Goal: Task Accomplishment & Management: Manage account settings

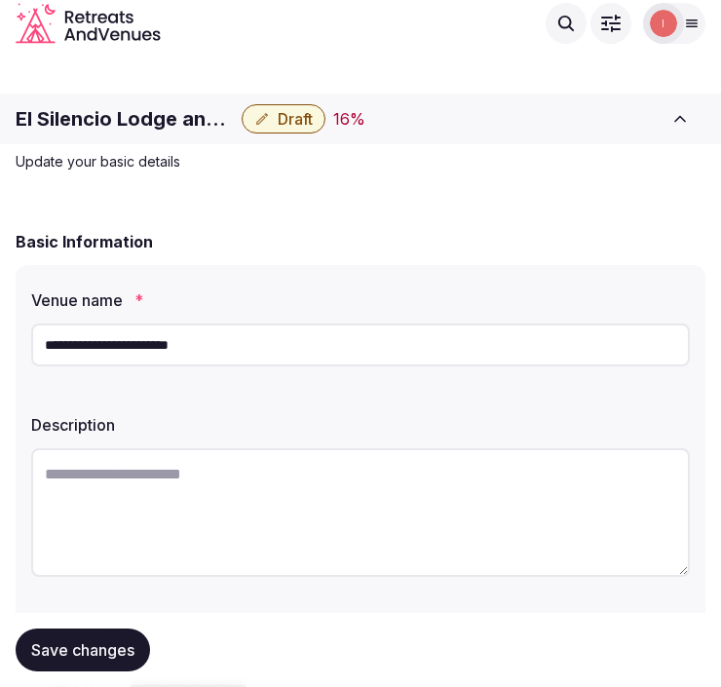
scroll to position [322, 0]
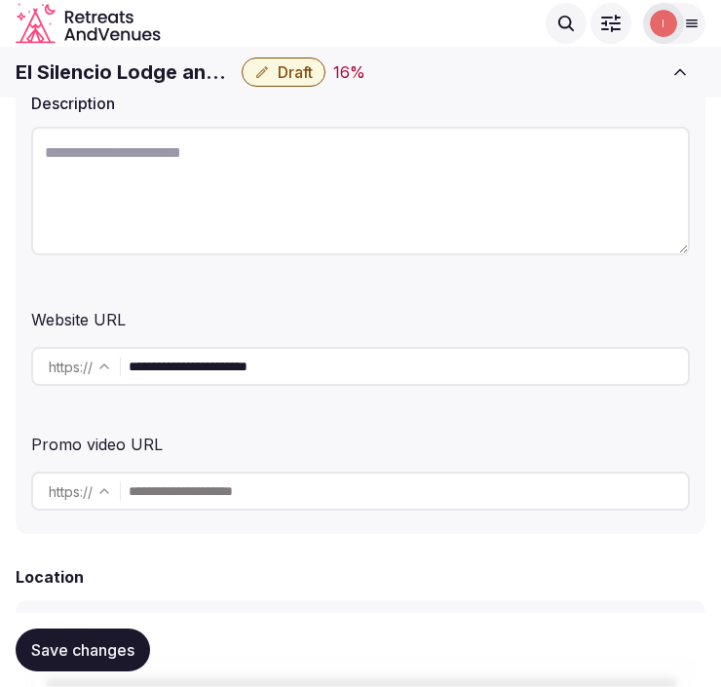
click at [352, 286] on div "**********" at bounding box center [361, 238] width 690 height 591
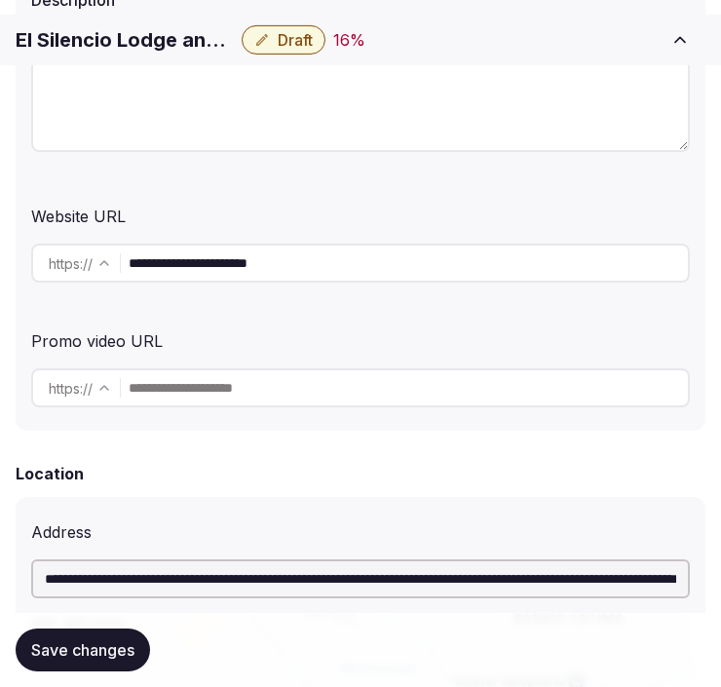
scroll to position [430, 0]
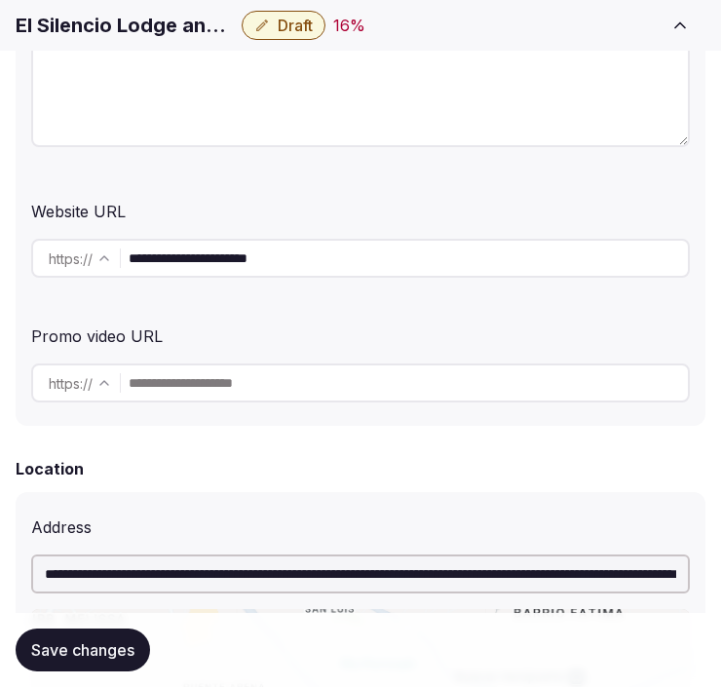
click at [267, 259] on input "**********" at bounding box center [408, 258] width 559 height 39
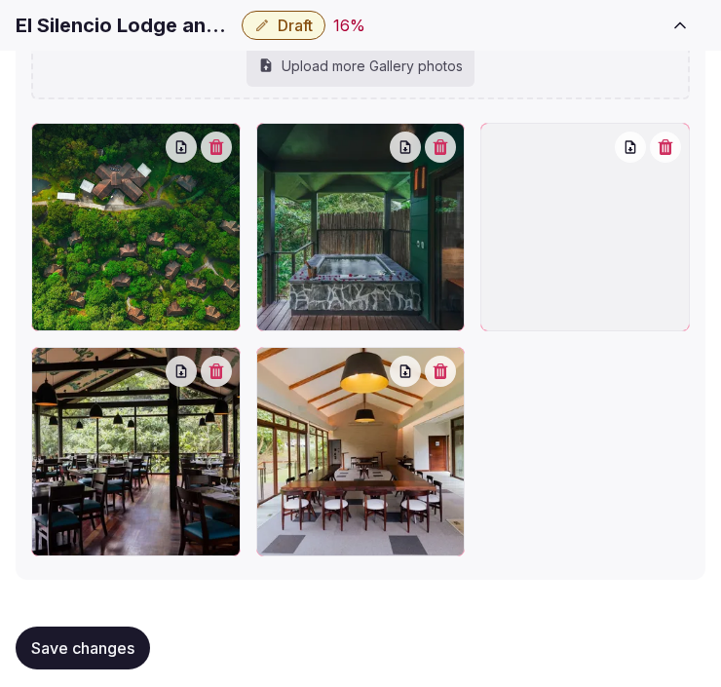
scroll to position [2866, 0]
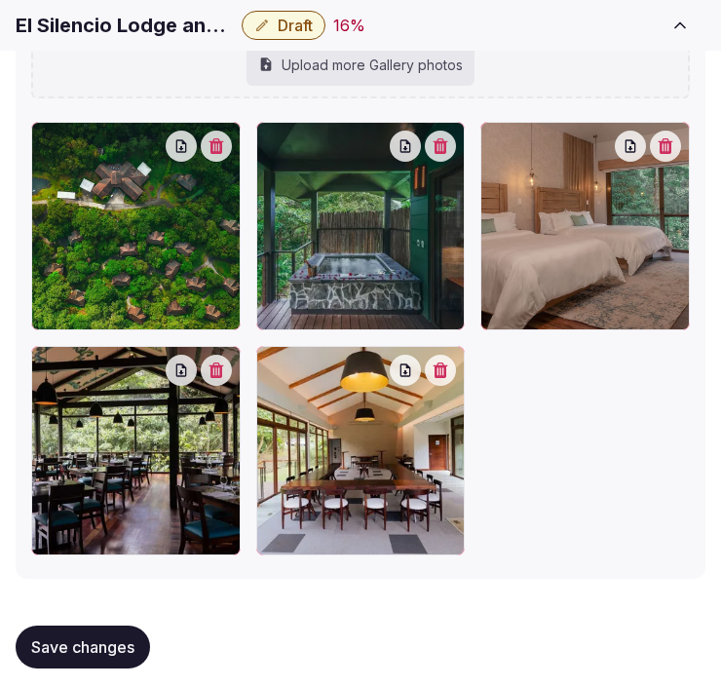
click at [114, 626] on button "Save changes" at bounding box center [83, 647] width 134 height 43
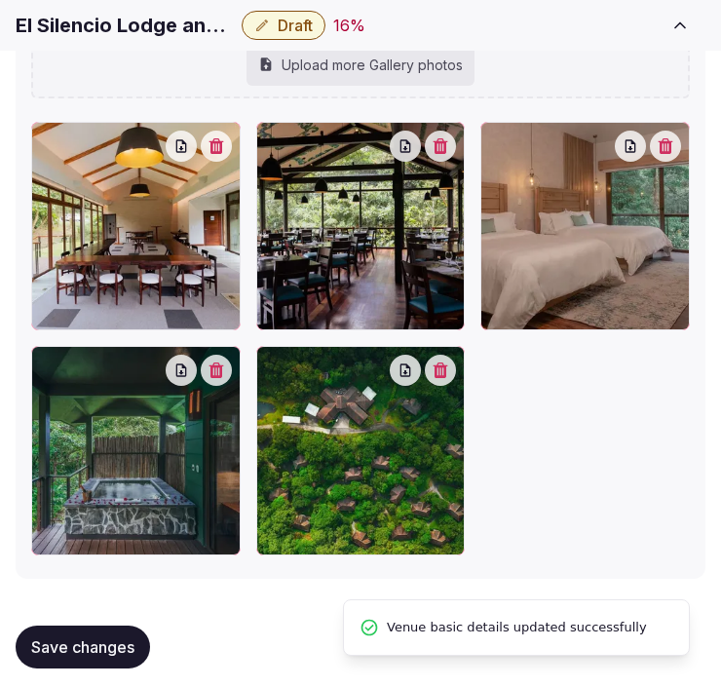
scroll to position [2875, 0]
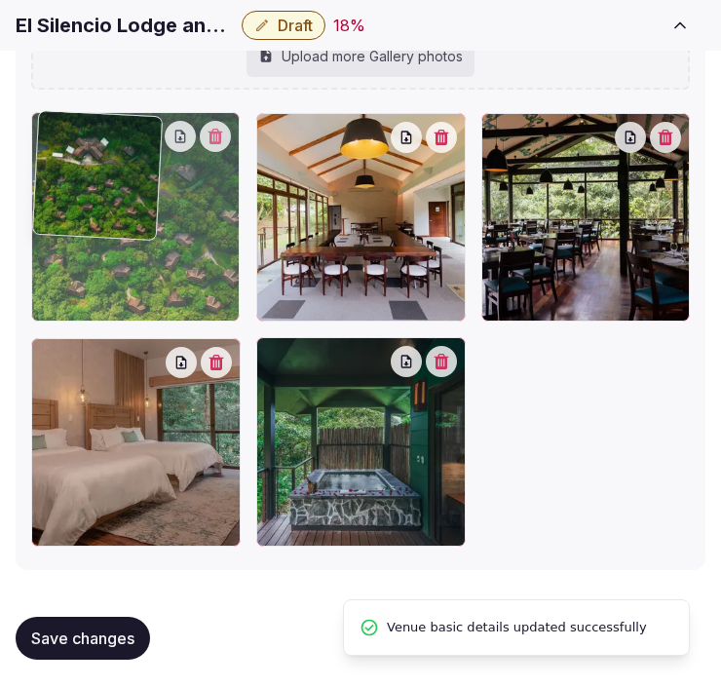
drag, startPoint x: 283, startPoint y: 351, endPoint x: 156, endPoint y: 171, distance: 219.5
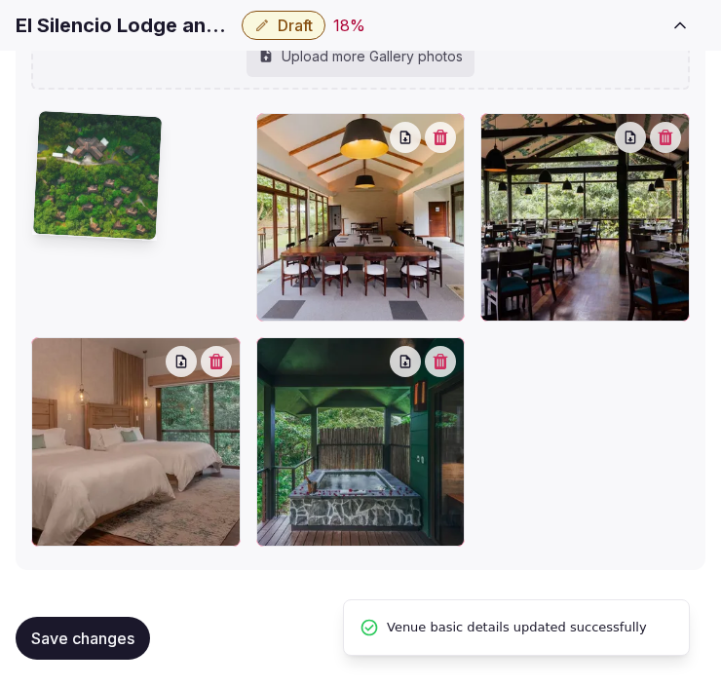
click at [156, 171] on div at bounding box center [97, 176] width 132 height 132
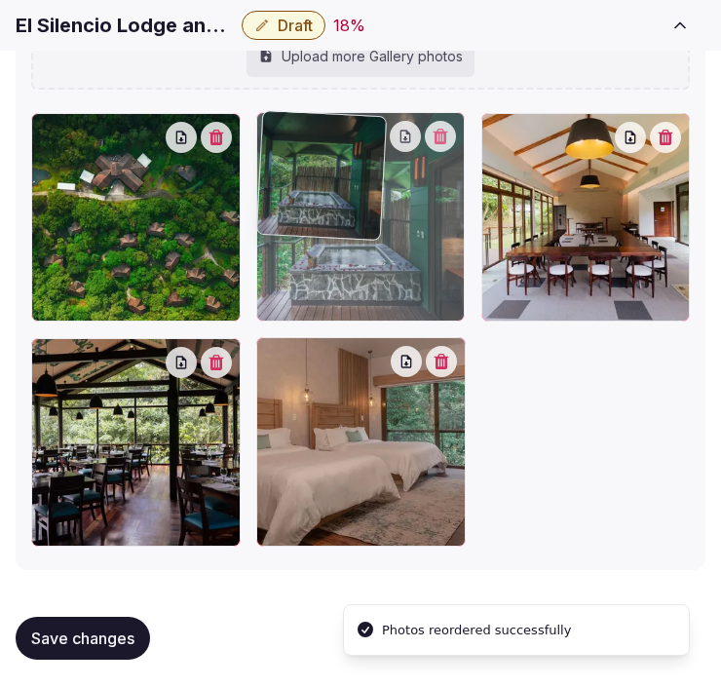
drag, startPoint x: 279, startPoint y: 354, endPoint x: 308, endPoint y: 170, distance: 186.5
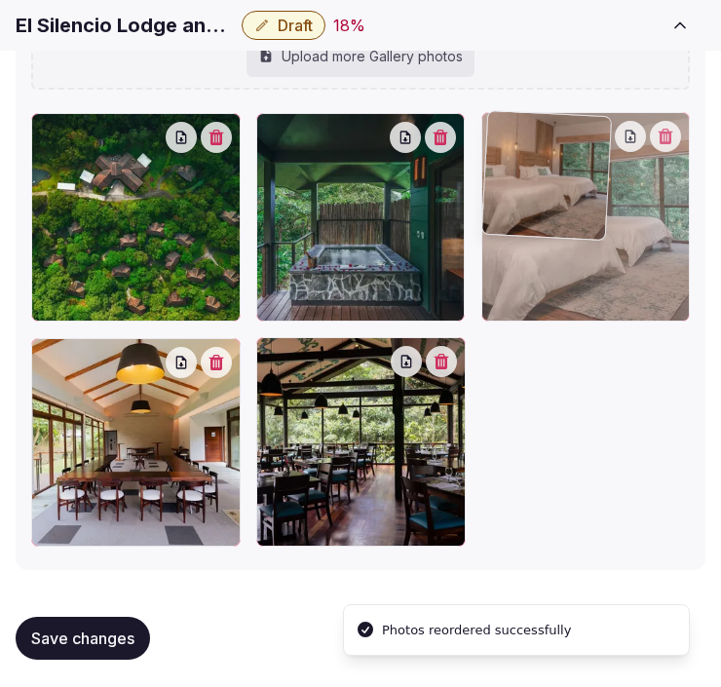
drag, startPoint x: 269, startPoint y: 344, endPoint x: 532, endPoint y: 143, distance: 330.9
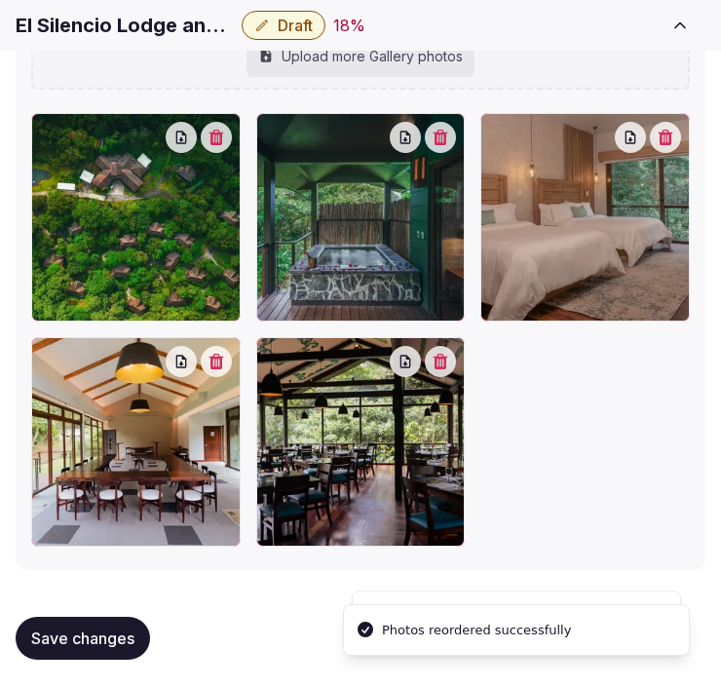
click at [93, 608] on div "Save changes" at bounding box center [361, 638] width 690 height 74
click at [82, 635] on span "Save changes" at bounding box center [82, 638] width 103 height 19
click at [117, 619] on button "Save changes" at bounding box center [83, 638] width 134 height 43
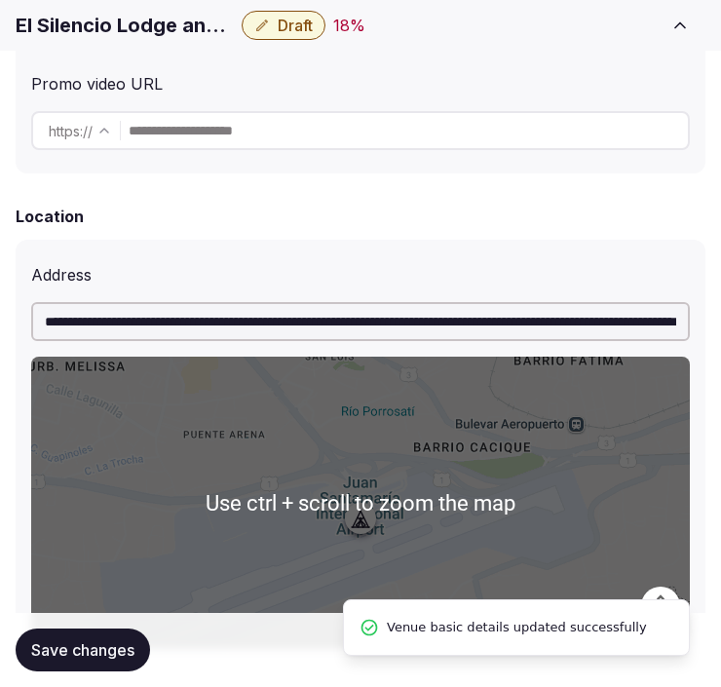
scroll to position [600, 0]
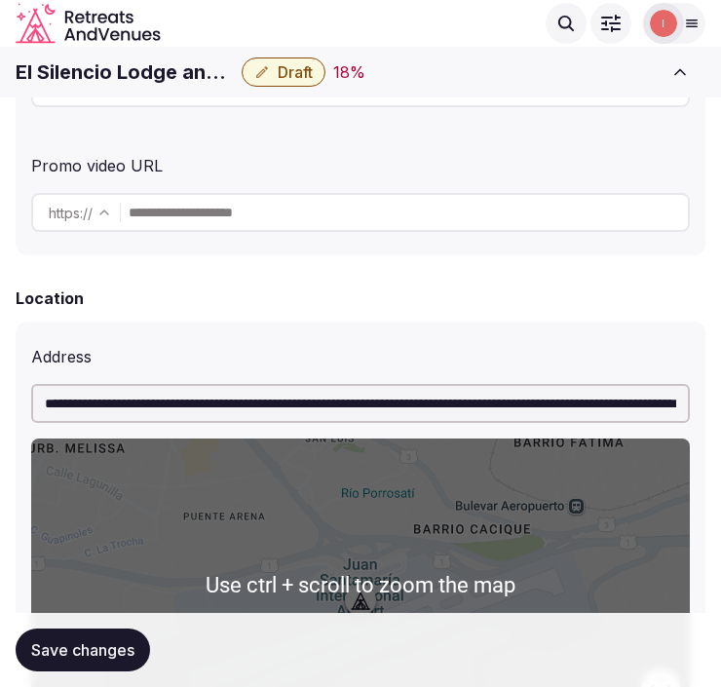
click at [182, 56] on div "El Silencio Lodge and Spa Draft 18 % Close CRM View draft Admin venues" at bounding box center [360, 72] width 721 height 43
click at [182, 57] on div "El Silencio Lodge and Spa Draft 18 %" at bounding box center [335, 71] width 639 height 29
copy div "El Silencio Lodge and Spa"
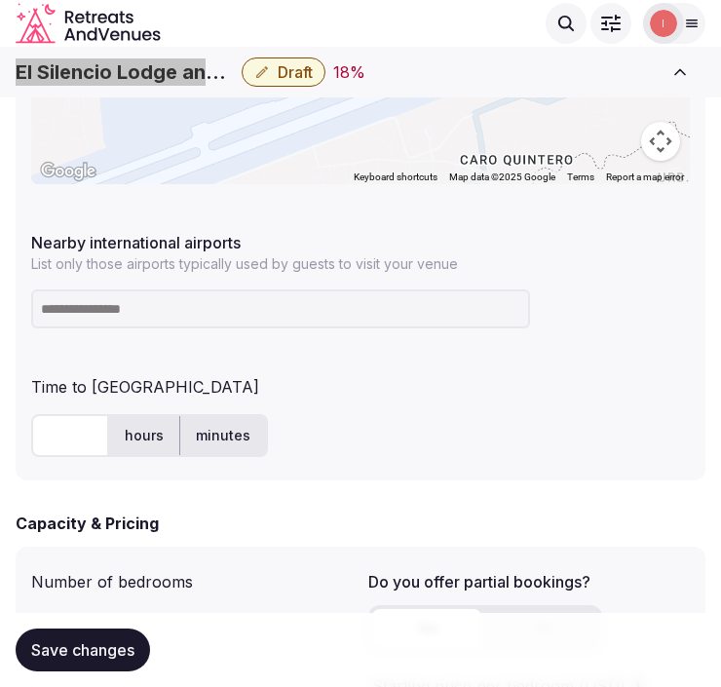
scroll to position [926, 0]
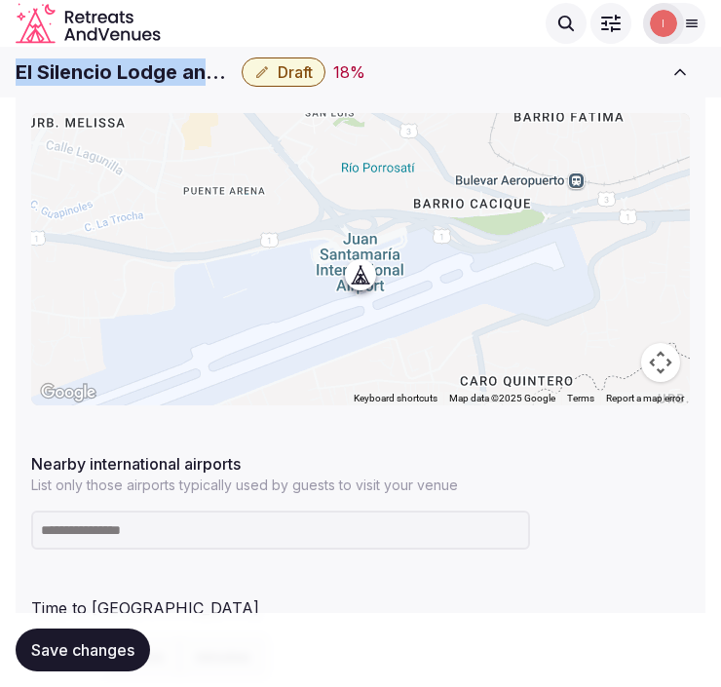
copy div "El Silencio Lodge and Spa"
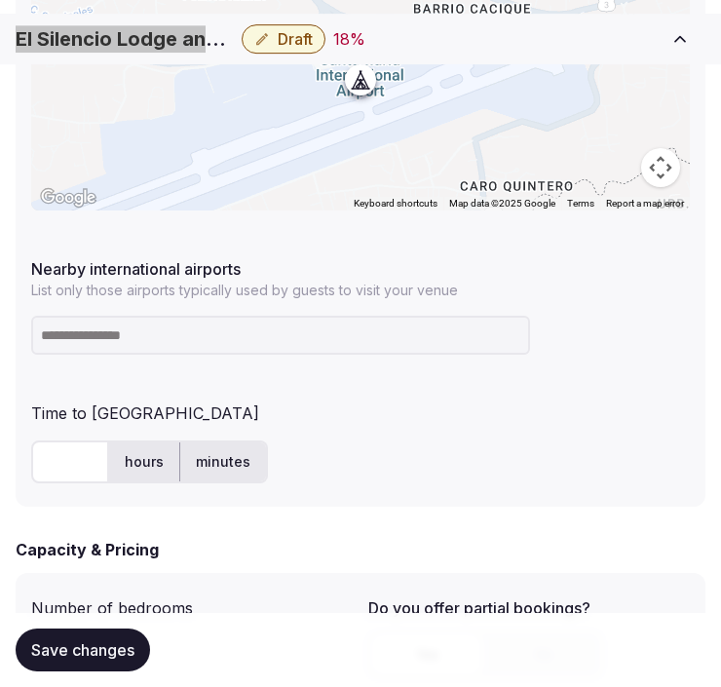
scroll to position [1142, 0]
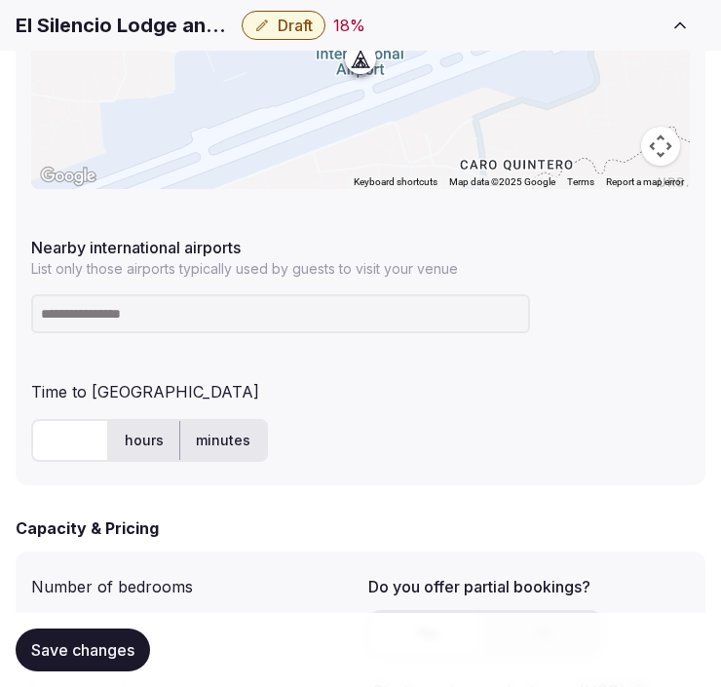
click at [469, 307] on input at bounding box center [280, 313] width 499 height 39
paste input "***"
type input "***"
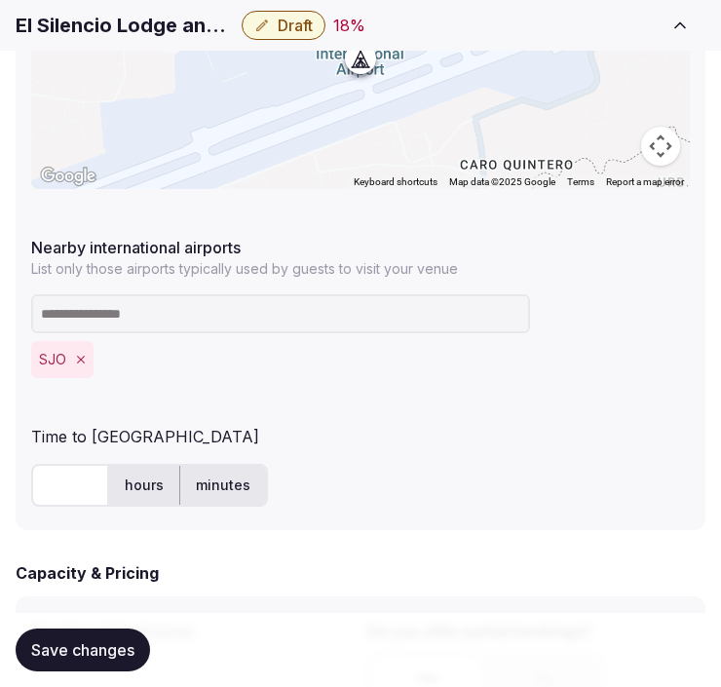
click at [91, 470] on input "text" at bounding box center [70, 485] width 78 height 43
type input "**"
click at [110, 655] on span "Save changes" at bounding box center [82, 649] width 103 height 19
click at [80, 648] on span "Save changes" at bounding box center [82, 649] width 103 height 19
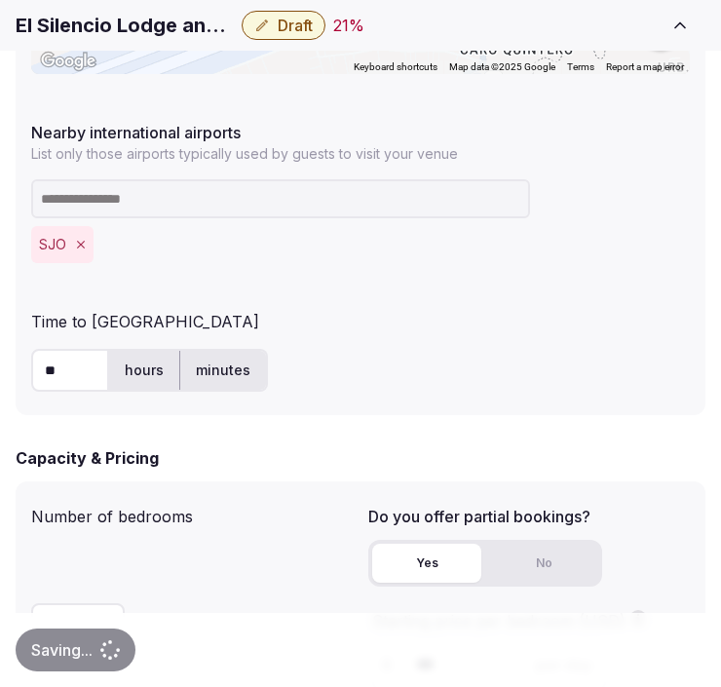
scroll to position [1358, 0]
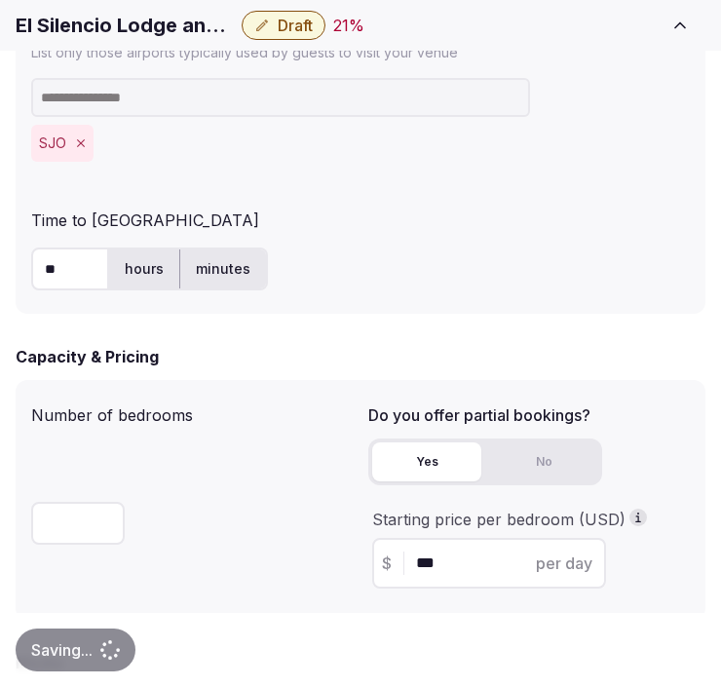
click at [270, 24] on button "Draft" at bounding box center [284, 25] width 84 height 29
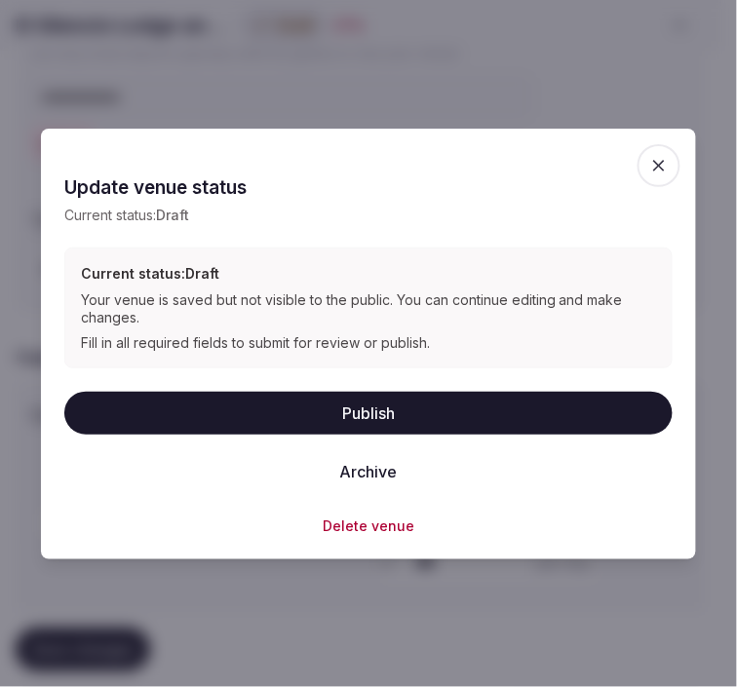
click at [392, 401] on button "Publish" at bounding box center [368, 413] width 608 height 43
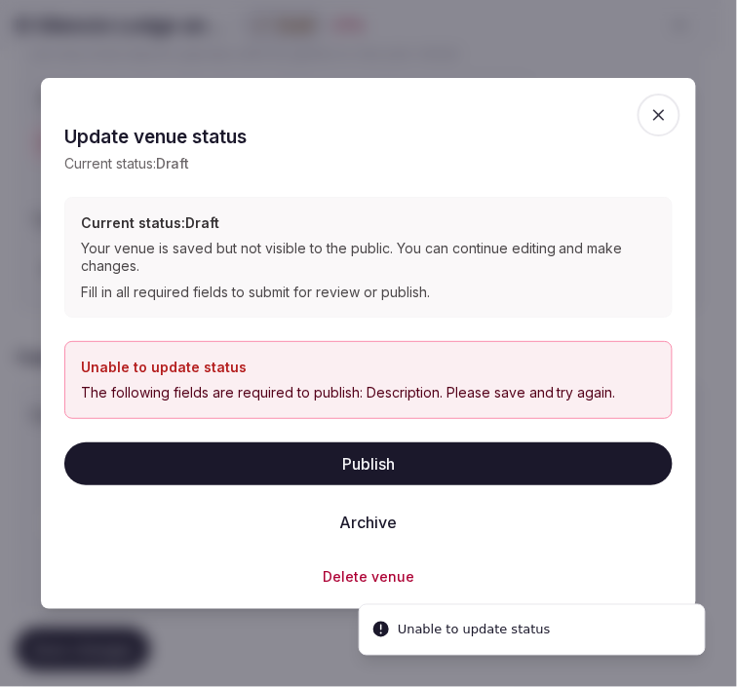
click at [673, 113] on span "button" at bounding box center [658, 115] width 43 height 43
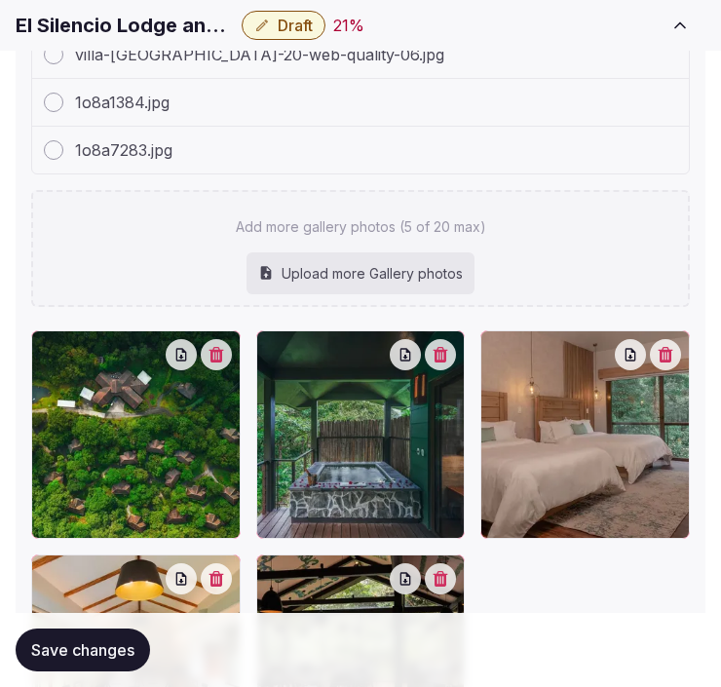
scroll to position [2918, 0]
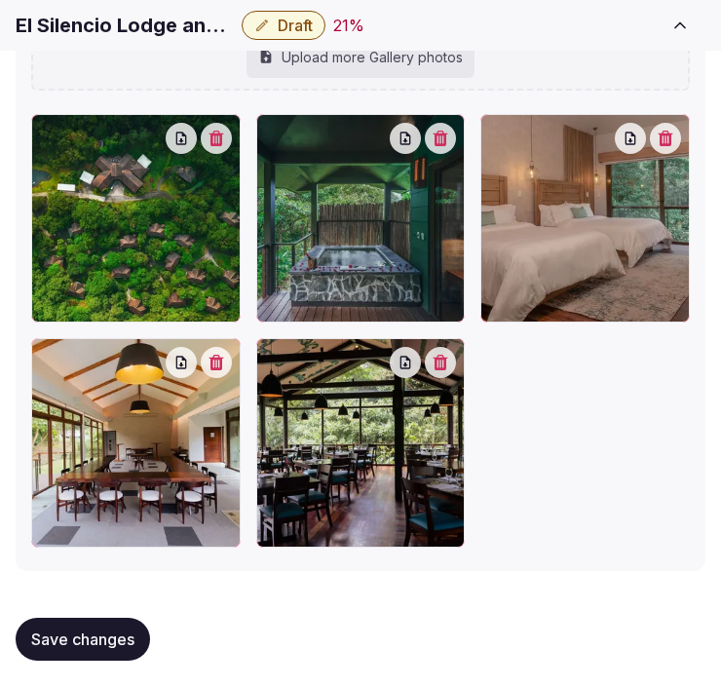
click at [101, 643] on span "Save changes" at bounding box center [82, 638] width 103 height 19
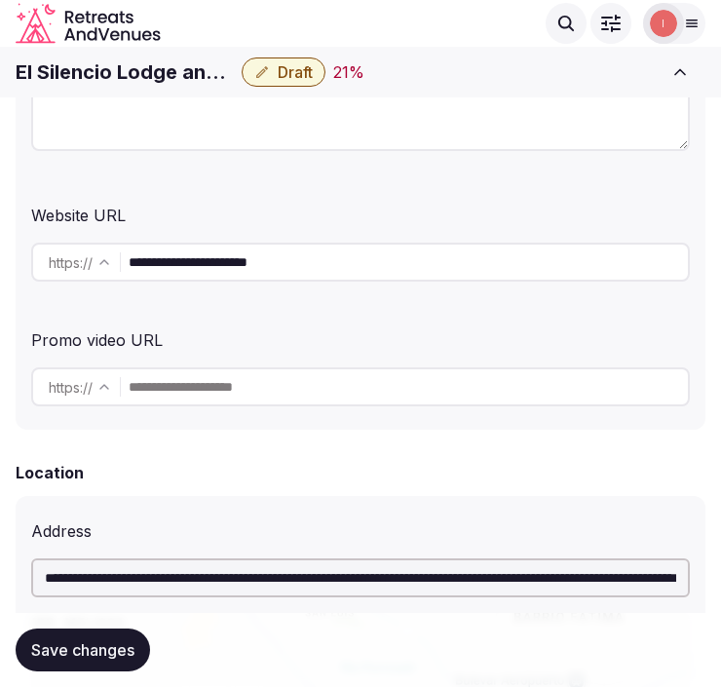
scroll to position [0, 0]
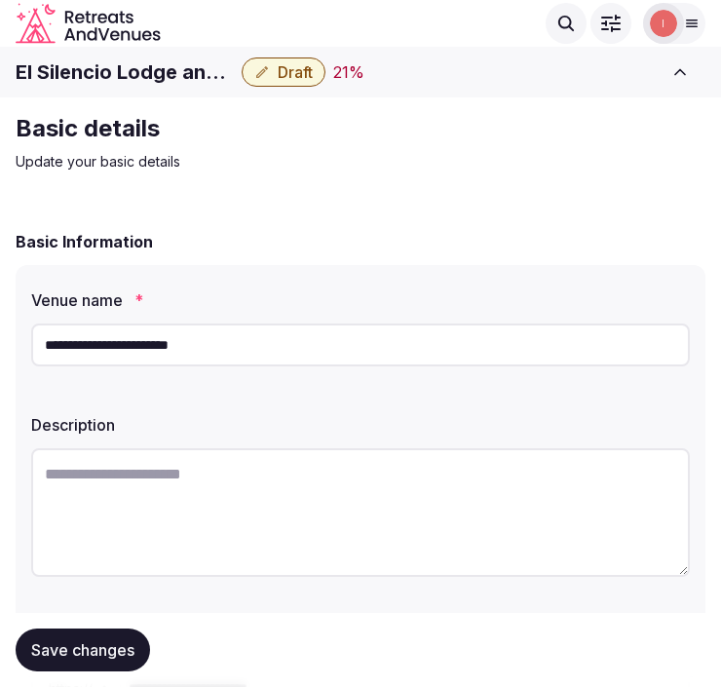
click at [366, 469] on textarea at bounding box center [360, 512] width 659 height 129
paste textarea "**********"
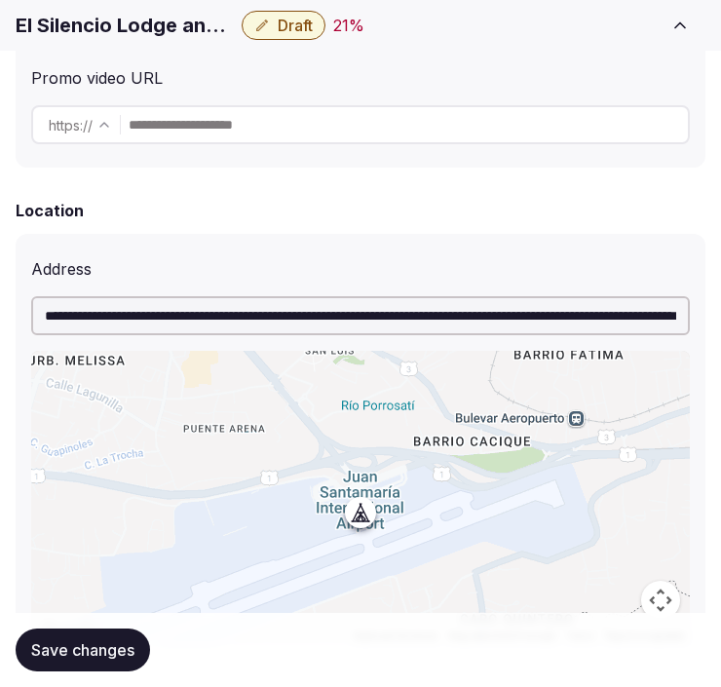
scroll to position [865, 0]
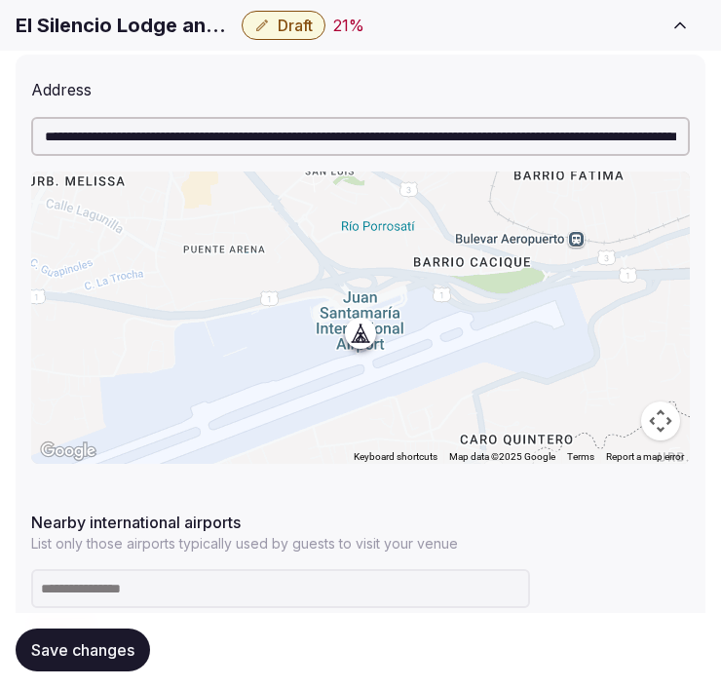
type textarea "**********"
click at [122, 644] on span "Save changes" at bounding box center [82, 649] width 103 height 19
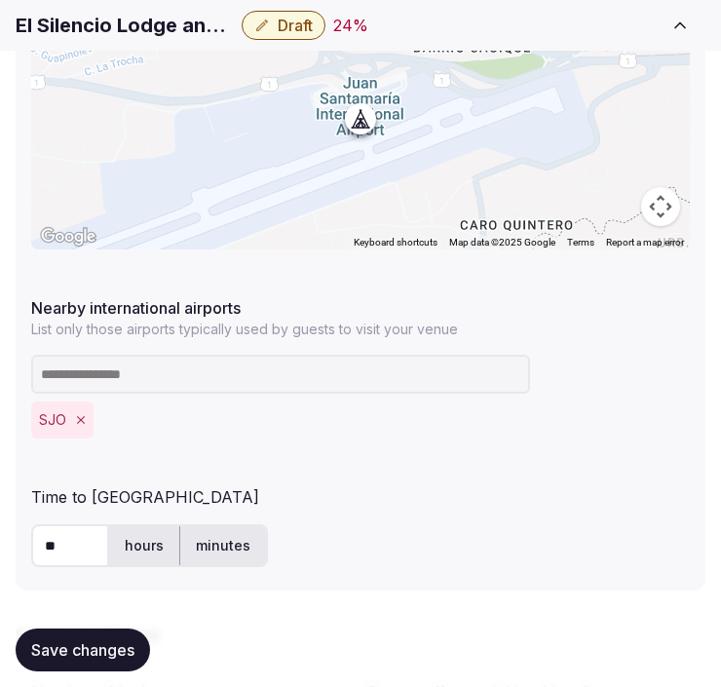
scroll to position [1083, 0]
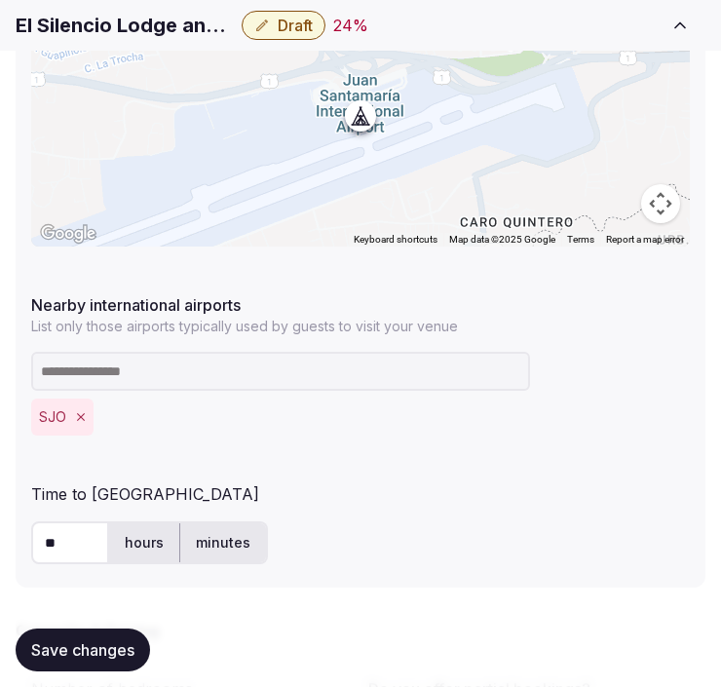
click at [54, 638] on button "Save changes" at bounding box center [83, 650] width 134 height 43
click at [309, 25] on span "Draft" at bounding box center [295, 25] width 35 height 19
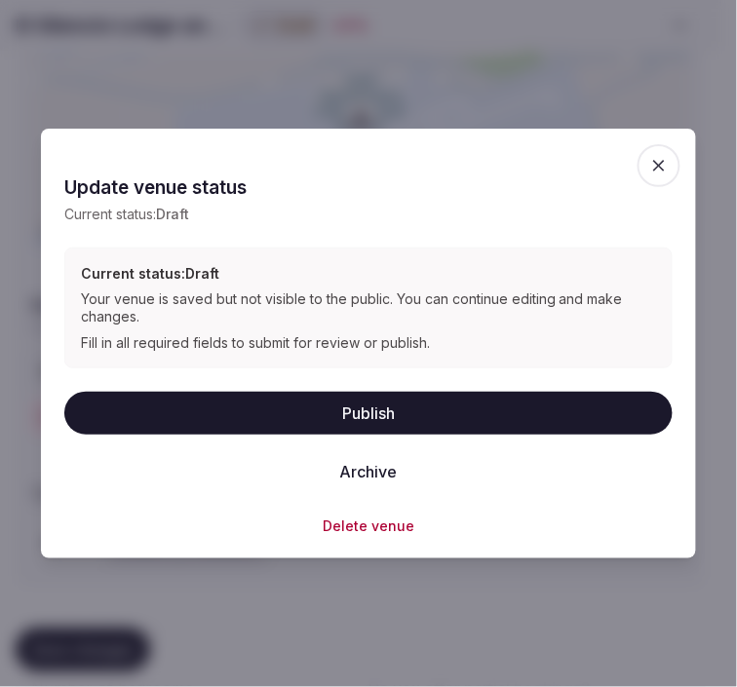
click at [376, 401] on button "Publish" at bounding box center [368, 413] width 608 height 43
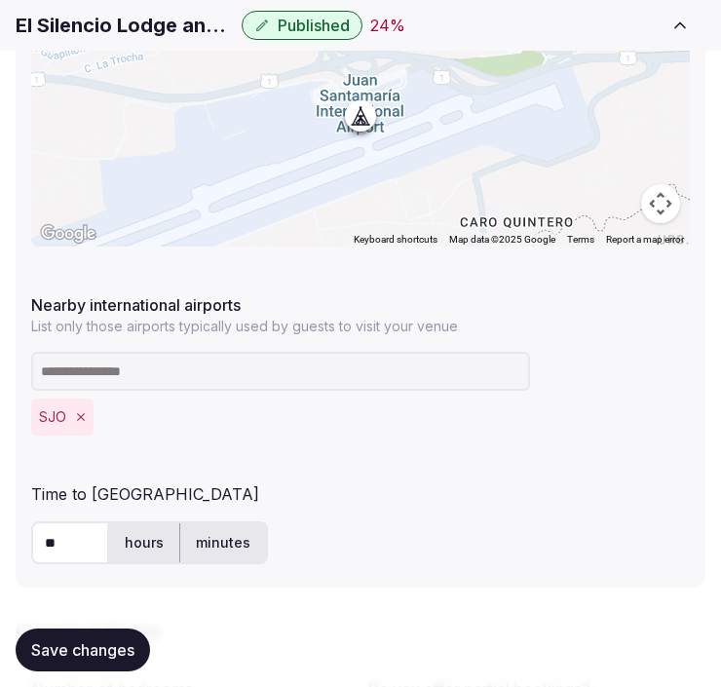
click at [97, 647] on span "Save changes" at bounding box center [82, 649] width 103 height 19
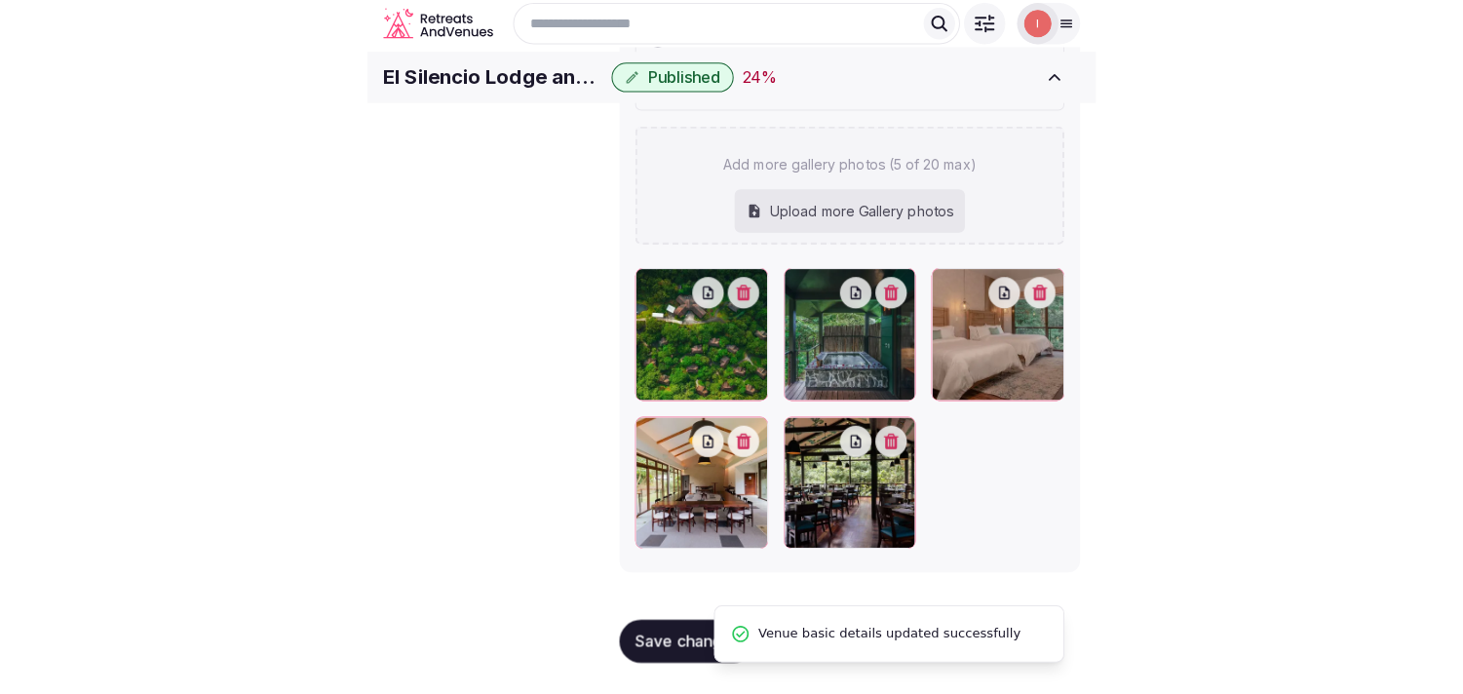
scroll to position [111, 0]
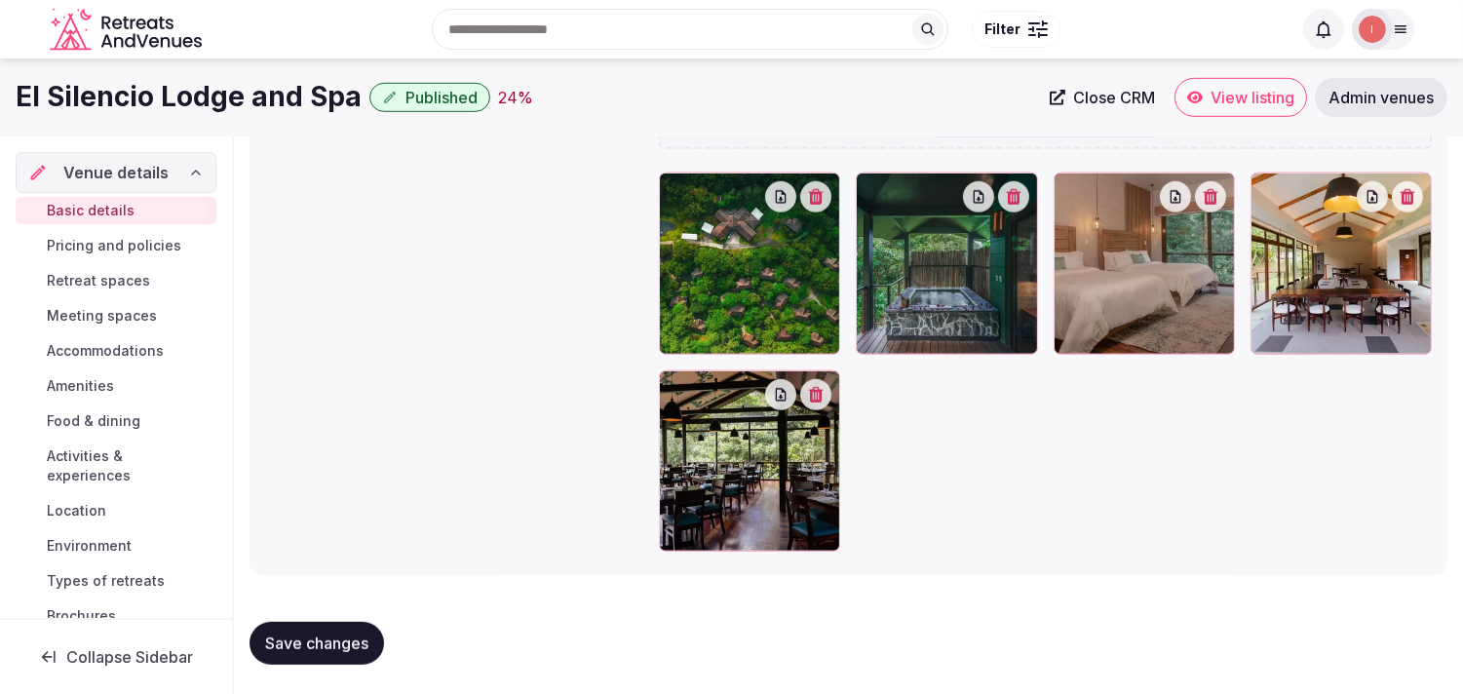
click at [141, 238] on span "Pricing and policies" at bounding box center [114, 245] width 134 height 19
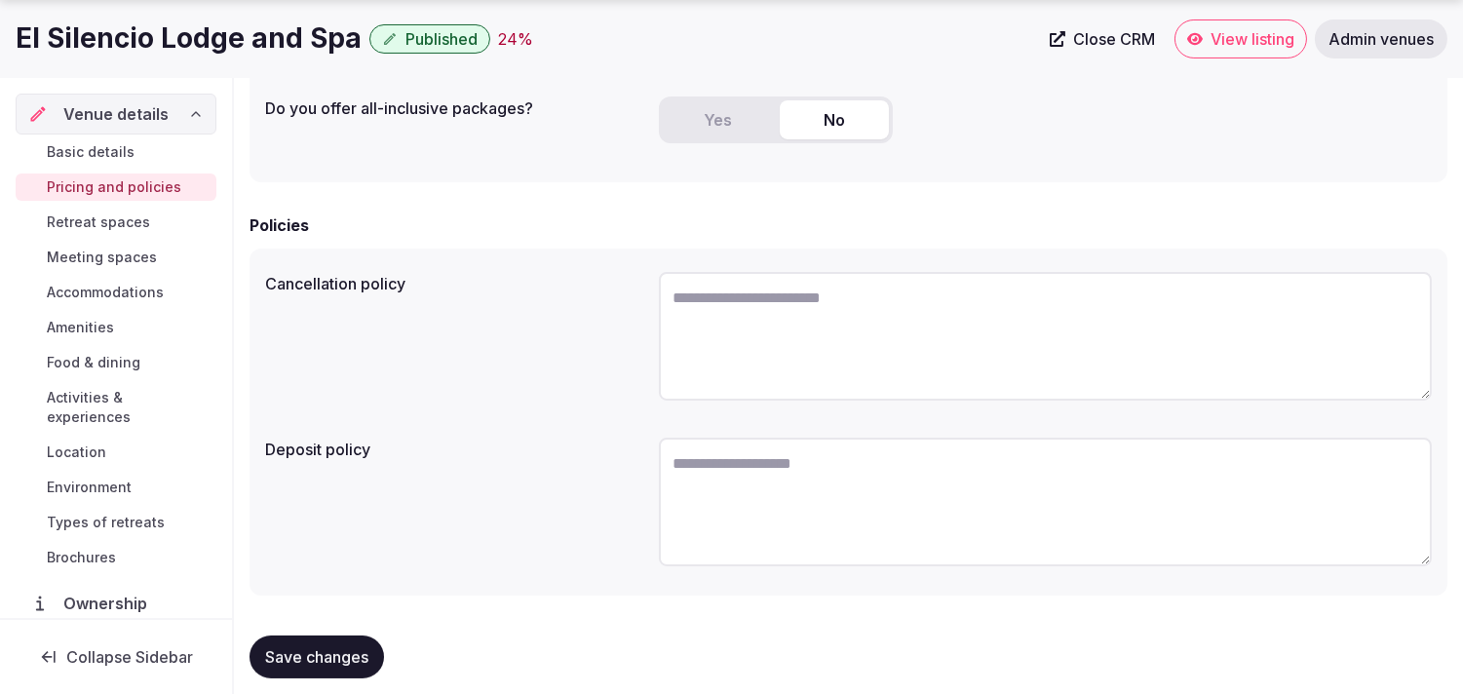
scroll to position [591, 0]
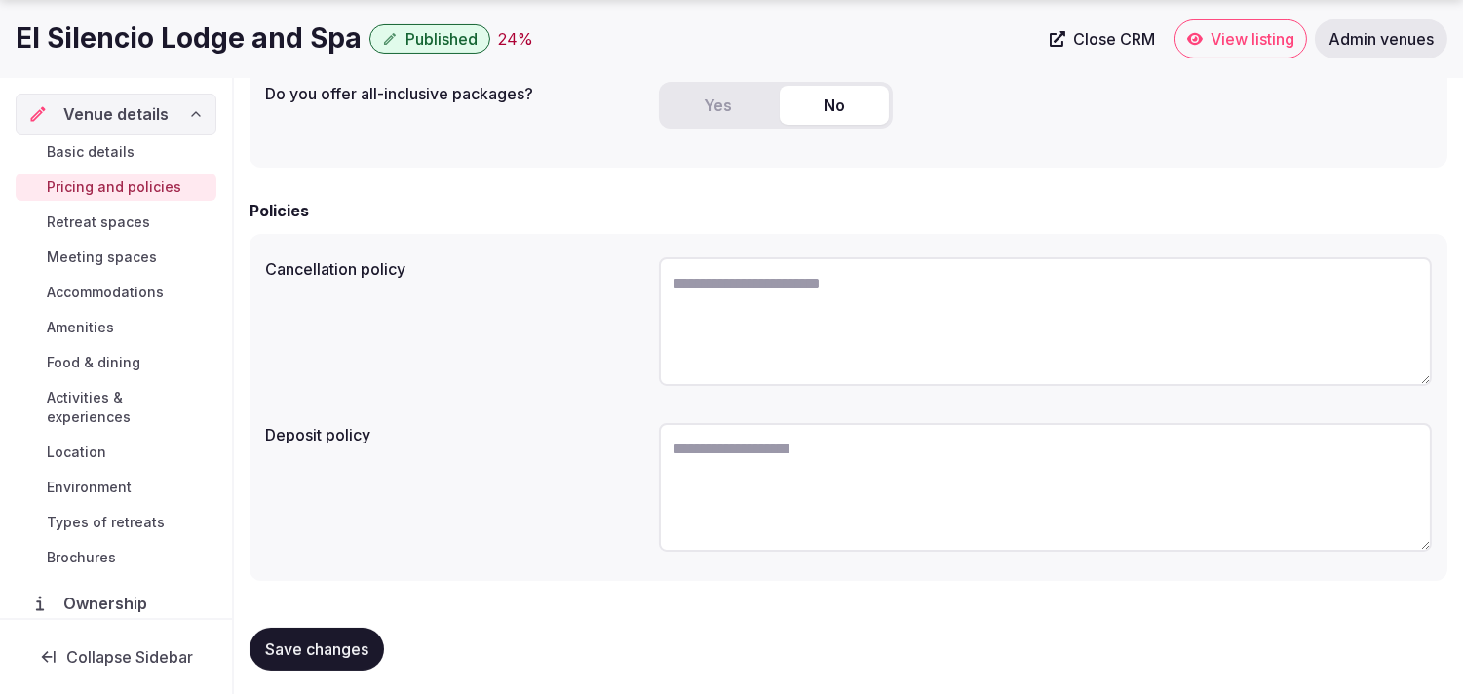
drag, startPoint x: 324, startPoint y: 645, endPoint x: 290, endPoint y: 498, distance: 151.0
click at [324, 640] on span "Save changes" at bounding box center [316, 648] width 103 height 19
click at [118, 214] on span "Retreat spaces" at bounding box center [98, 221] width 103 height 19
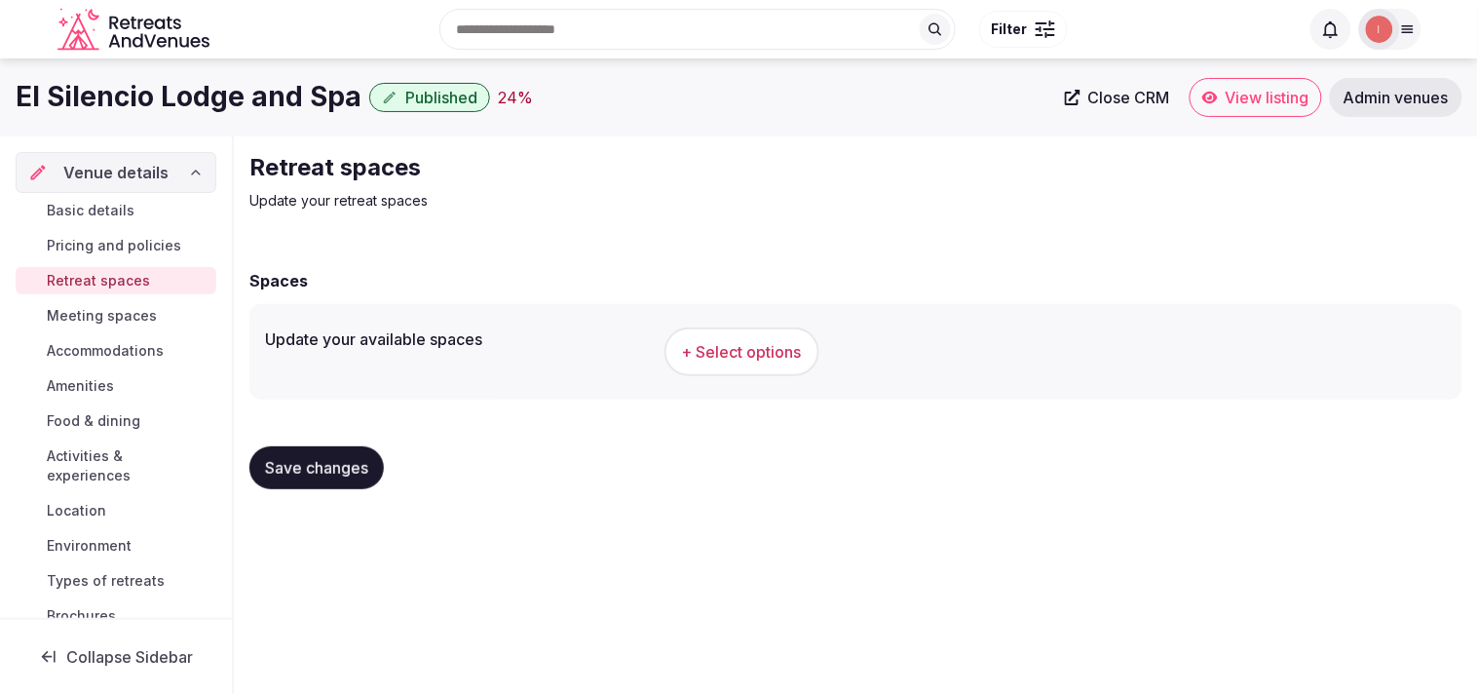
click at [694, 373] on button "+ Select options" at bounding box center [742, 351] width 155 height 49
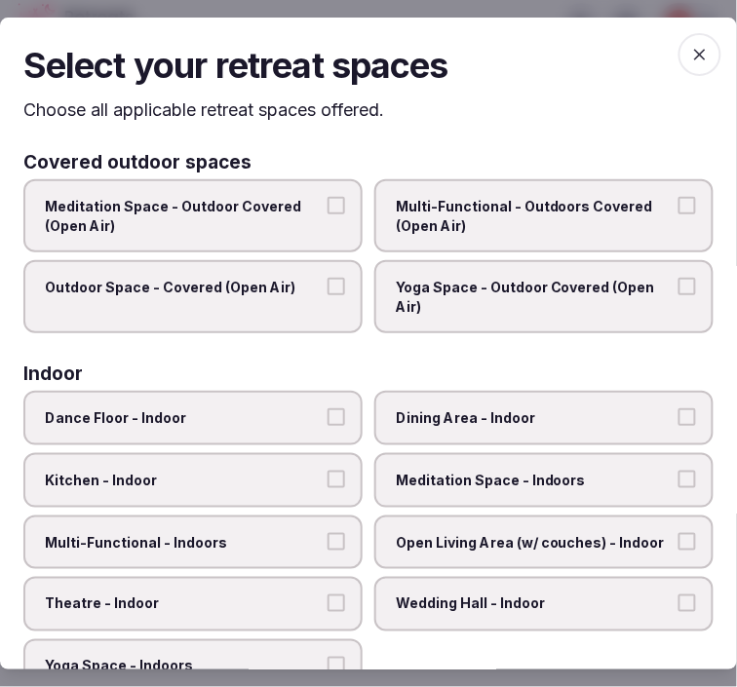
click at [559, 224] on span "Multi-Functional - Outdoors Covered (Open Air)" at bounding box center [534, 216] width 277 height 38
click at [678, 214] on button "Multi-Functional - Outdoors Covered (Open Air)" at bounding box center [687, 206] width 18 height 18
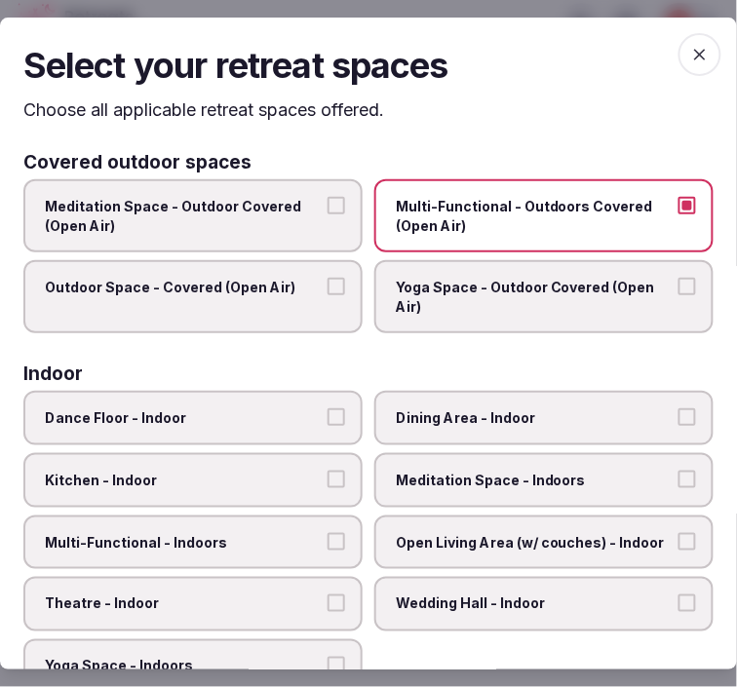
click at [286, 297] on label "Outdoor Space - Covered (Open Air)" at bounding box center [192, 296] width 339 height 73
click at [327, 295] on button "Outdoor Space - Covered (Open Air)" at bounding box center [336, 287] width 18 height 18
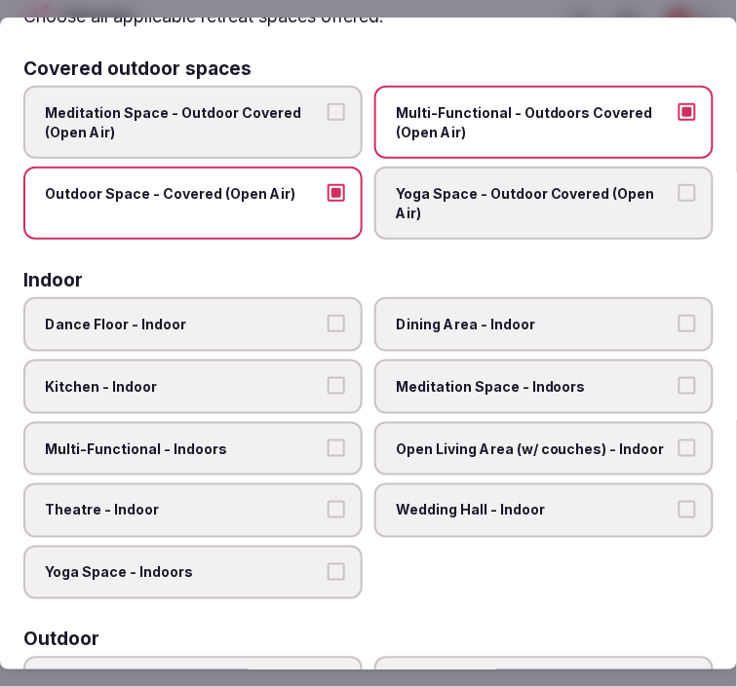
scroll to position [216, 0]
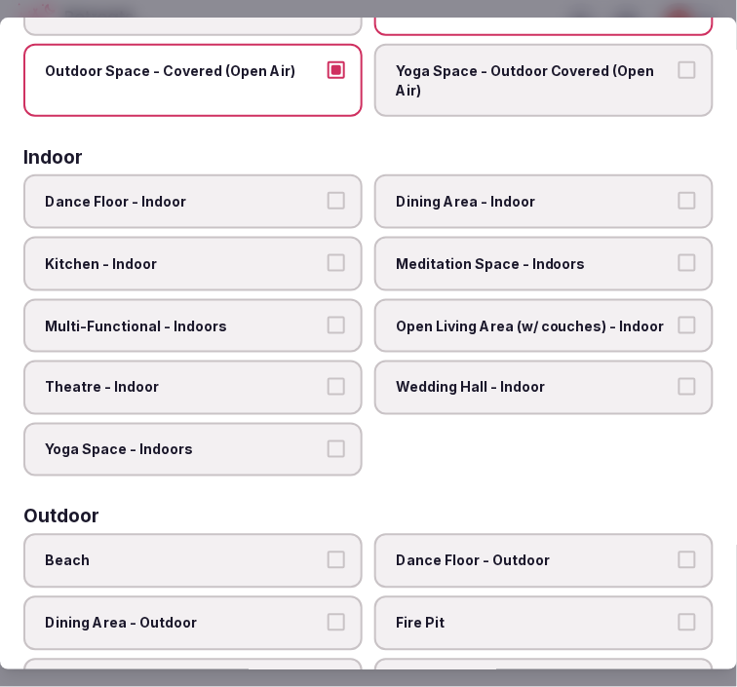
click at [522, 193] on span "Dining Area - Indoor" at bounding box center [534, 202] width 277 height 19
click at [678, 193] on button "Dining Area - Indoor" at bounding box center [687, 202] width 18 height 18
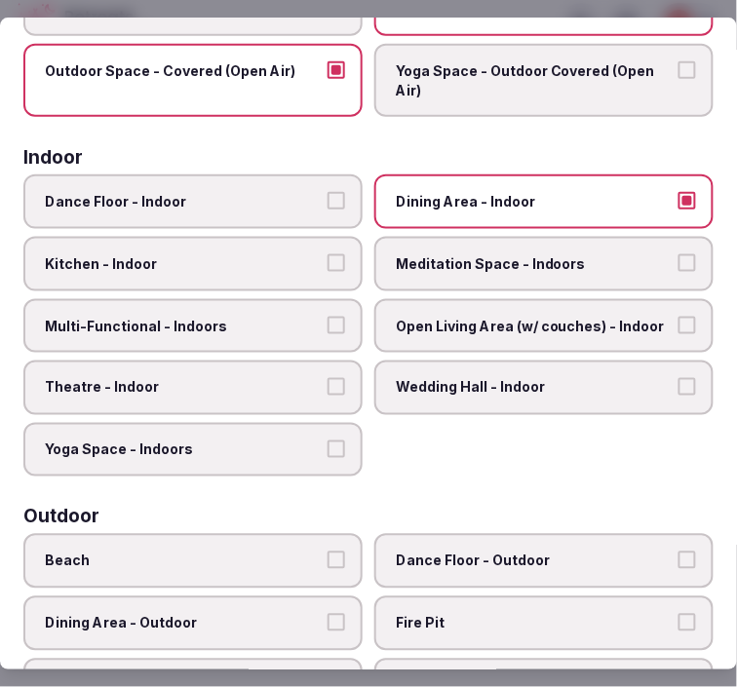
click at [581, 268] on label "Meditation Space - Indoors" at bounding box center [543, 264] width 339 height 55
click at [678, 268] on button "Meditation Space - Indoors" at bounding box center [687, 263] width 18 height 18
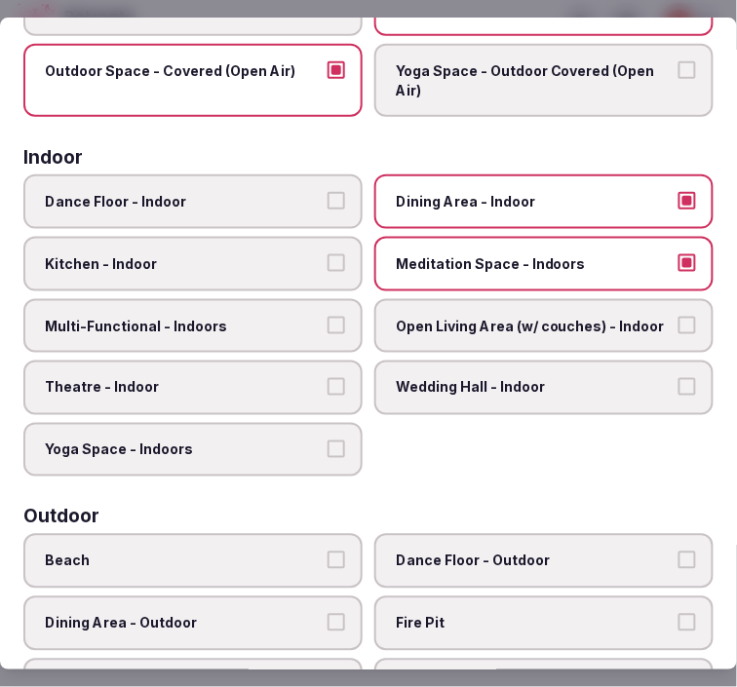
click at [552, 266] on span "Meditation Space - Indoors" at bounding box center [534, 263] width 277 height 19
click at [678, 266] on button "Meditation Space - Indoors" at bounding box center [687, 263] width 18 height 18
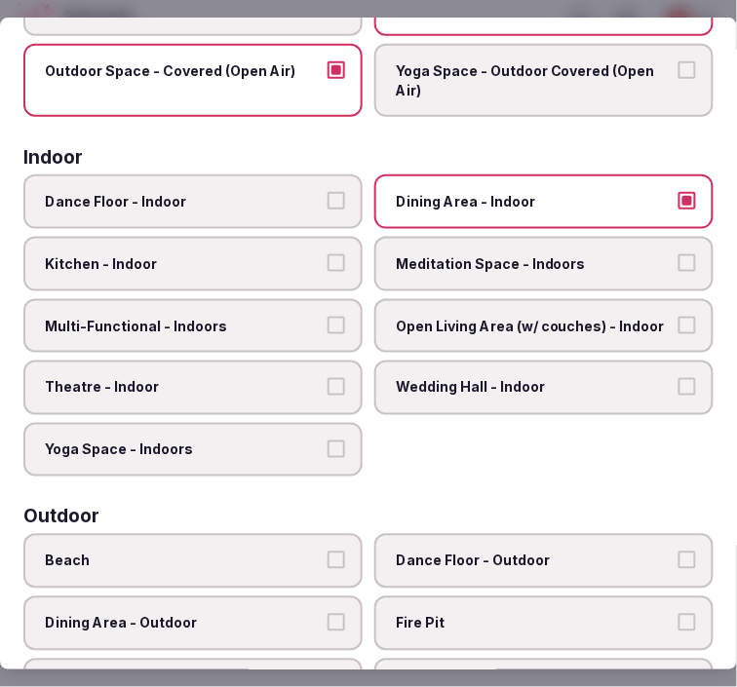
click at [315, 323] on label "Multi-Functional - Indoors" at bounding box center [192, 326] width 339 height 55
click at [327, 323] on button "Multi-Functional - Indoors" at bounding box center [336, 326] width 18 height 18
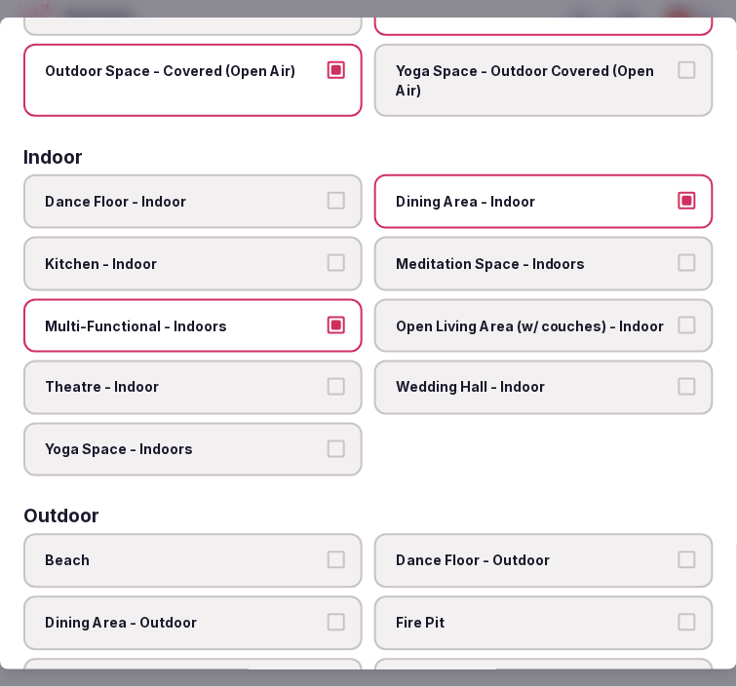
click at [304, 361] on label "Theatre - Indoor" at bounding box center [192, 388] width 339 height 55
click at [327, 378] on button "Theatre - Indoor" at bounding box center [336, 387] width 18 height 18
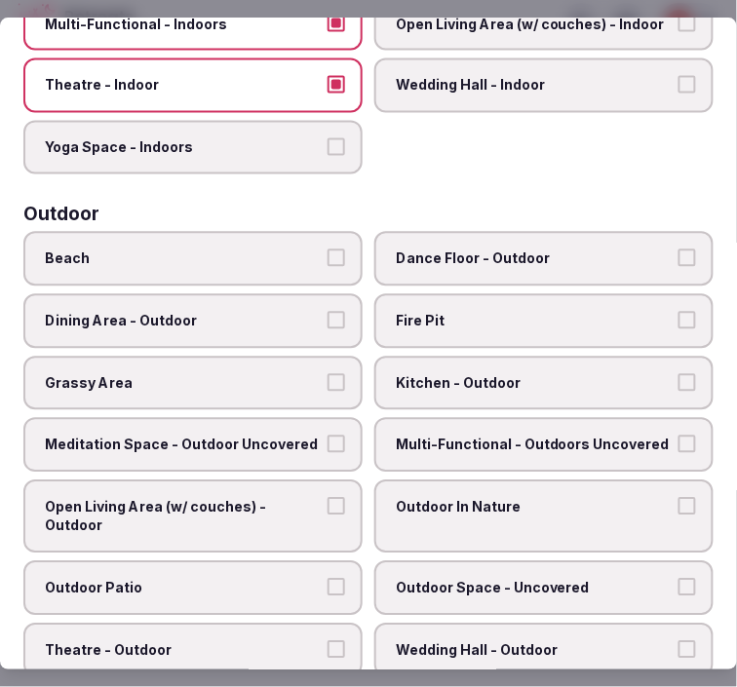
scroll to position [649, 0]
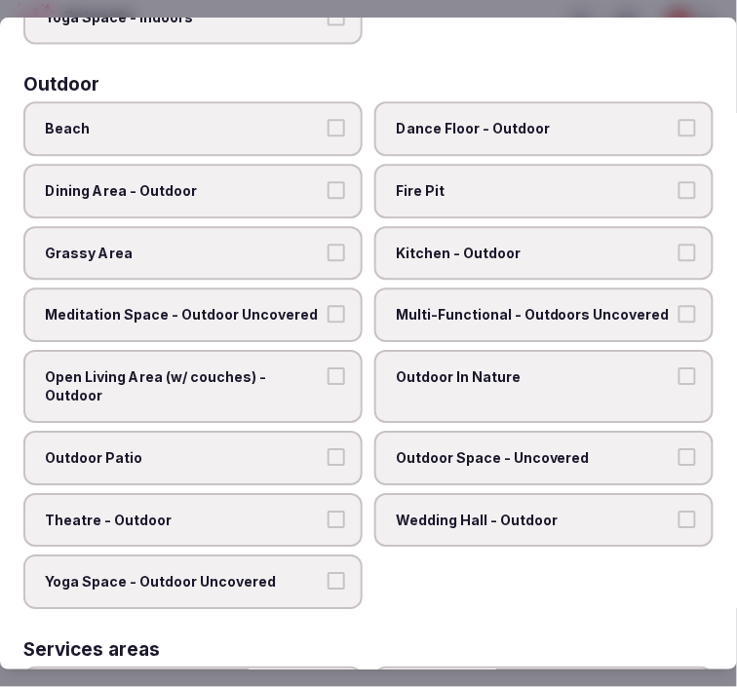
click at [247, 181] on span "Dining Area - Outdoor" at bounding box center [183, 190] width 277 height 19
click at [327, 181] on button "Dining Area - Outdoor" at bounding box center [336, 190] width 18 height 18
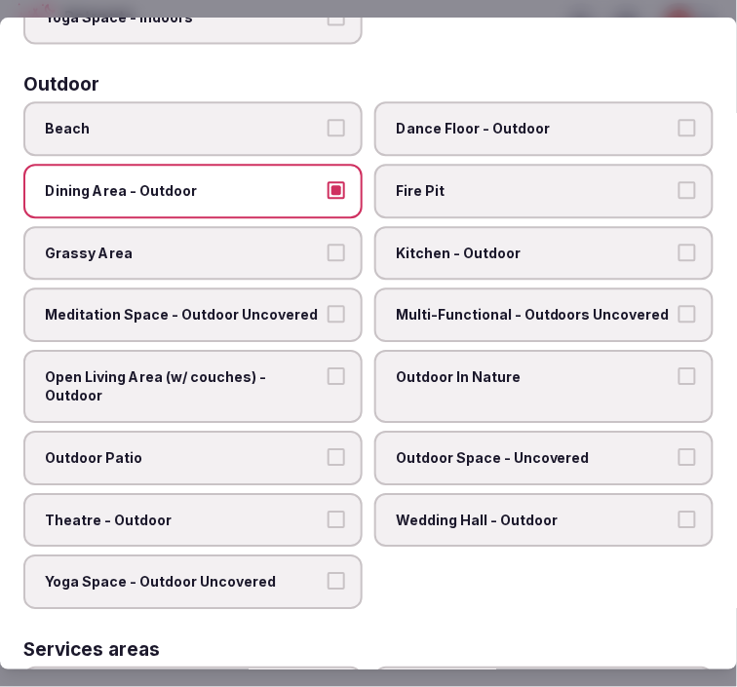
click at [453, 305] on span "Multi-Functional - Outdoors Uncovered" at bounding box center [534, 314] width 277 height 19
click at [678, 305] on button "Multi-Functional - Outdoors Uncovered" at bounding box center [687, 314] width 18 height 18
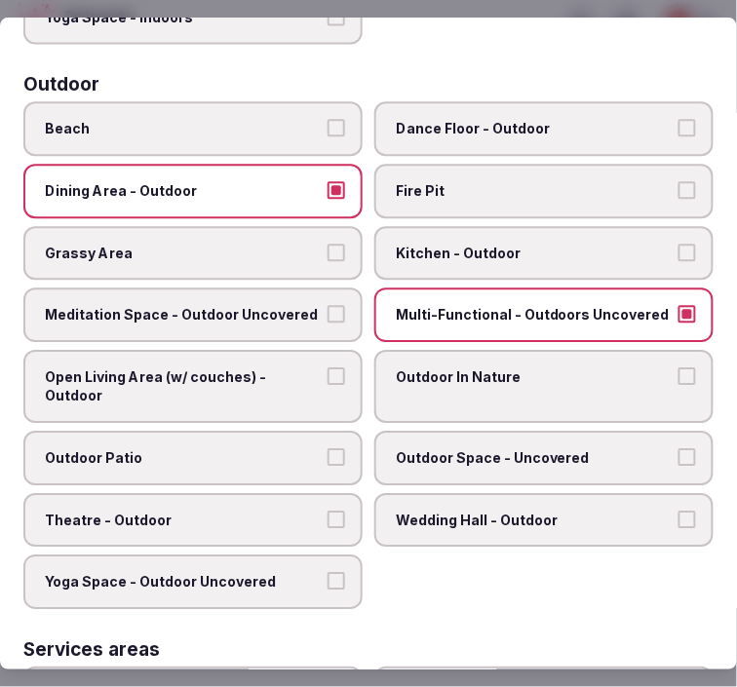
click at [475, 244] on span "Kitchen - Outdoor" at bounding box center [534, 253] width 277 height 19
click at [678, 244] on button "Kitchen - Outdoor" at bounding box center [687, 253] width 18 height 18
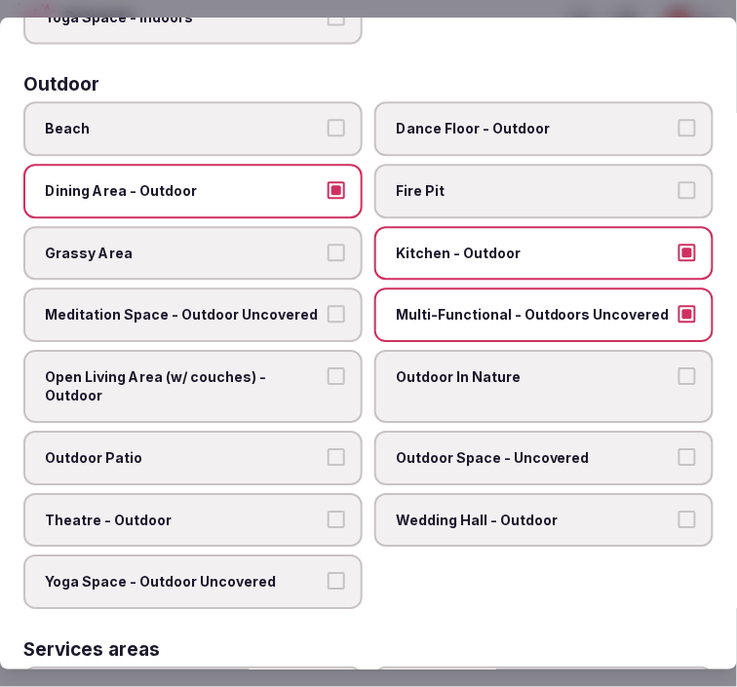
click at [475, 244] on span "Kitchen - Outdoor" at bounding box center [534, 253] width 277 height 19
click at [678, 244] on button "Kitchen - Outdoor" at bounding box center [687, 253] width 18 height 18
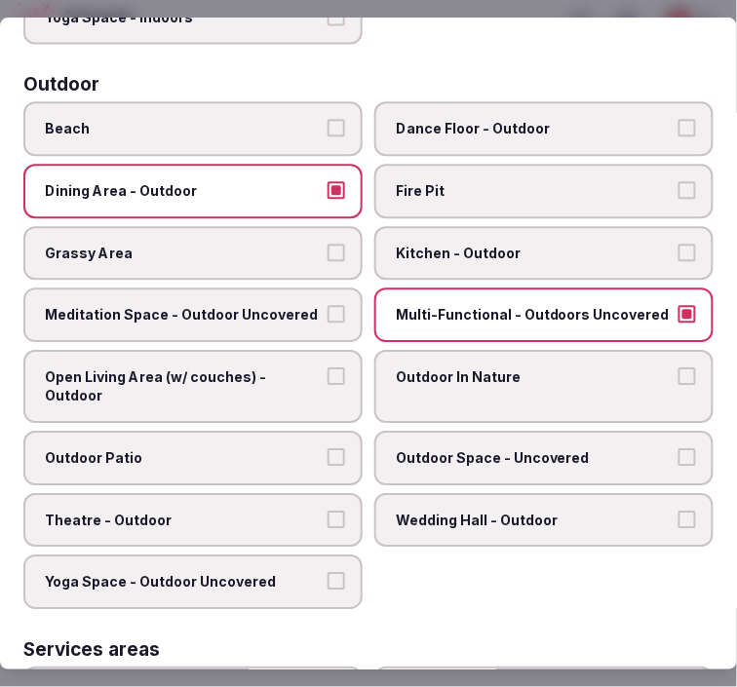
click at [302, 305] on span "Meditation Space - Outdoor Uncovered" at bounding box center [183, 314] width 277 height 19
click at [327, 305] on button "Meditation Space - Outdoor Uncovered" at bounding box center [336, 314] width 18 height 18
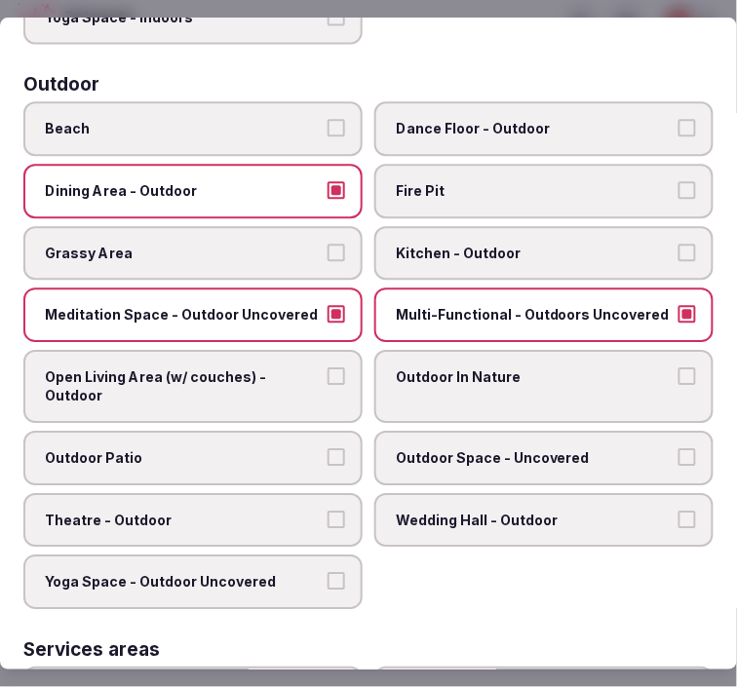
click at [287, 244] on span "Grassy Area" at bounding box center [183, 253] width 277 height 19
click at [327, 244] on button "Grassy Area" at bounding box center [336, 253] width 18 height 18
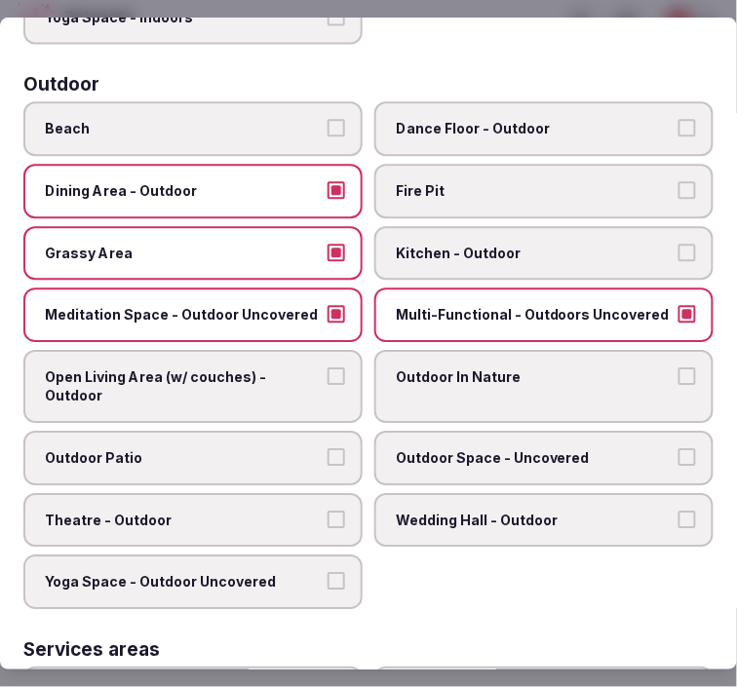
click at [309, 390] on label "Open Living Area (w/ couches) - Outdoor" at bounding box center [192, 386] width 339 height 73
click at [327, 385] on button "Open Living Area (w/ couches) - Outdoor" at bounding box center [336, 376] width 18 height 18
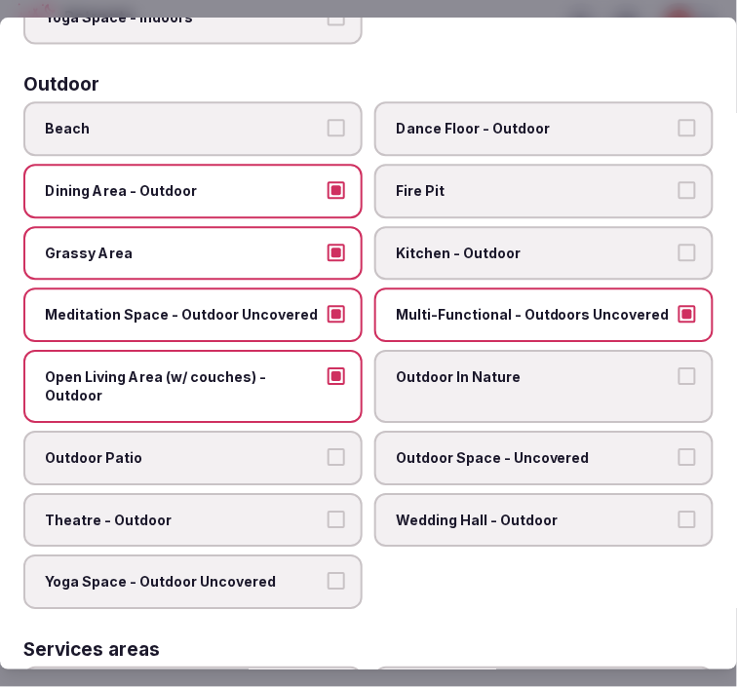
click at [519, 367] on span "Outdoor In Nature" at bounding box center [534, 376] width 277 height 19
click at [678, 367] on button "Outdoor In Nature" at bounding box center [687, 376] width 18 height 18
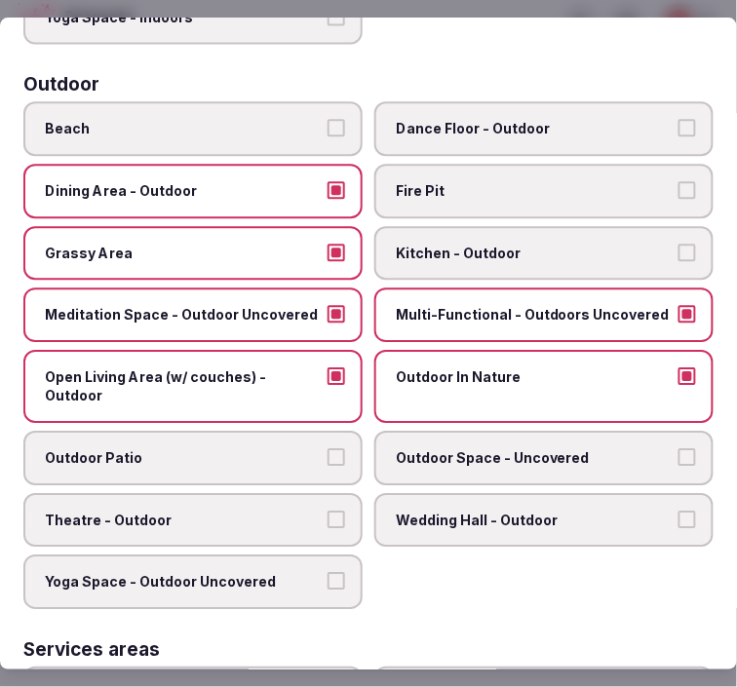
click at [331, 435] on label "Outdoor Patio" at bounding box center [192, 458] width 339 height 55
click at [430, 448] on span "Outdoor Space - Uncovered" at bounding box center [534, 457] width 277 height 19
click at [678, 448] on button "Outdoor Space - Uncovered" at bounding box center [687, 457] width 18 height 18
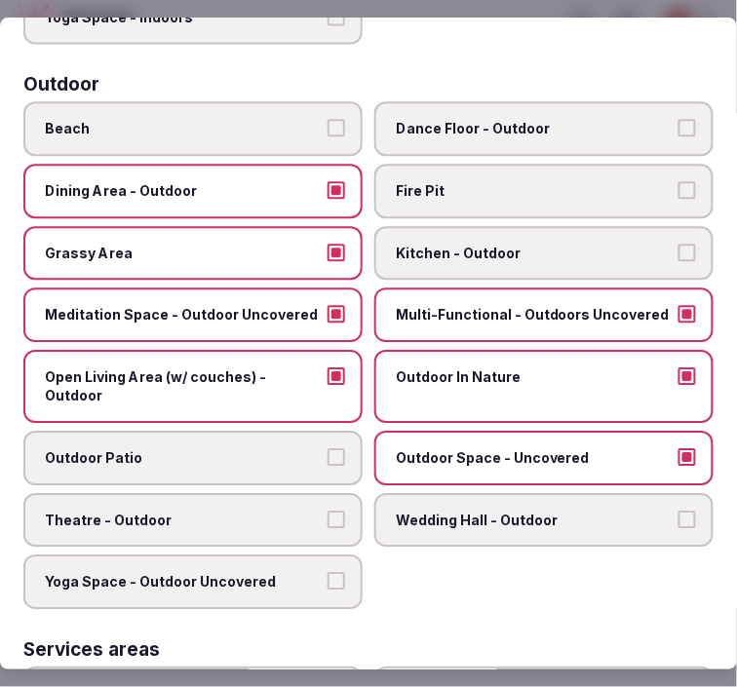
click at [329, 448] on button "Outdoor Patio" at bounding box center [336, 457] width 18 height 18
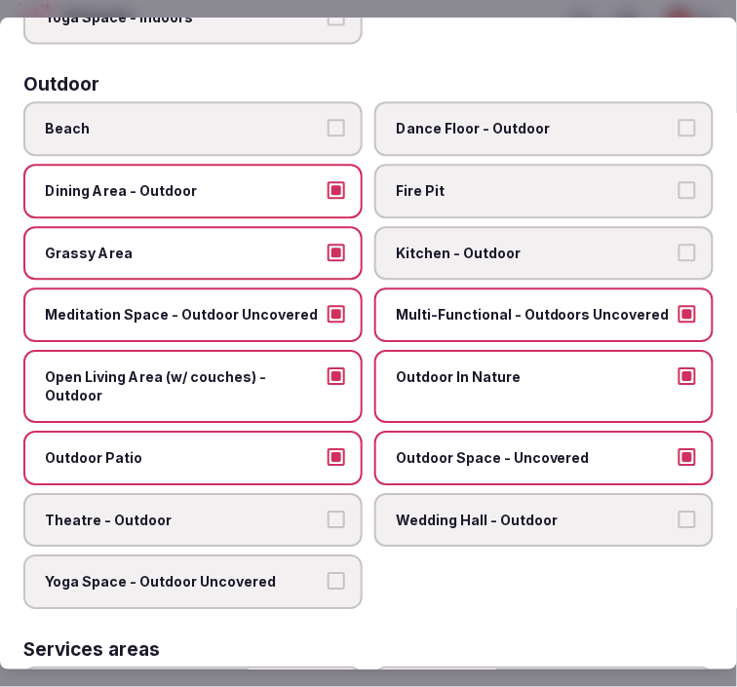
scroll to position [757, 0]
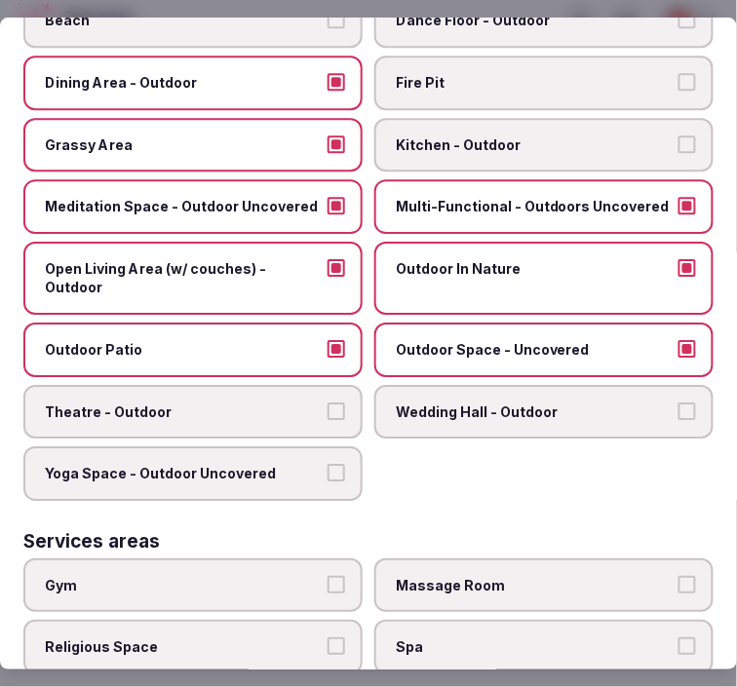
click at [307, 402] on span "Theatre - Outdoor" at bounding box center [183, 411] width 277 height 19
click at [327, 402] on button "Theatre - Outdoor" at bounding box center [336, 411] width 18 height 18
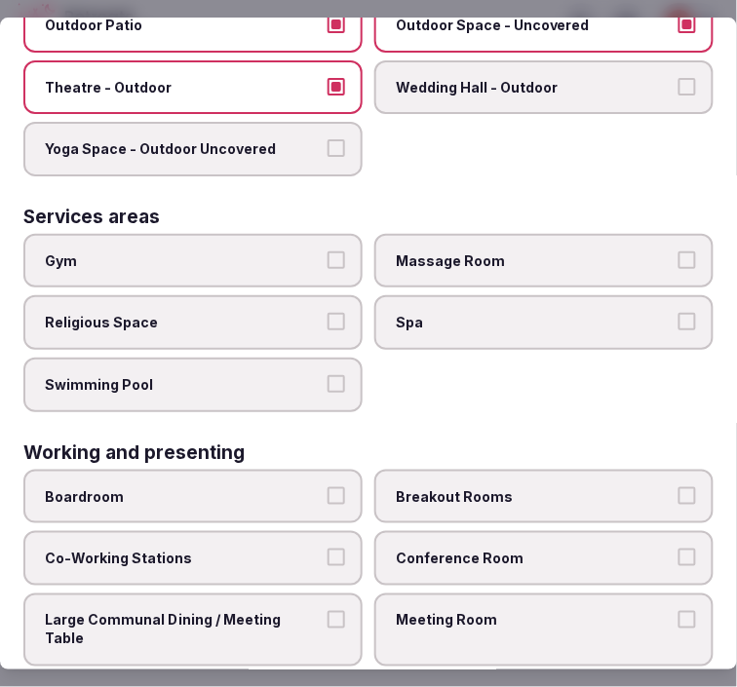
scroll to position [1083, 0]
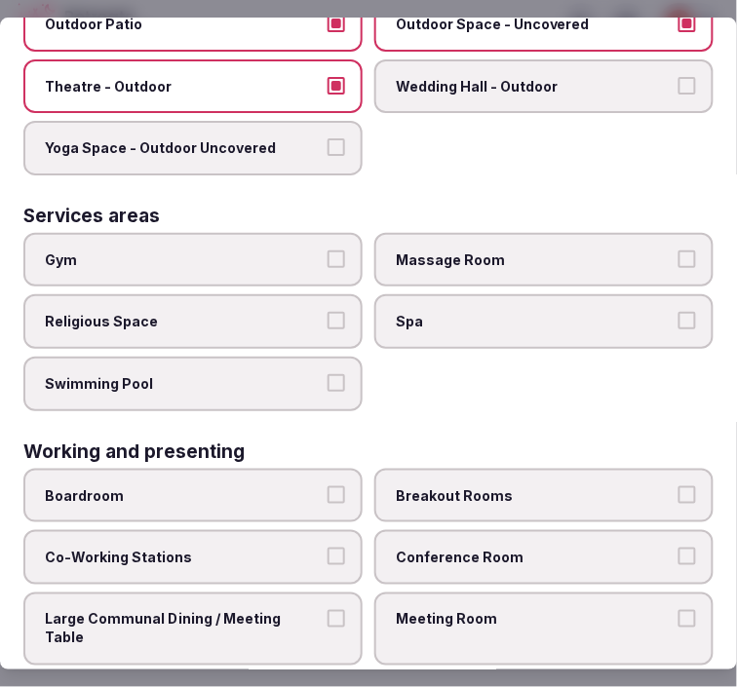
click at [307, 374] on span "Swimming Pool" at bounding box center [183, 383] width 277 height 19
click at [327, 374] on button "Swimming Pool" at bounding box center [336, 383] width 18 height 18
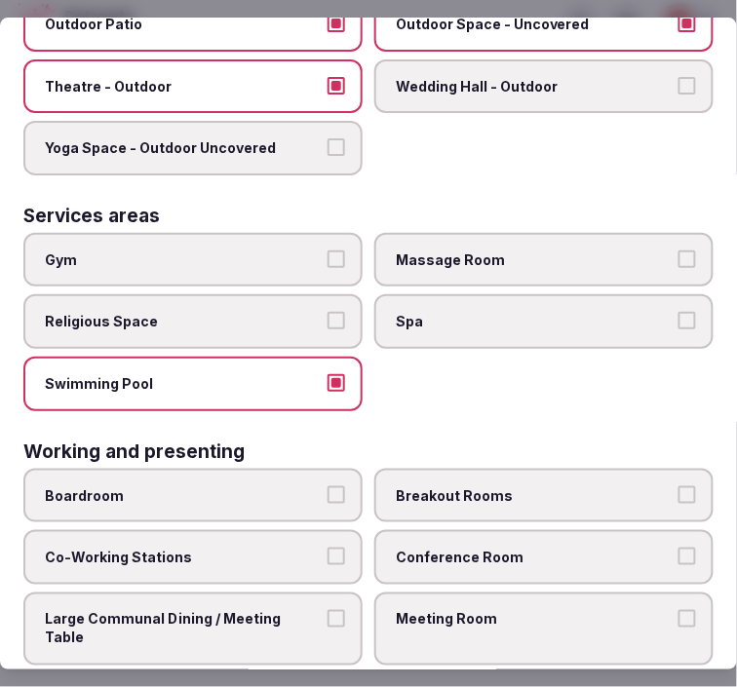
click at [446, 250] on span "Massage Room" at bounding box center [534, 259] width 277 height 19
click at [678, 250] on button "Massage Room" at bounding box center [687, 259] width 18 height 18
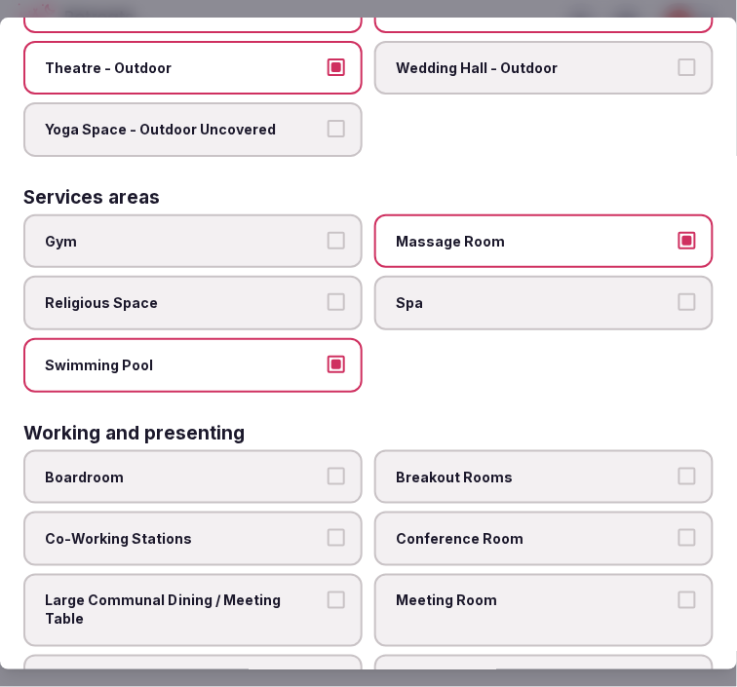
scroll to position [1104, 0]
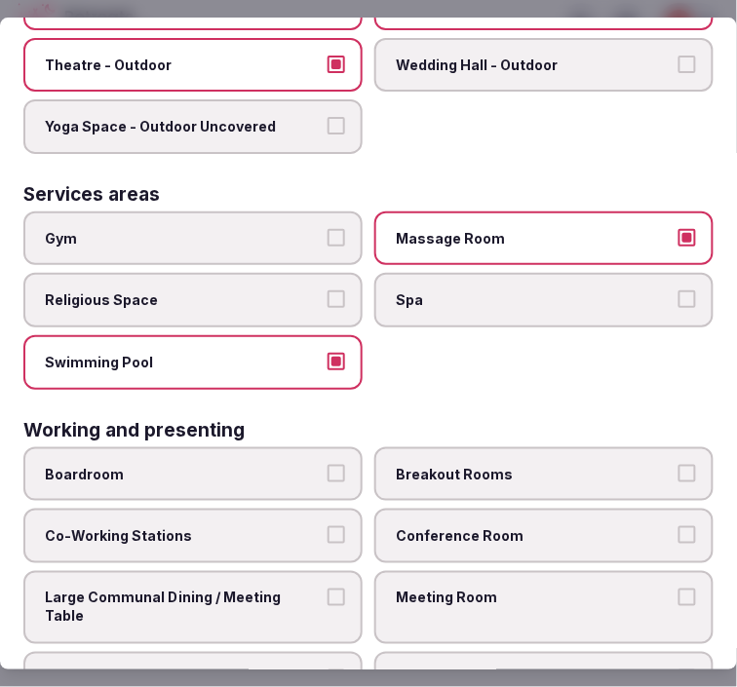
click at [304, 571] on label "Large Communal Dining / Meeting Table" at bounding box center [192, 607] width 339 height 73
click at [327, 589] on button "Large Communal Dining / Meeting Table" at bounding box center [336, 598] width 18 height 18
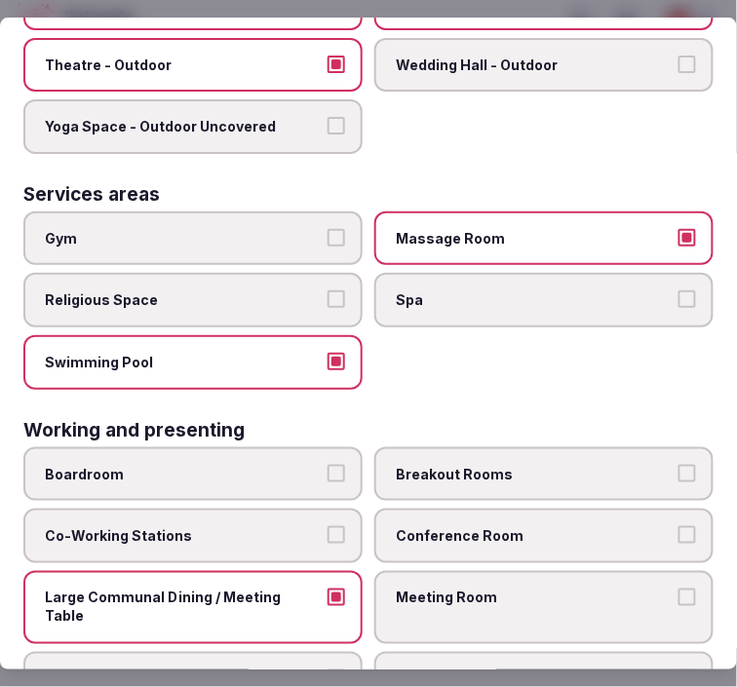
click at [451, 589] on span "Meeting Room" at bounding box center [534, 598] width 277 height 19
click at [678, 589] on button "Meeting Room" at bounding box center [687, 598] width 18 height 18
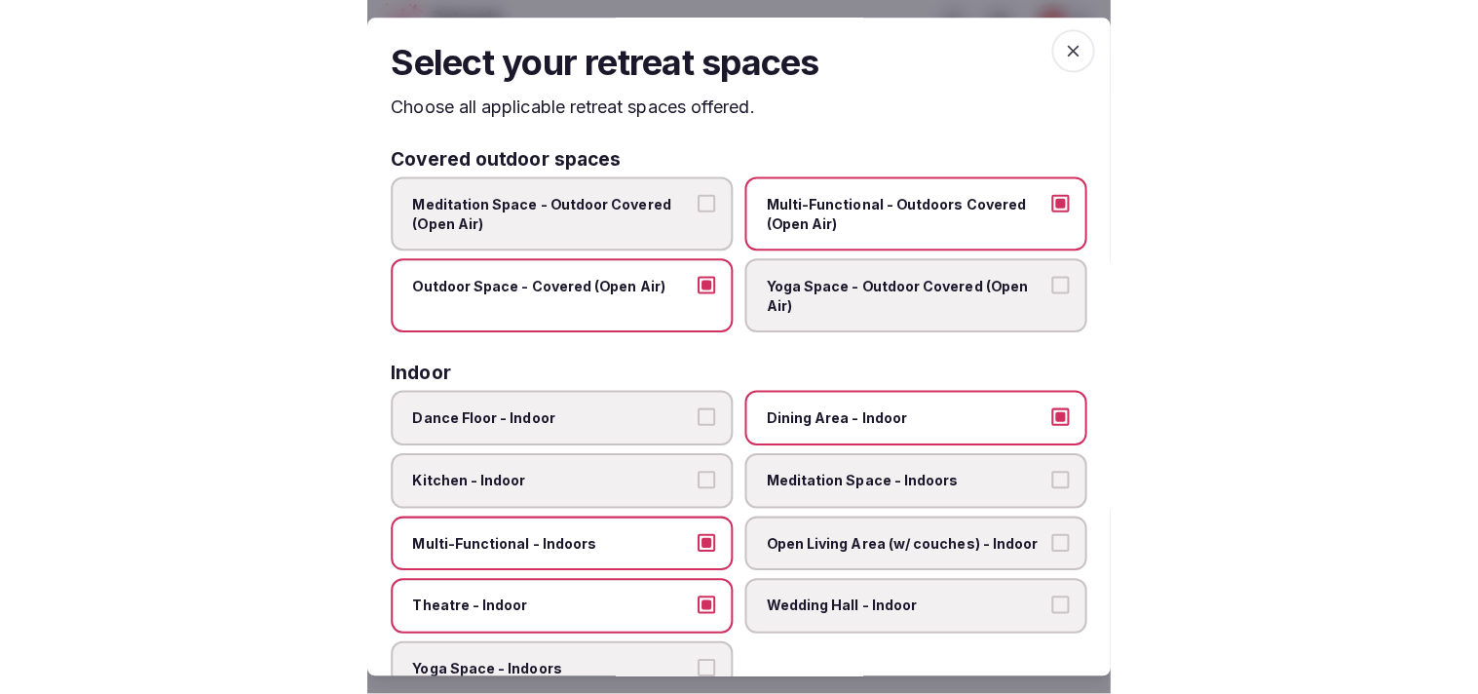
scroll to position [0, 0]
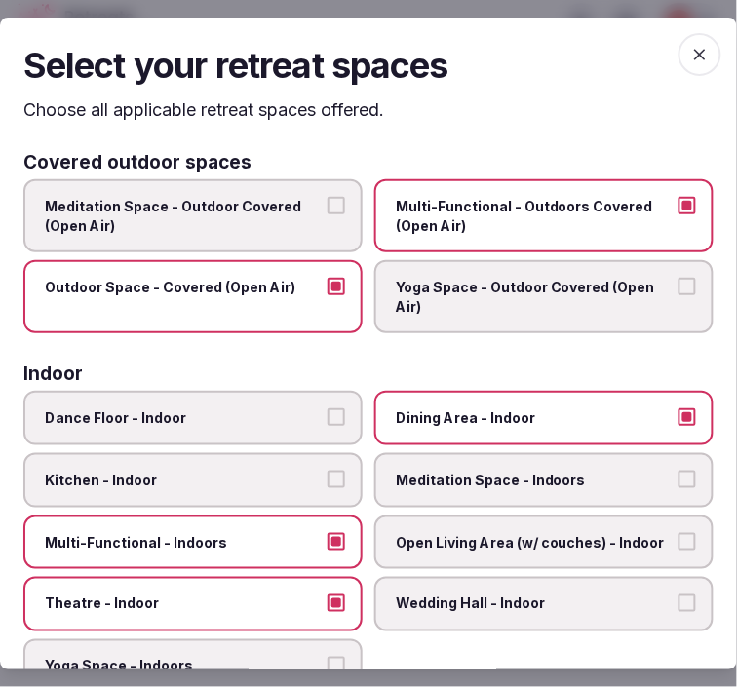
click at [682, 37] on span "button" at bounding box center [699, 54] width 43 height 43
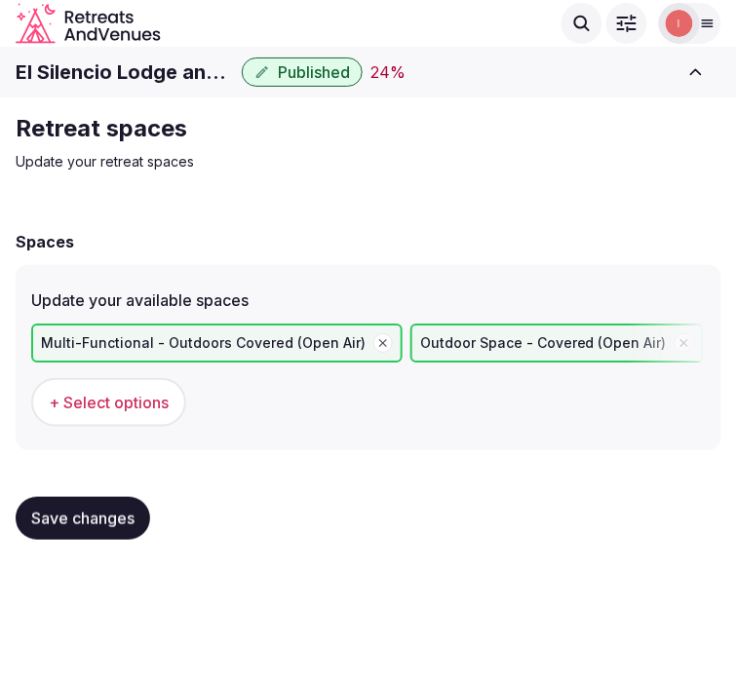
click at [115, 520] on span "Save changes" at bounding box center [82, 518] width 103 height 19
click at [115, 519] on span "Save changes" at bounding box center [82, 518] width 103 height 19
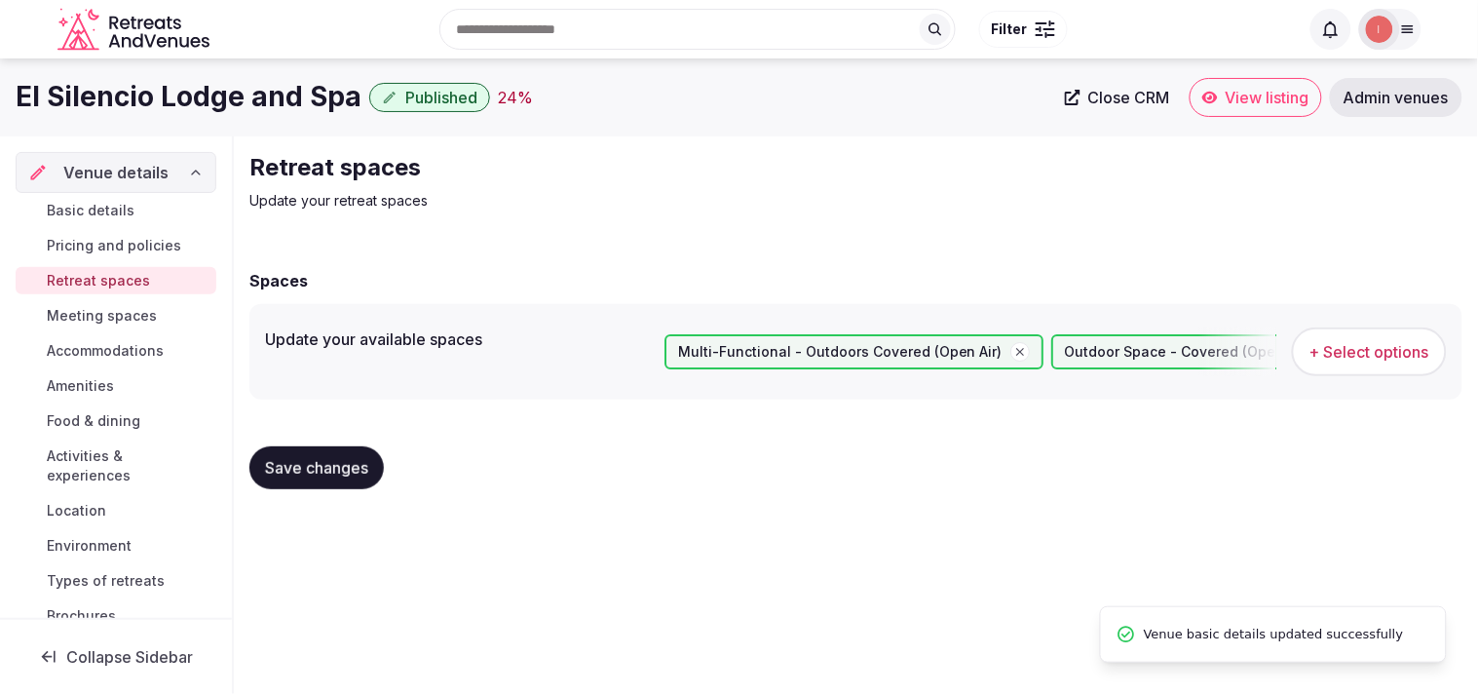
click at [120, 317] on span "Meeting spaces" at bounding box center [102, 315] width 110 height 19
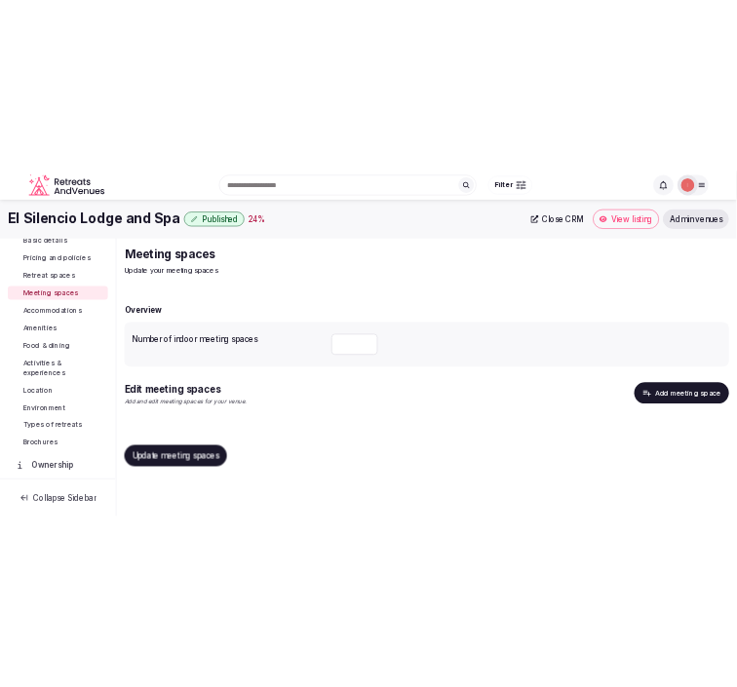
scroll to position [216, 0]
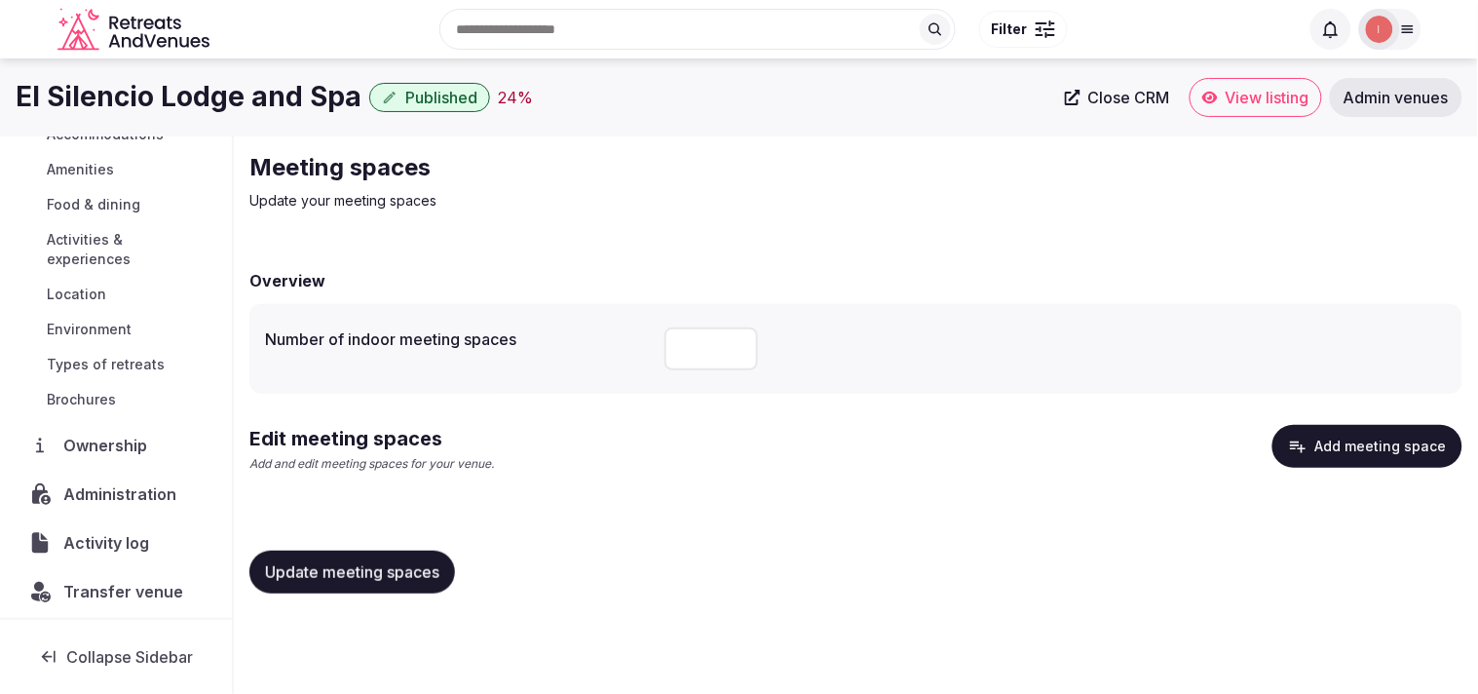
click at [720, 459] on button "Add meeting space" at bounding box center [1368, 446] width 190 height 43
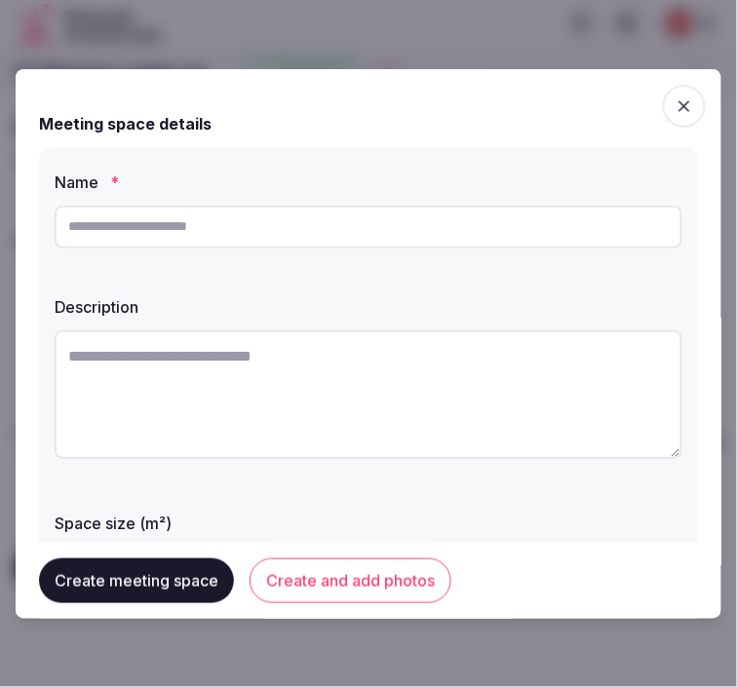
click at [490, 237] on input "text" at bounding box center [369, 227] width 628 height 43
paste input "**********"
click at [74, 221] on input "**********" at bounding box center [369, 227] width 628 height 43
click at [72, 224] on input "**********" at bounding box center [369, 227] width 628 height 43
click at [64, 225] on input "**********" at bounding box center [369, 227] width 628 height 43
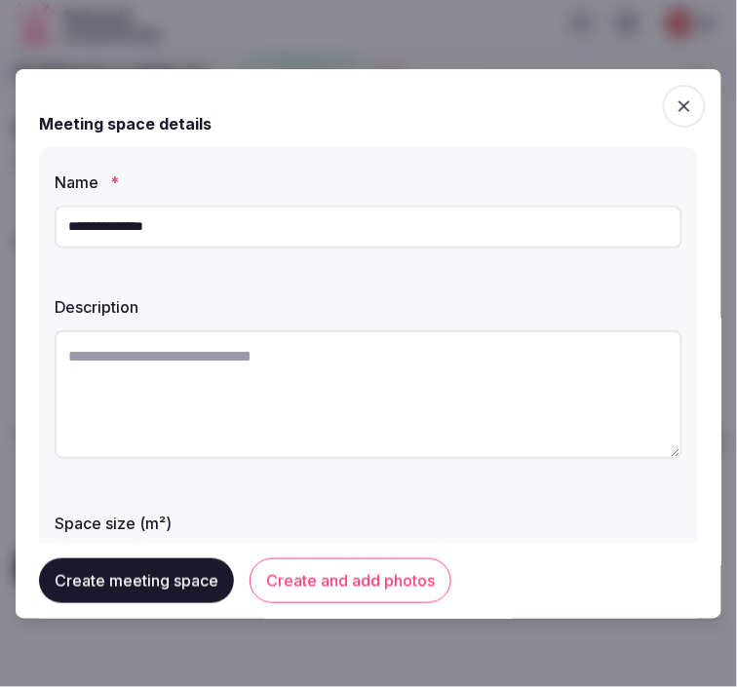
click at [72, 225] on input "**********" at bounding box center [369, 227] width 628 height 43
drag, startPoint x: 70, startPoint y: 221, endPoint x: 59, endPoint y: 222, distance: 10.8
click at [59, 222] on input "**********" at bounding box center [369, 227] width 628 height 43
click at [129, 220] on input "**********" at bounding box center [369, 227] width 628 height 43
type input "**********"
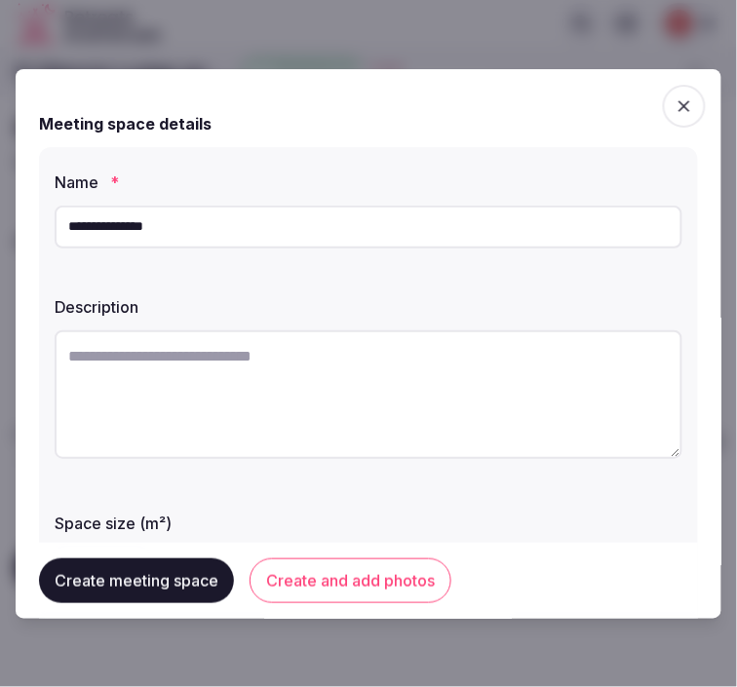
click at [158, 378] on textarea at bounding box center [369, 394] width 628 height 129
paste textarea "**********"
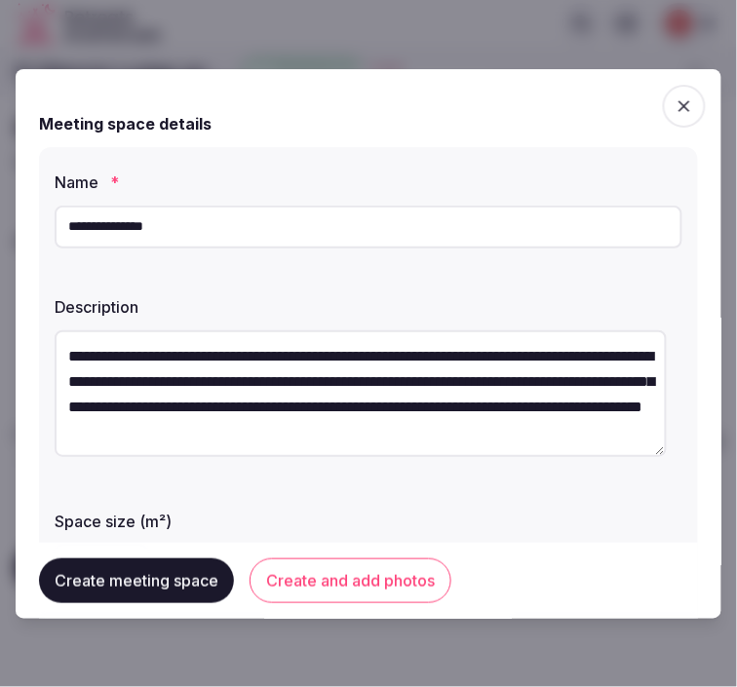
click at [161, 378] on textarea "**********" at bounding box center [361, 393] width 612 height 127
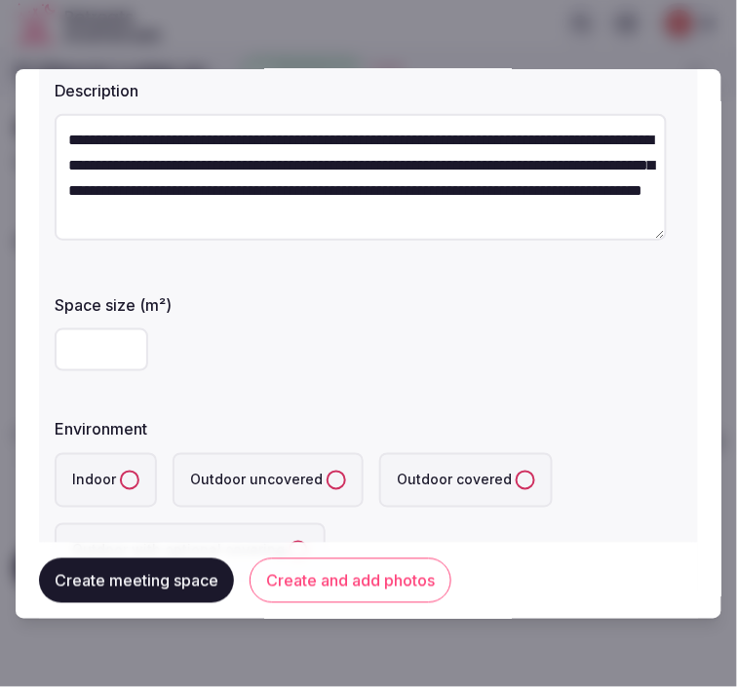
type textarea "**********"
click at [85, 353] on input "number" at bounding box center [102, 349] width 94 height 43
type input "***"
click at [128, 476] on button "Indoor" at bounding box center [129, 480] width 19 height 19
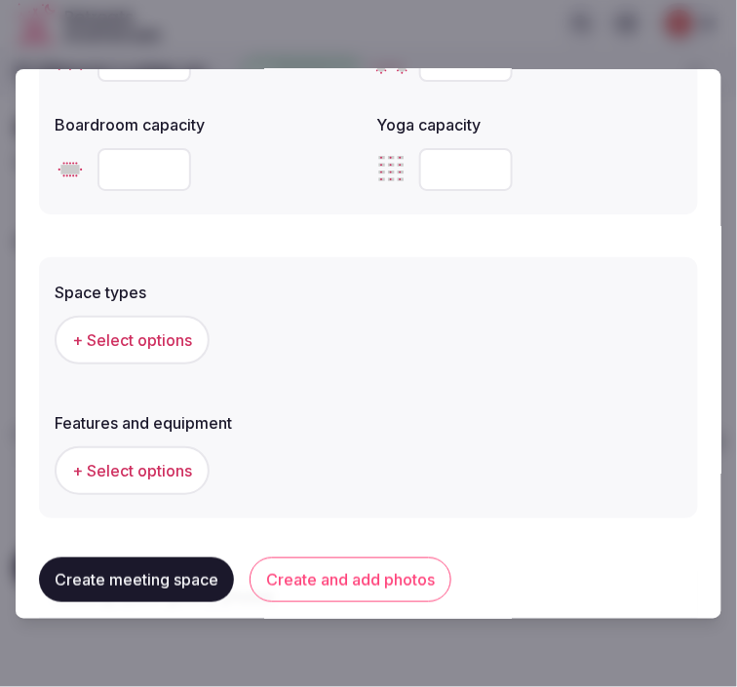
scroll to position [865, 0]
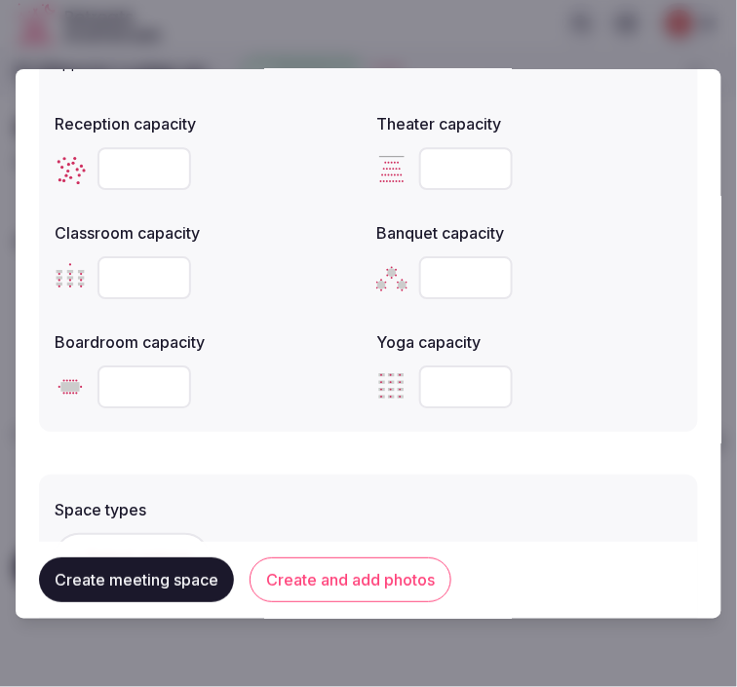
click at [143, 177] on input "number" at bounding box center [144, 168] width 94 height 43
type input "**"
click at [431, 390] on input "number" at bounding box center [466, 386] width 94 height 43
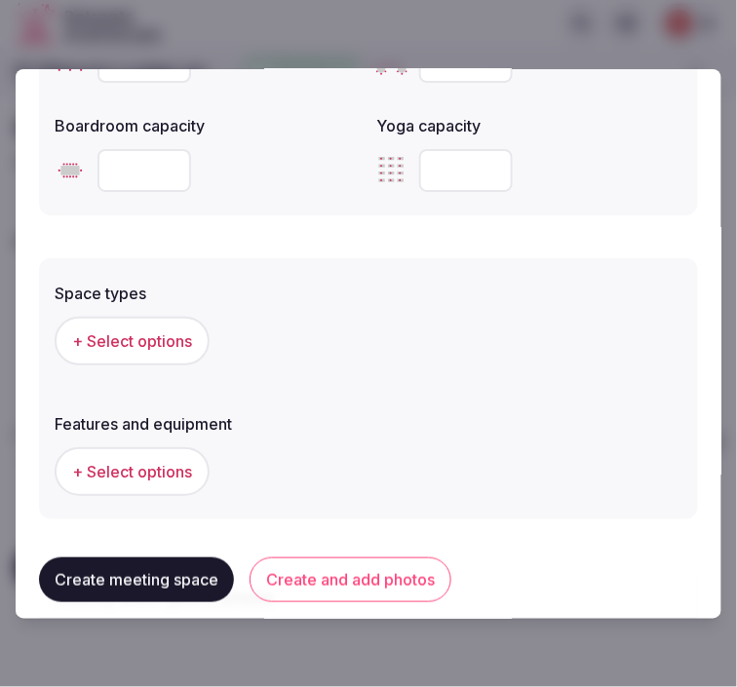
scroll to position [1083, 0]
type input "**"
click at [121, 329] on span "+ Select options" at bounding box center [132, 339] width 120 height 21
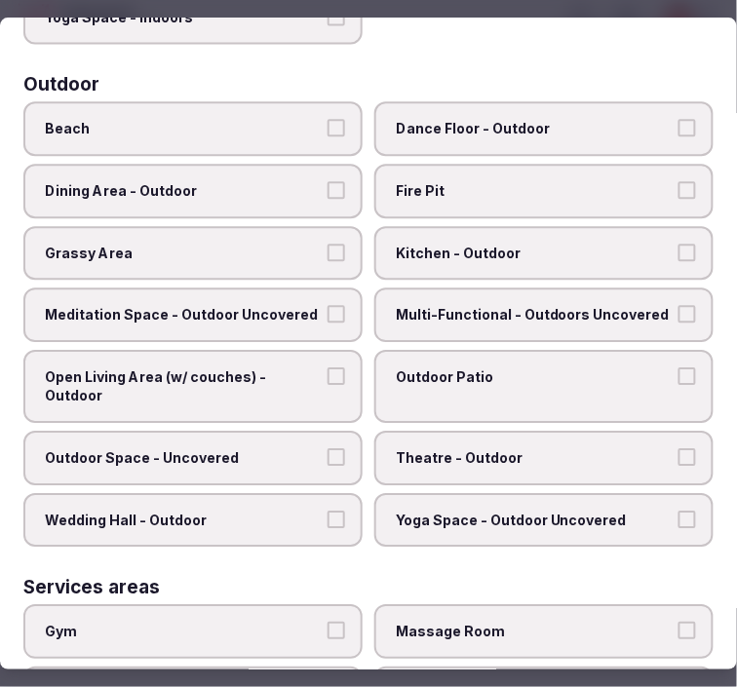
scroll to position [216, 0]
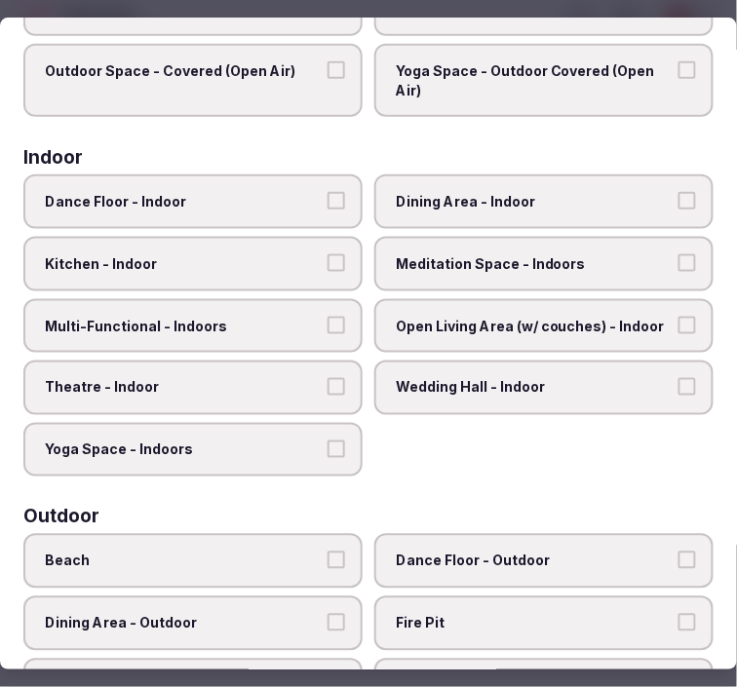
click at [293, 317] on span "Multi-Functional - Indoors" at bounding box center [183, 326] width 277 height 19
click at [327, 317] on button "Multi-Functional - Indoors" at bounding box center [336, 326] width 18 height 18
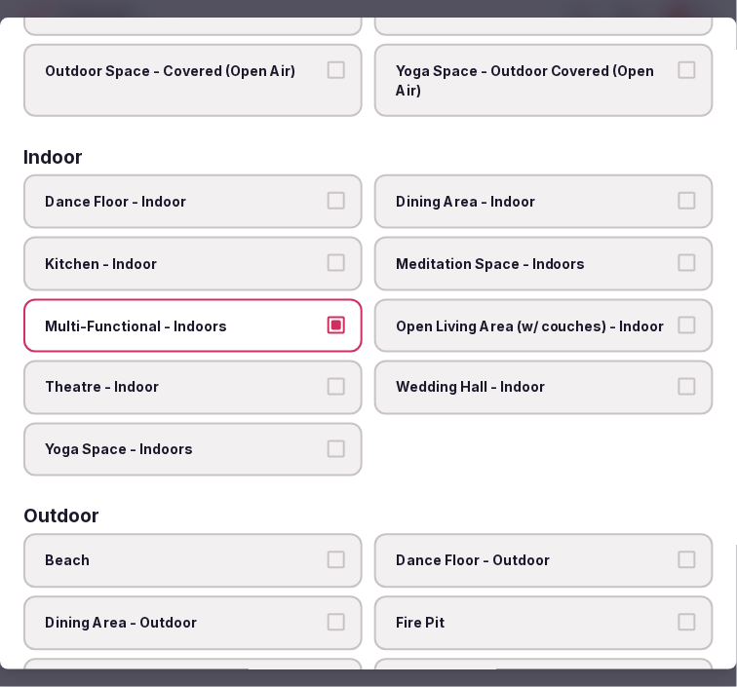
click at [334, 423] on label "Yoga Space - Indoors" at bounding box center [192, 450] width 339 height 55
click at [334, 440] on button "Yoga Space - Indoors" at bounding box center [336, 449] width 18 height 18
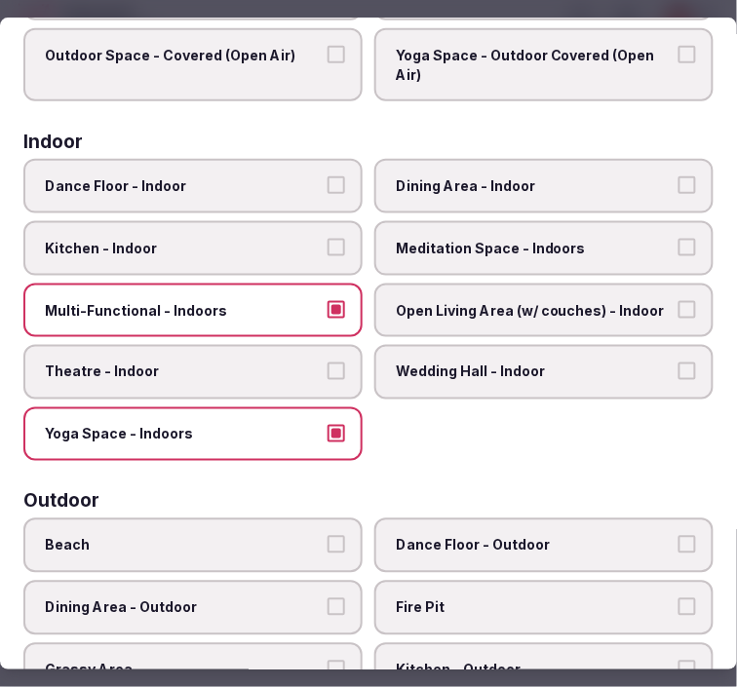
scroll to position [0, 0]
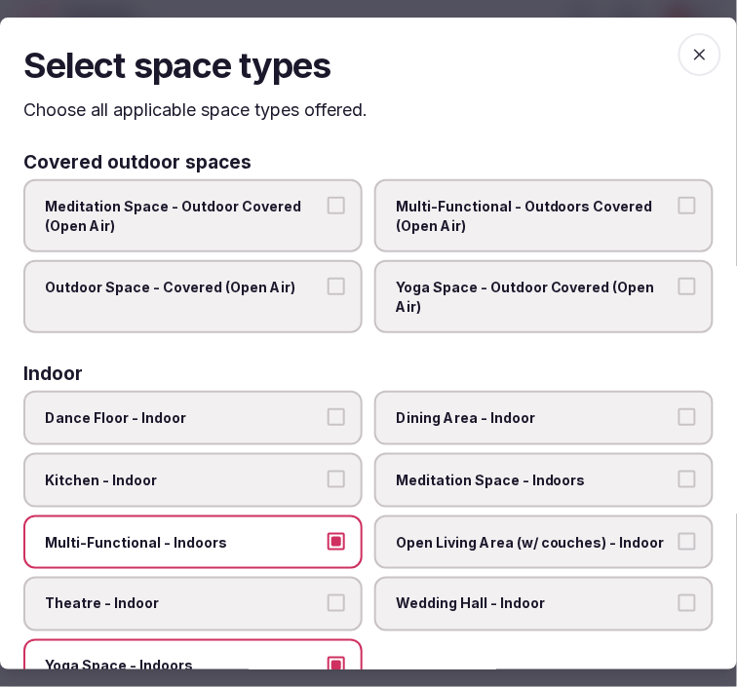
click at [533, 479] on span "Meditation Space - Indoors" at bounding box center [534, 480] width 277 height 19
click at [678, 479] on button "Meditation Space - Indoors" at bounding box center [687, 480] width 18 height 18
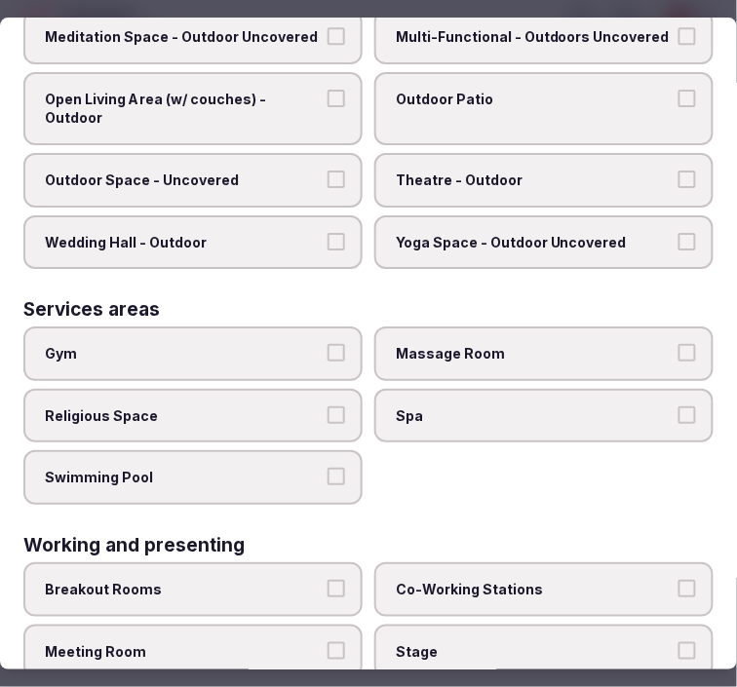
scroll to position [984, 0]
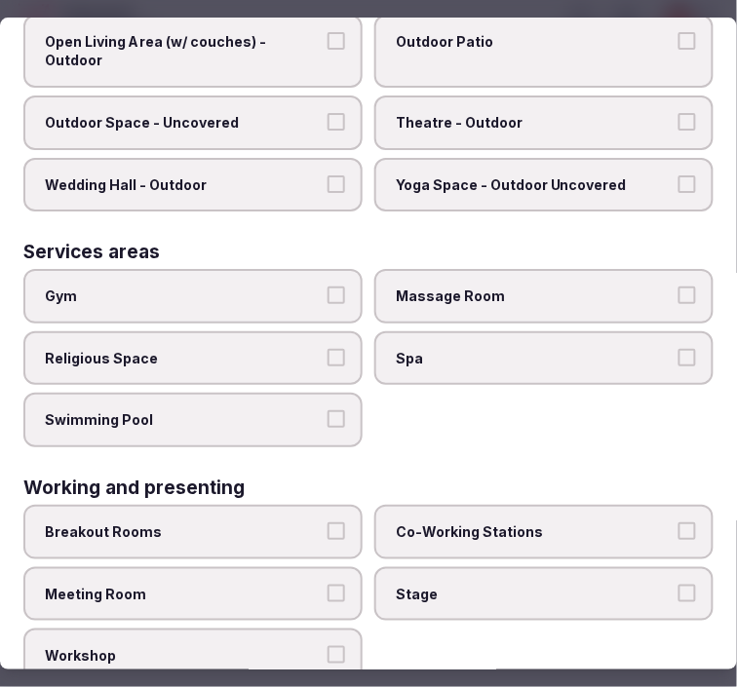
click at [295, 567] on label "Meeting Room" at bounding box center [192, 594] width 339 height 55
click at [327, 585] on button "Meeting Room" at bounding box center [336, 594] width 18 height 18
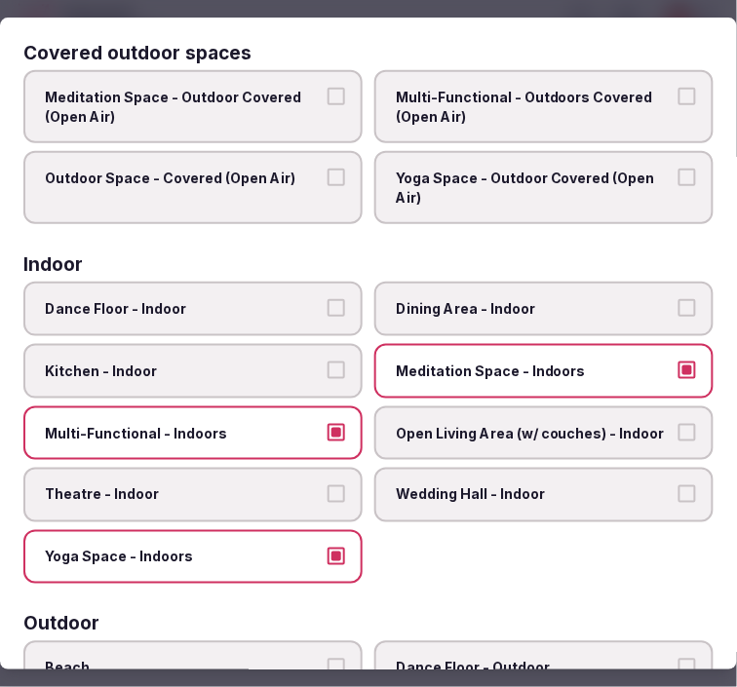
scroll to position [0, 0]
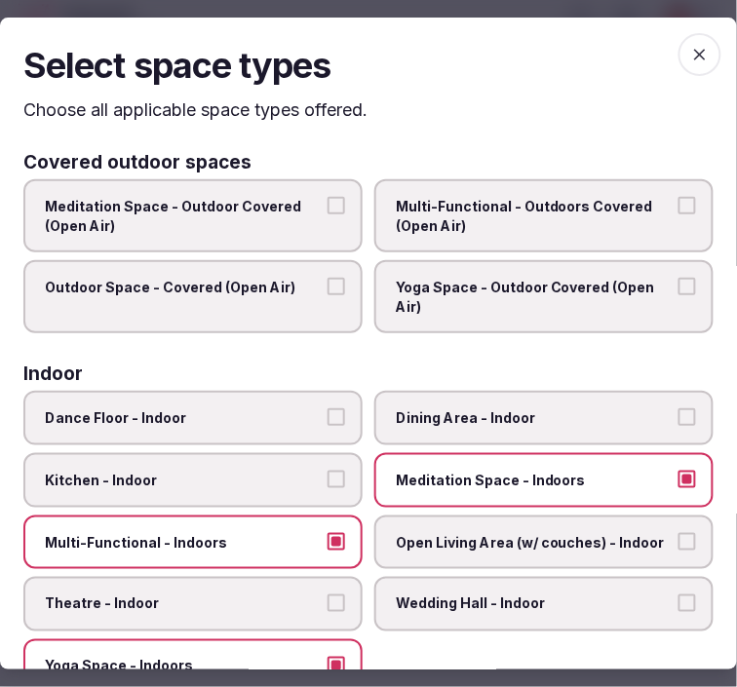
click at [690, 59] on icon "button" at bounding box center [699, 54] width 19 height 19
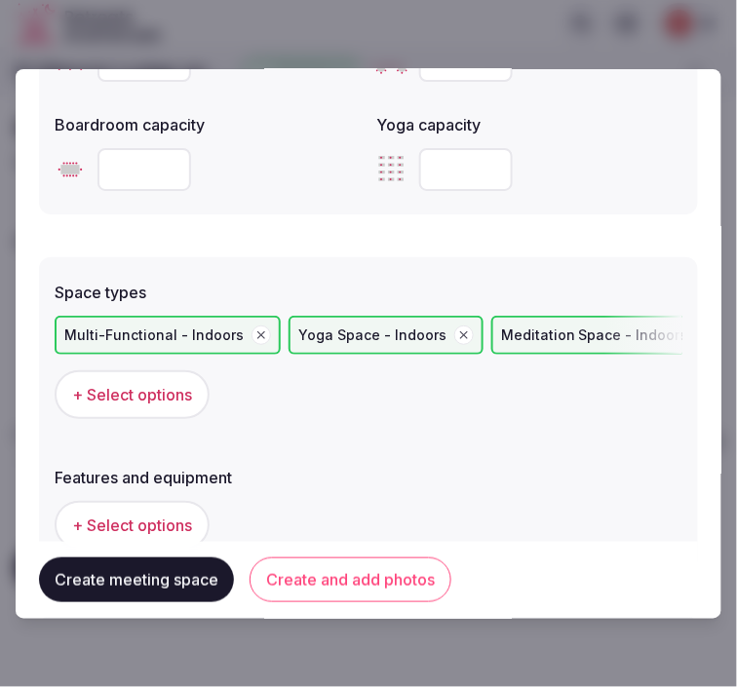
scroll to position [1323, 0]
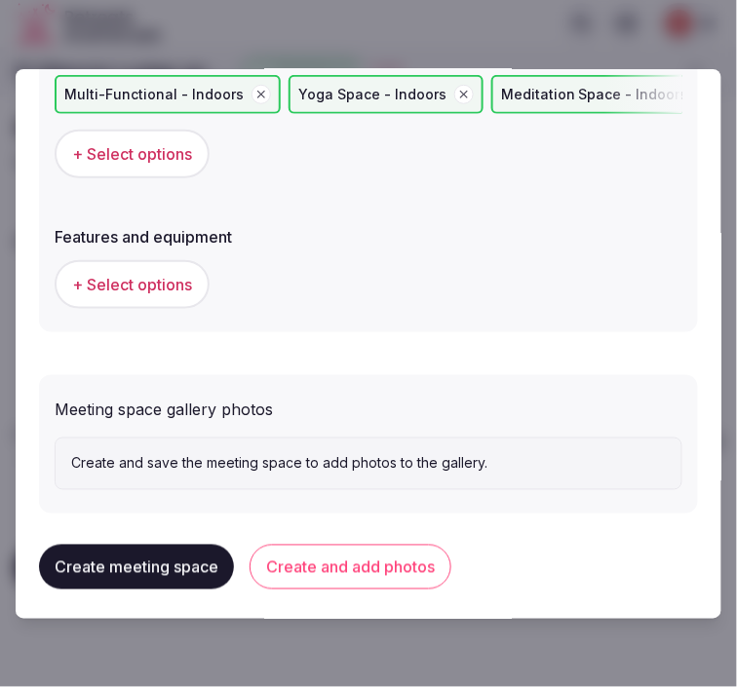
click at [148, 277] on span "+ Select options" at bounding box center [132, 284] width 120 height 21
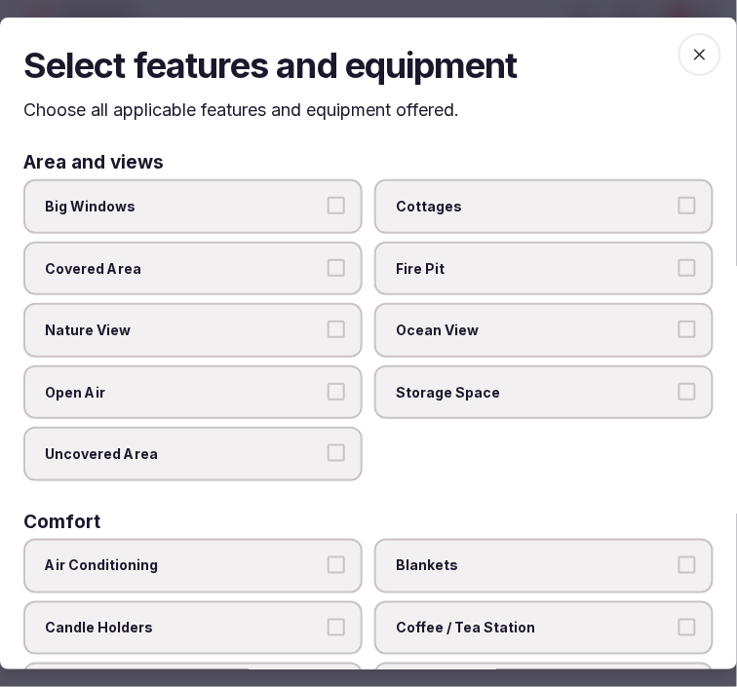
click at [267, 211] on span "Big Windows" at bounding box center [183, 206] width 277 height 19
click at [327, 211] on button "Big Windows" at bounding box center [336, 206] width 18 height 18
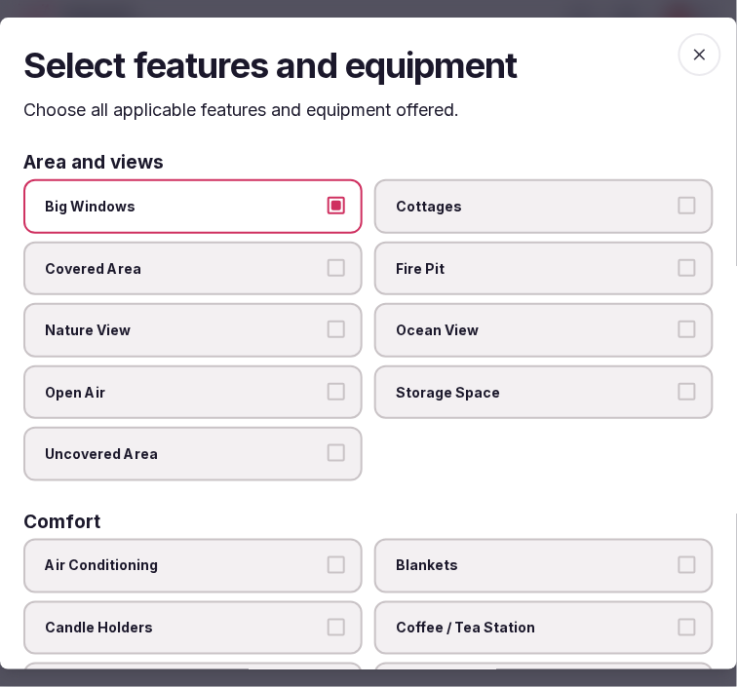
click at [284, 332] on span "Nature View" at bounding box center [183, 330] width 277 height 19
click at [327, 332] on button "Nature View" at bounding box center [336, 330] width 18 height 18
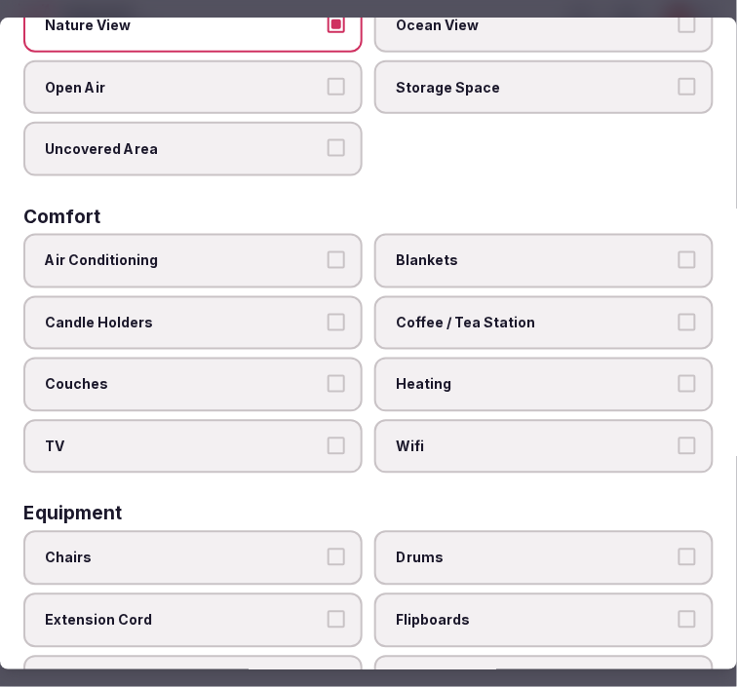
scroll to position [433, 0]
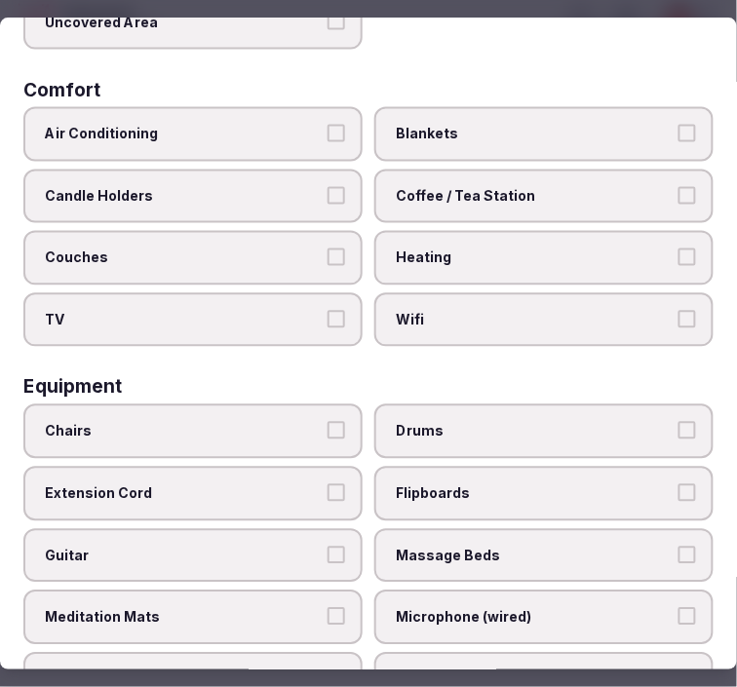
click at [292, 404] on label "Chairs" at bounding box center [192, 431] width 339 height 55
click at [327, 422] on button "Chairs" at bounding box center [336, 431] width 18 height 18
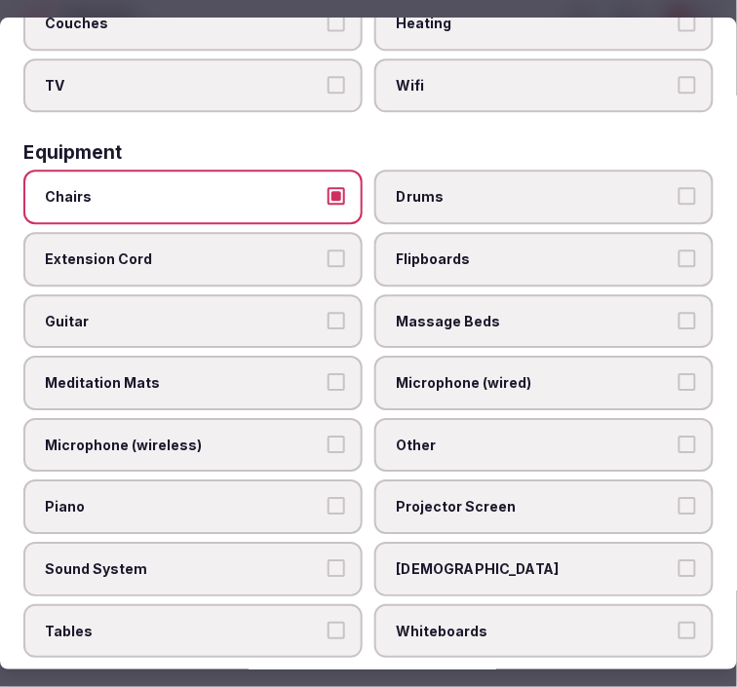
scroll to position [757, 0]
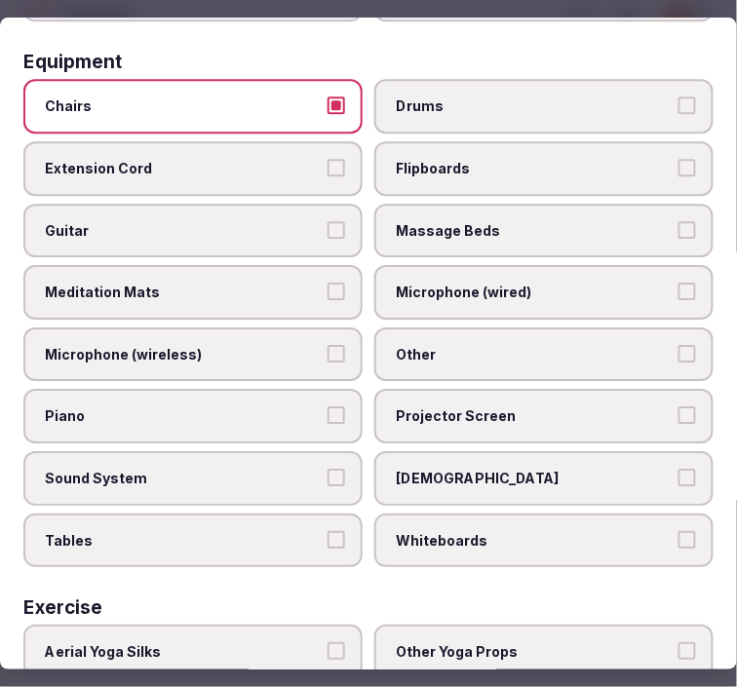
click at [472, 345] on span "Other" at bounding box center [534, 354] width 277 height 19
click at [678, 345] on button "Other" at bounding box center [687, 354] width 18 height 18
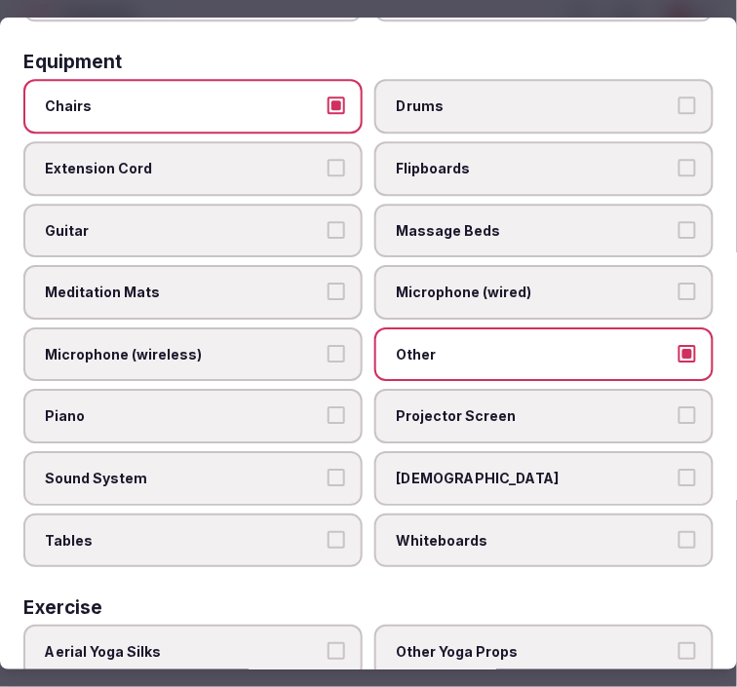
click at [307, 531] on span "Tables" at bounding box center [183, 540] width 277 height 19
click at [327, 531] on button "Tables" at bounding box center [336, 540] width 18 height 18
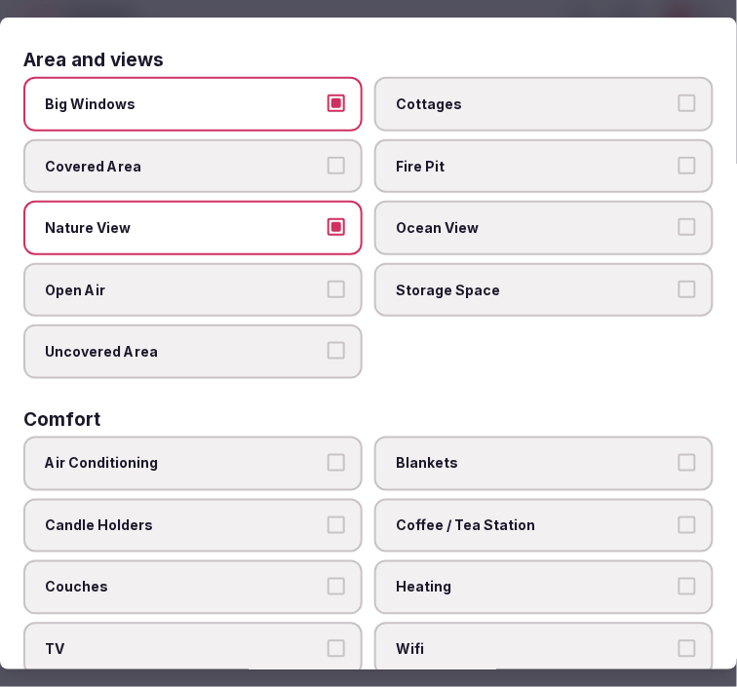
scroll to position [0, 0]
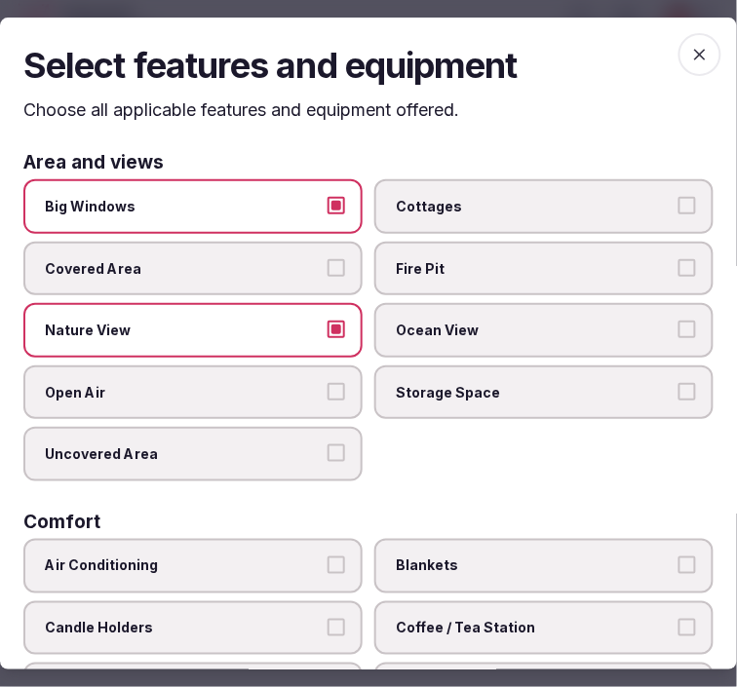
click at [678, 52] on span "button" at bounding box center [699, 54] width 43 height 43
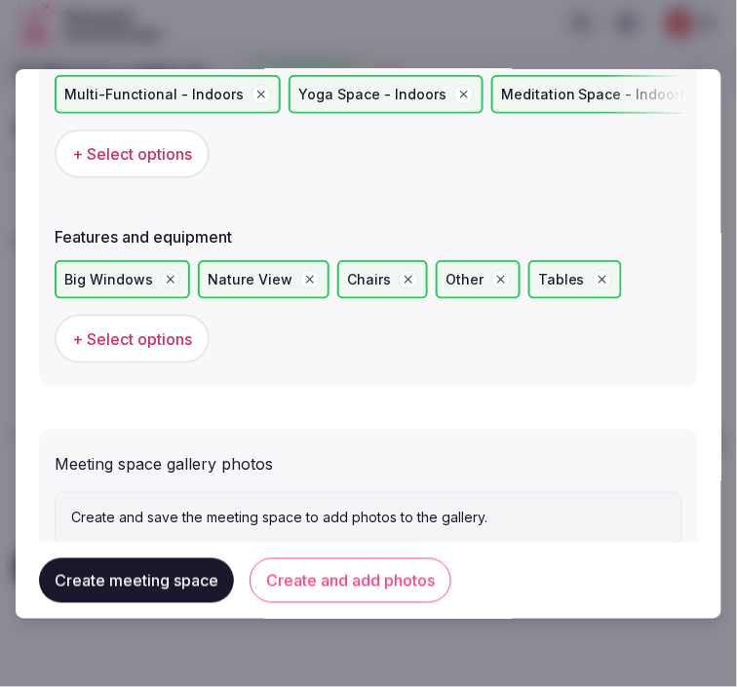
drag, startPoint x: 349, startPoint y: 581, endPoint x: 366, endPoint y: 565, distance: 23.5
click at [358, 571] on button "Create and add photos" at bounding box center [350, 580] width 202 height 45
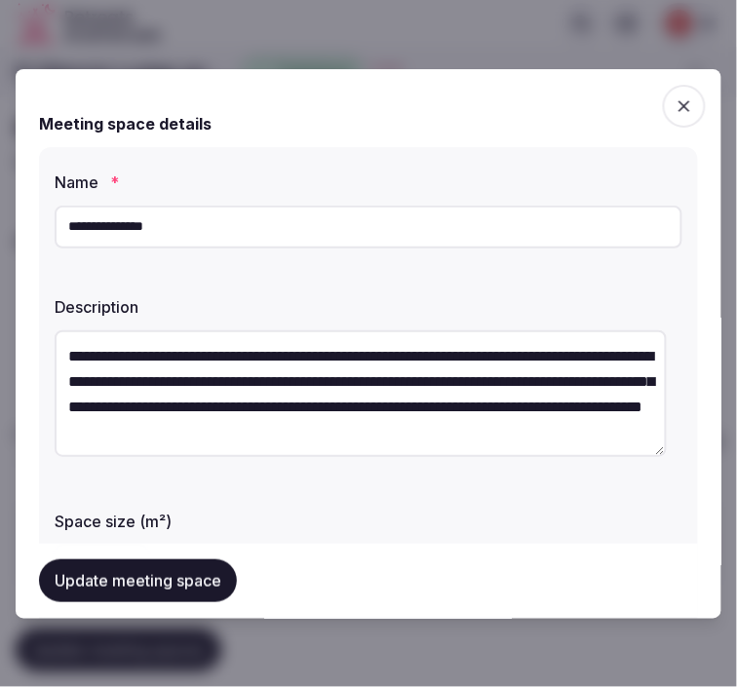
click at [196, 585] on button "Update meeting space" at bounding box center [138, 581] width 198 height 43
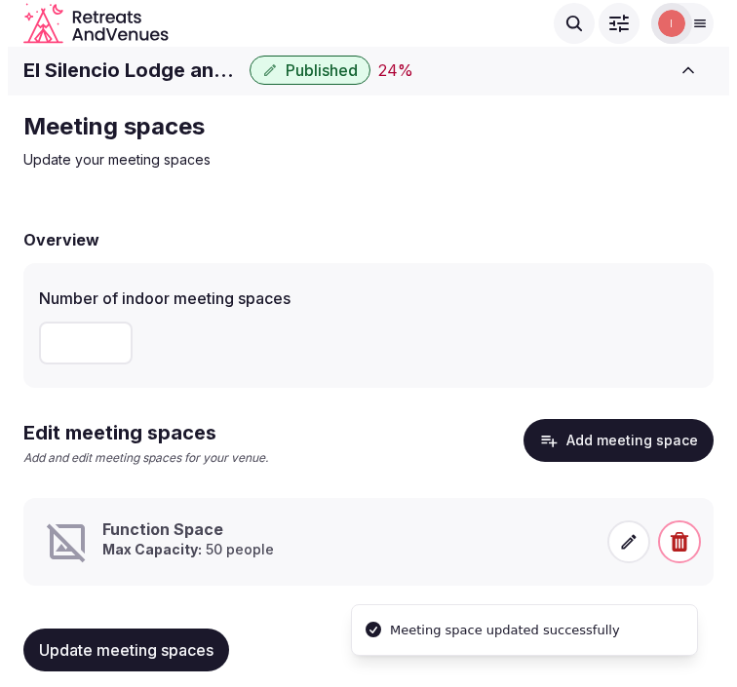
scroll to position [20, 0]
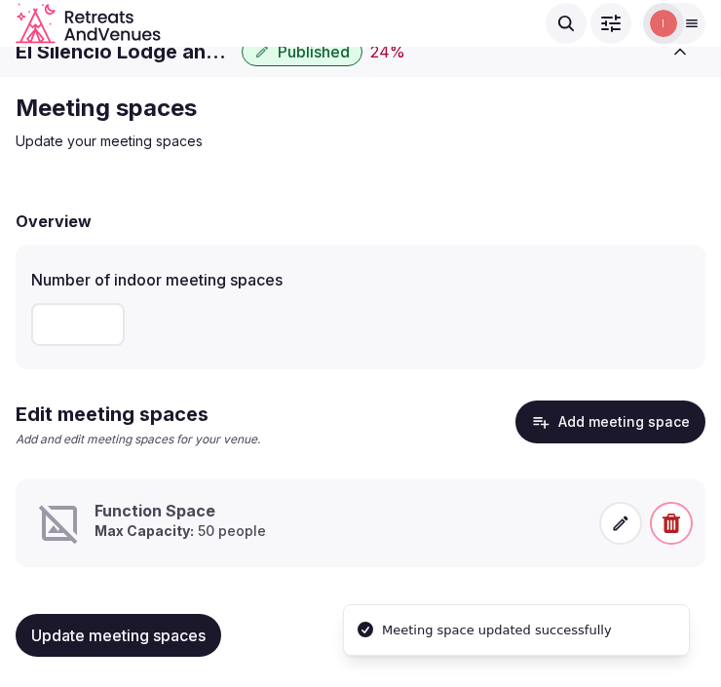
click at [614, 530] on icon at bounding box center [620, 523] width 19 height 19
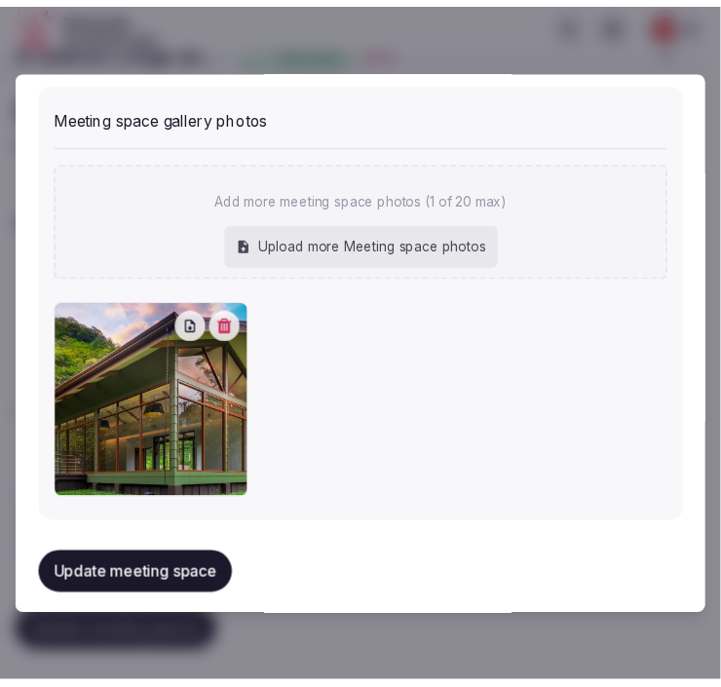
scroll to position [1673, 0]
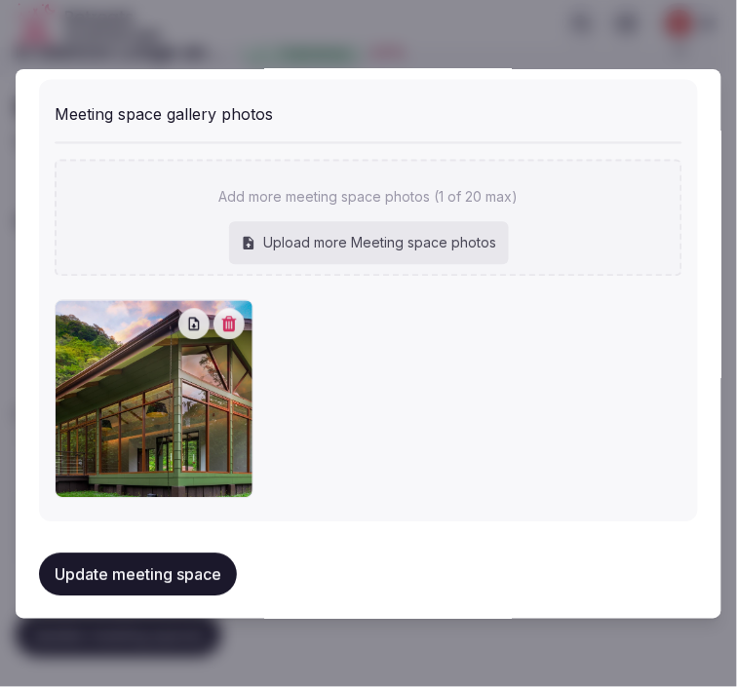
click at [97, 562] on button "Update meeting space" at bounding box center [138, 574] width 198 height 43
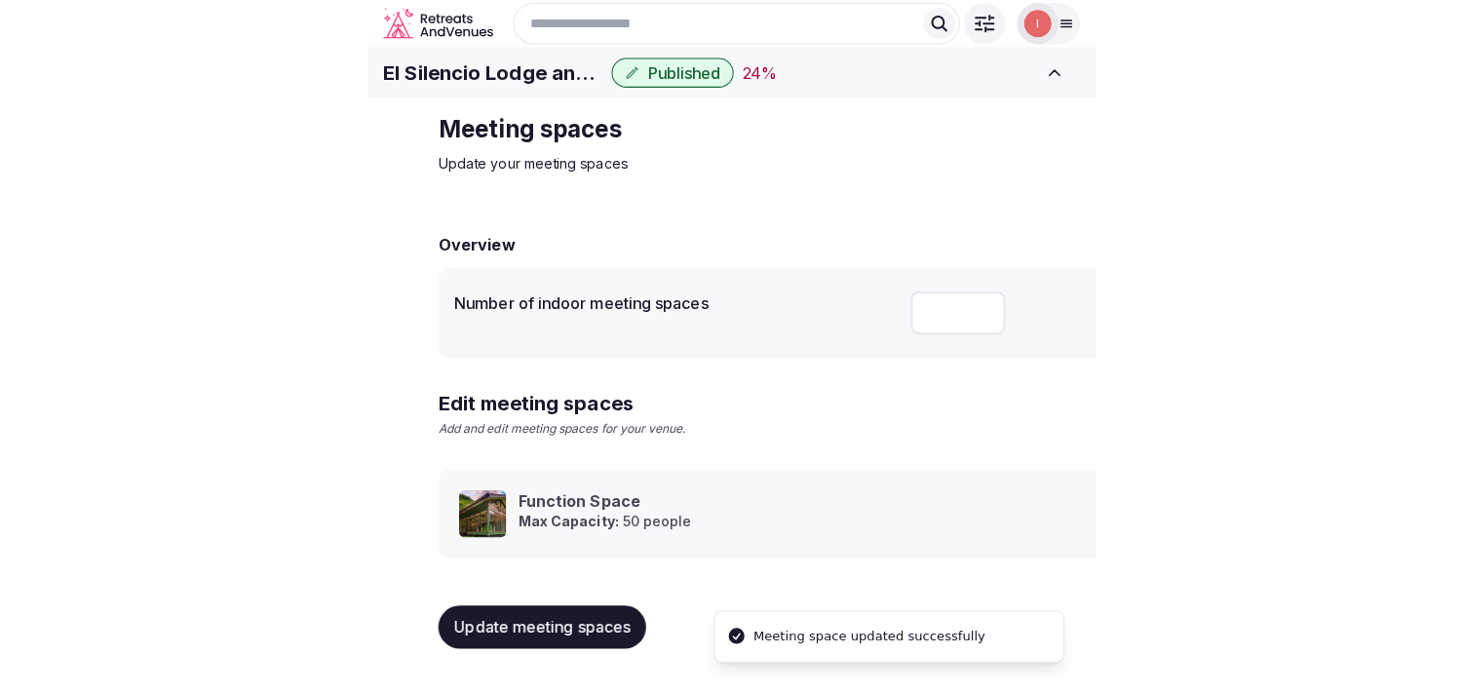
scroll to position [18, 0]
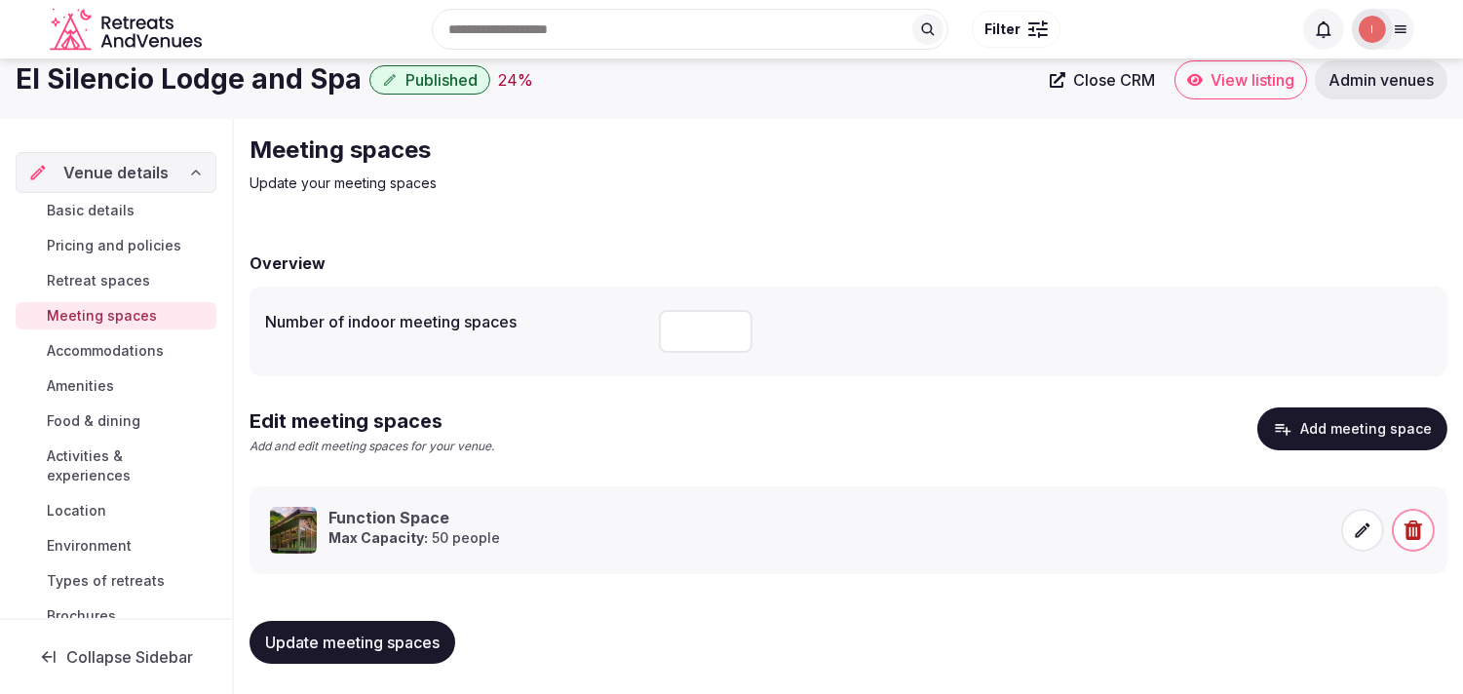
click at [100, 338] on link "Accommodations" at bounding box center [116, 350] width 201 height 27
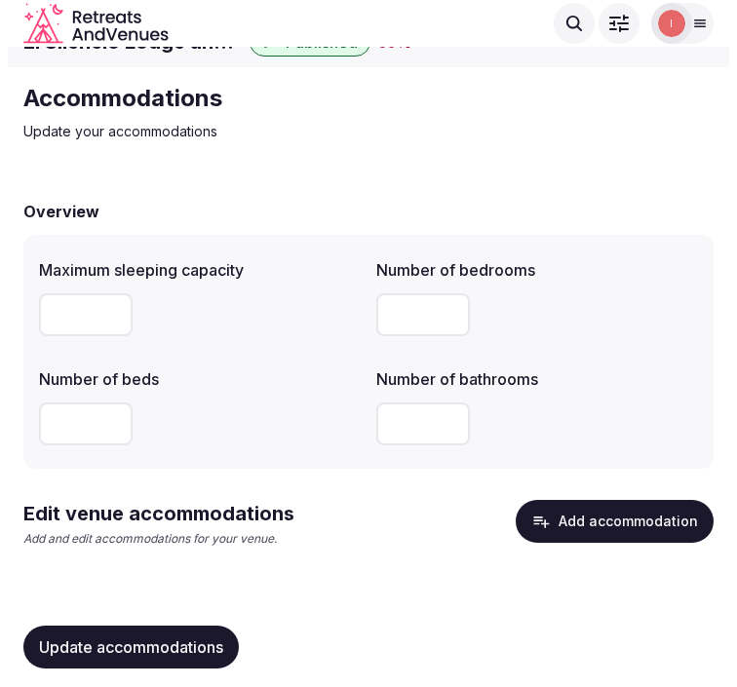
scroll to position [42, 0]
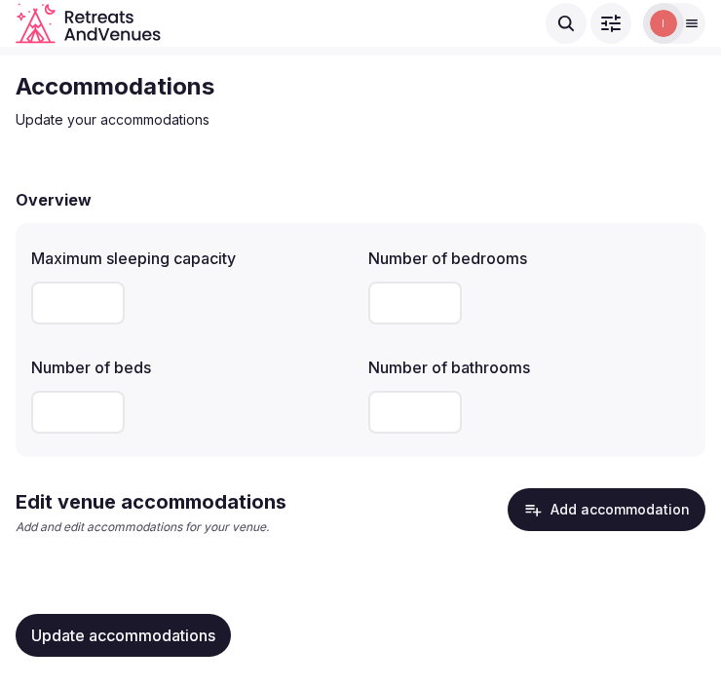
click at [636, 529] on button "Add accommodation" at bounding box center [607, 509] width 198 height 43
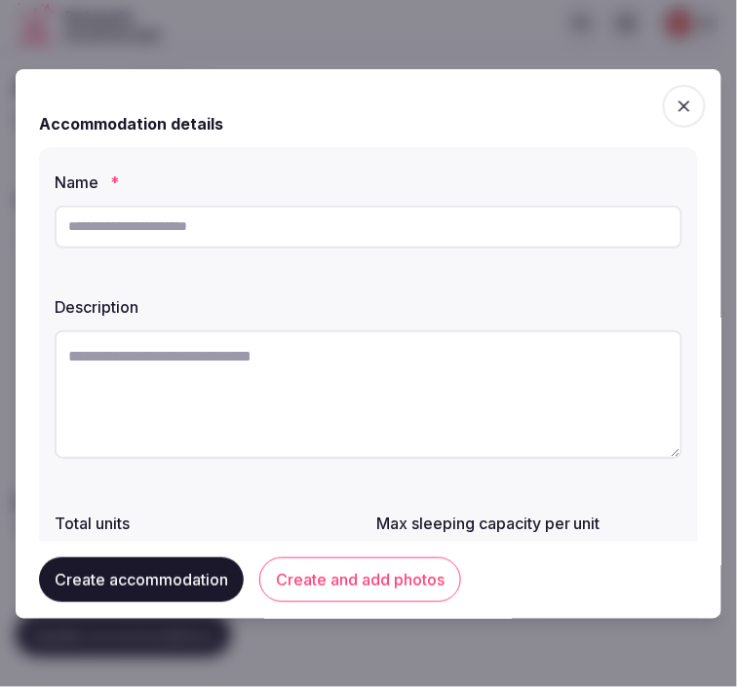
click at [471, 218] on input "text" at bounding box center [369, 227] width 628 height 43
paste input "**********"
type input "**********"
click at [475, 274] on div "**********" at bounding box center [368, 434] width 659 height 575
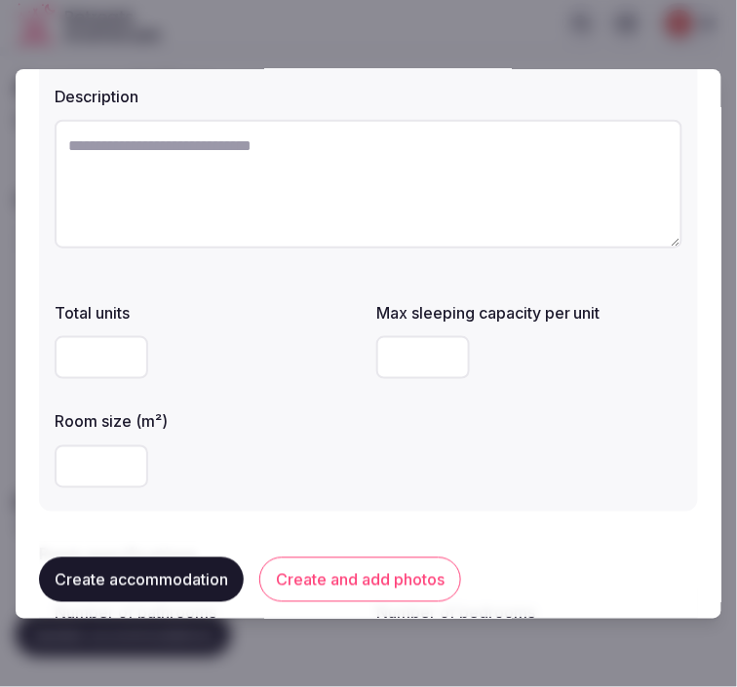
scroll to position [216, 0]
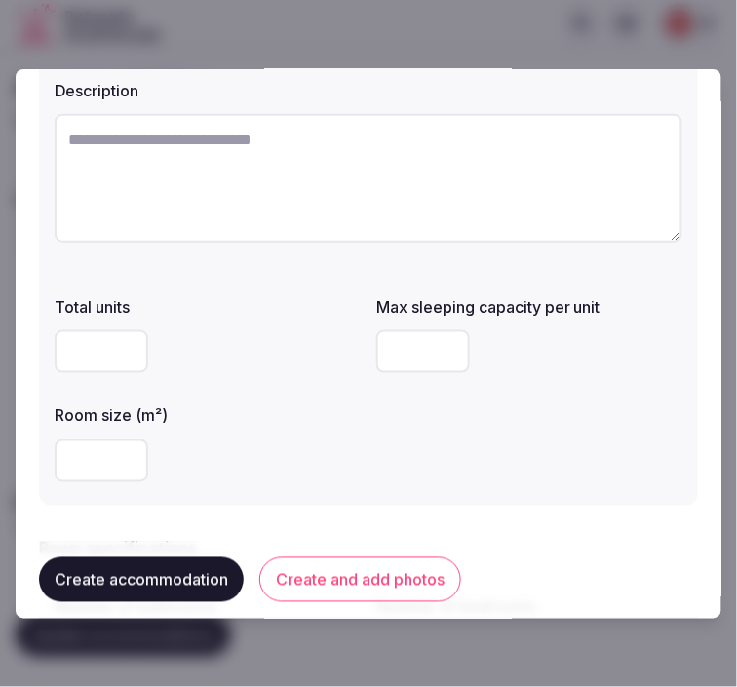
click at [218, 173] on textarea at bounding box center [369, 178] width 628 height 129
paste textarea "**********"
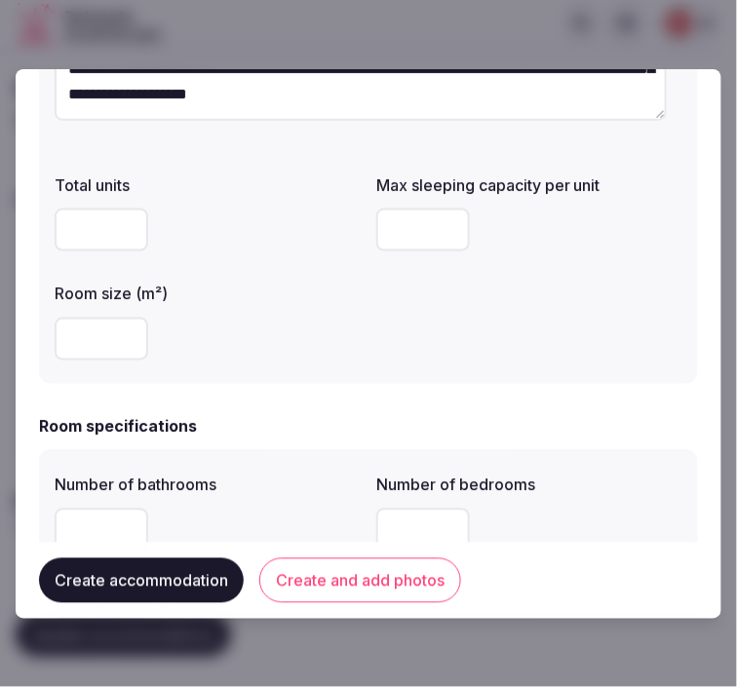
scroll to position [433, 0]
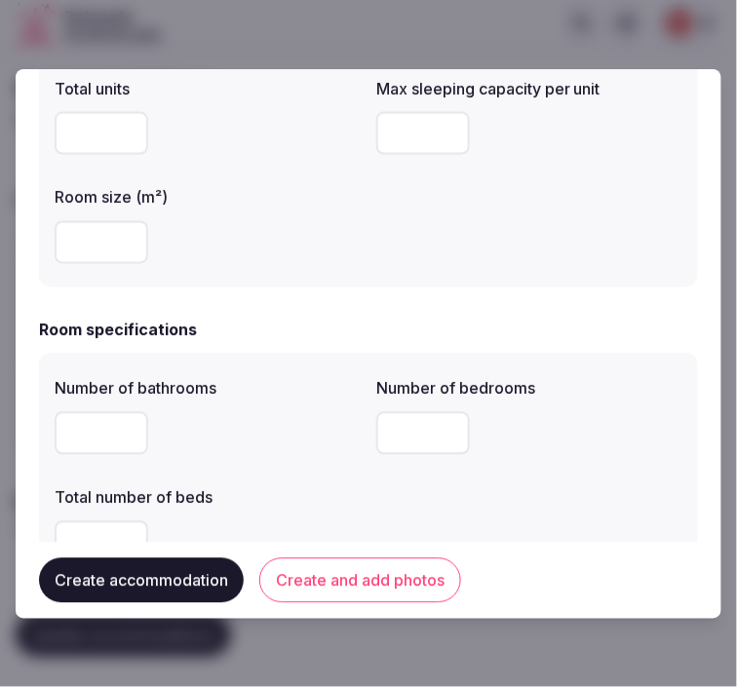
type textarea "**********"
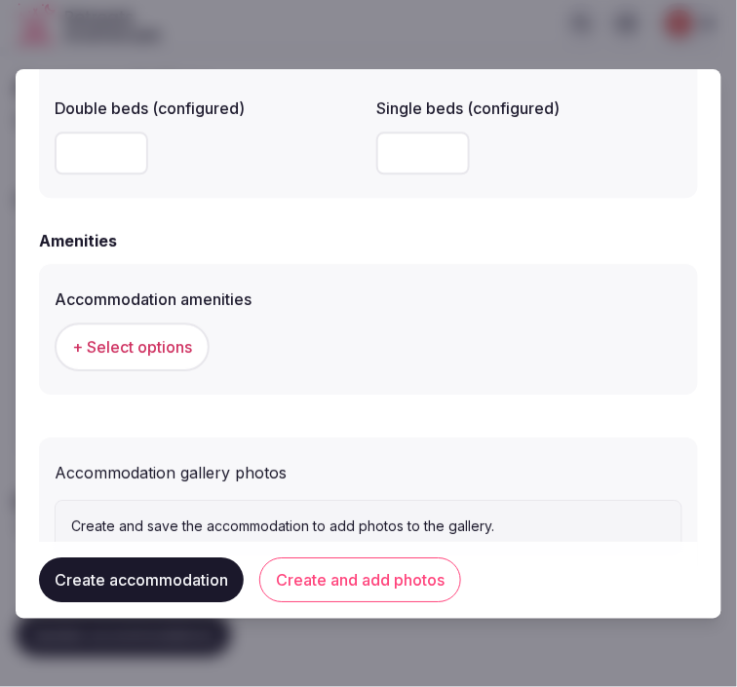
scroll to position [1866, 0]
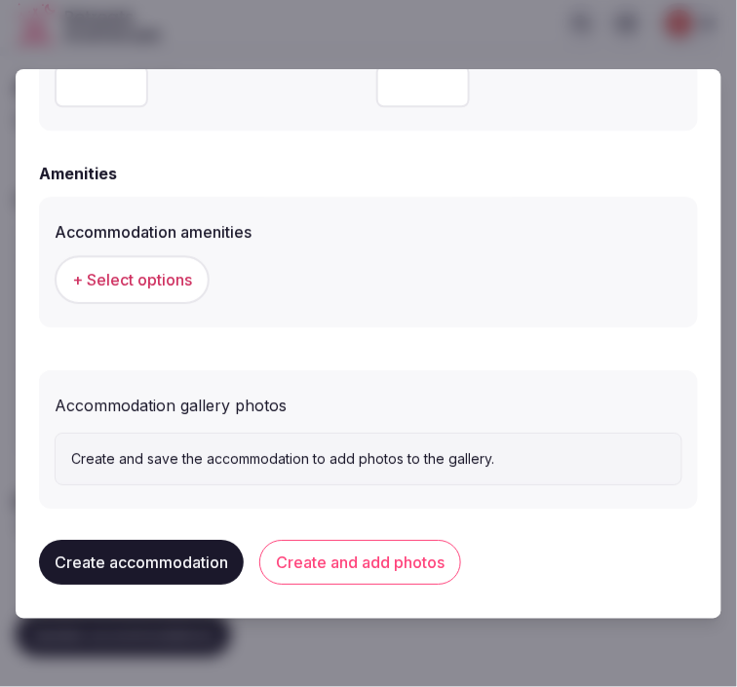
click at [407, 560] on button "Create and add photos" at bounding box center [360, 562] width 202 height 45
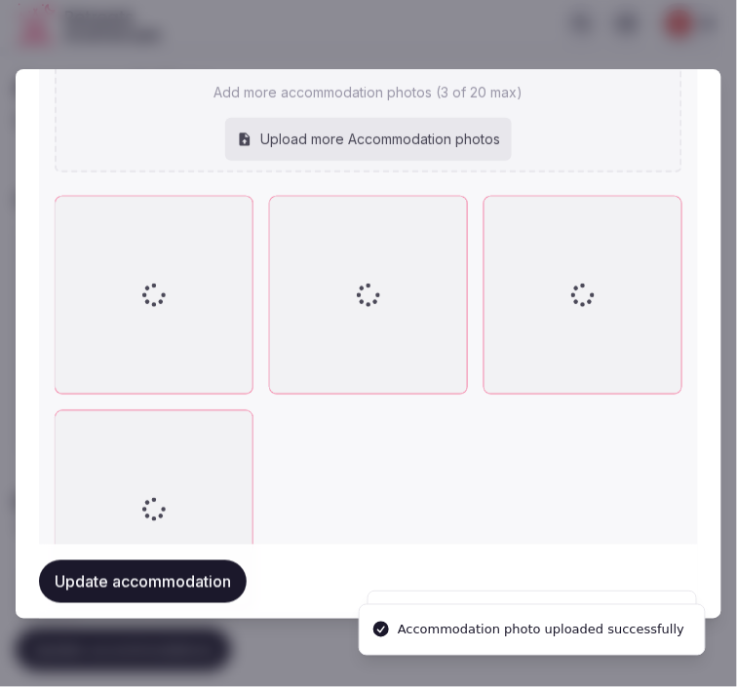
scroll to position [2369, 0]
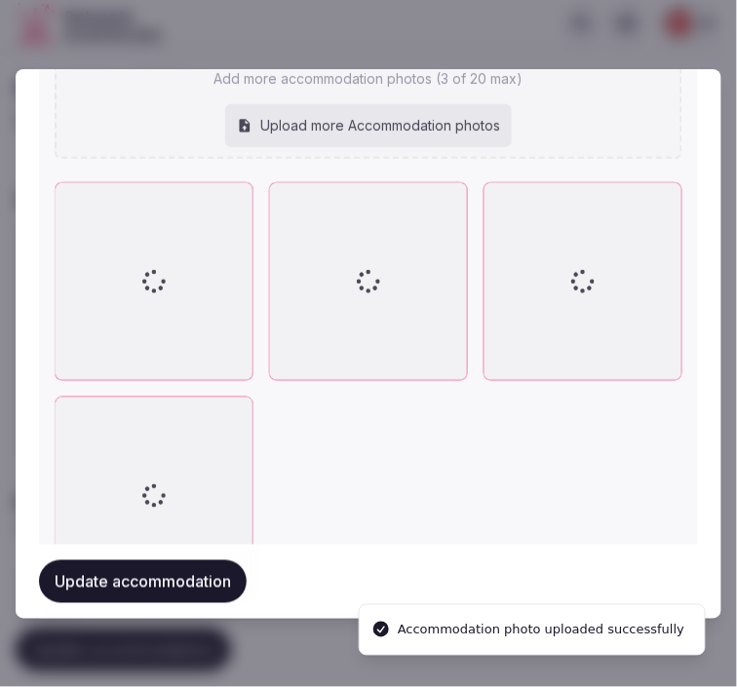
drag, startPoint x: 721, startPoint y: 366, endPoint x: 461, endPoint y: 140, distance: 344.7
click at [461, 141] on div "el-silencio-lodge-spa-rooms-deluxe-suite-01_wide.jpg el-silencio-lodge-spa-delu…" at bounding box center [369, 263] width 628 height 666
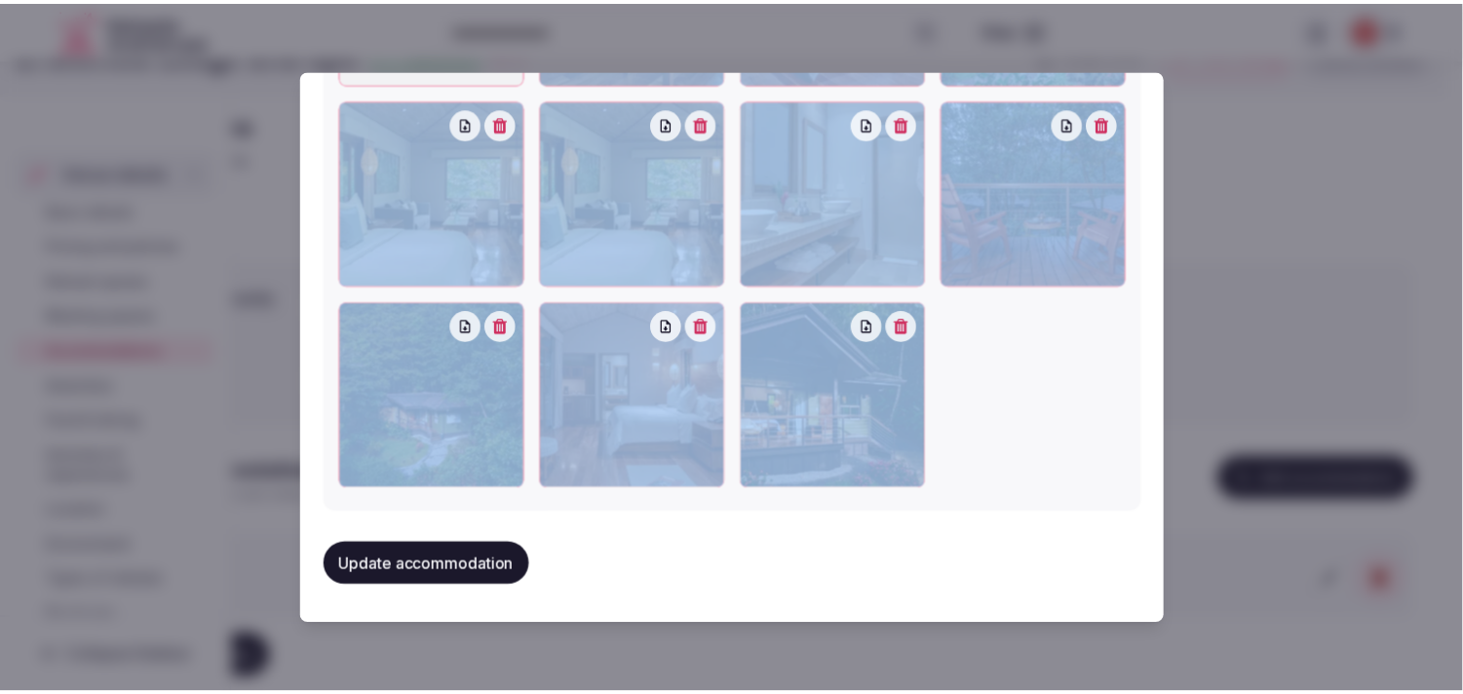
scroll to position [2792, 0]
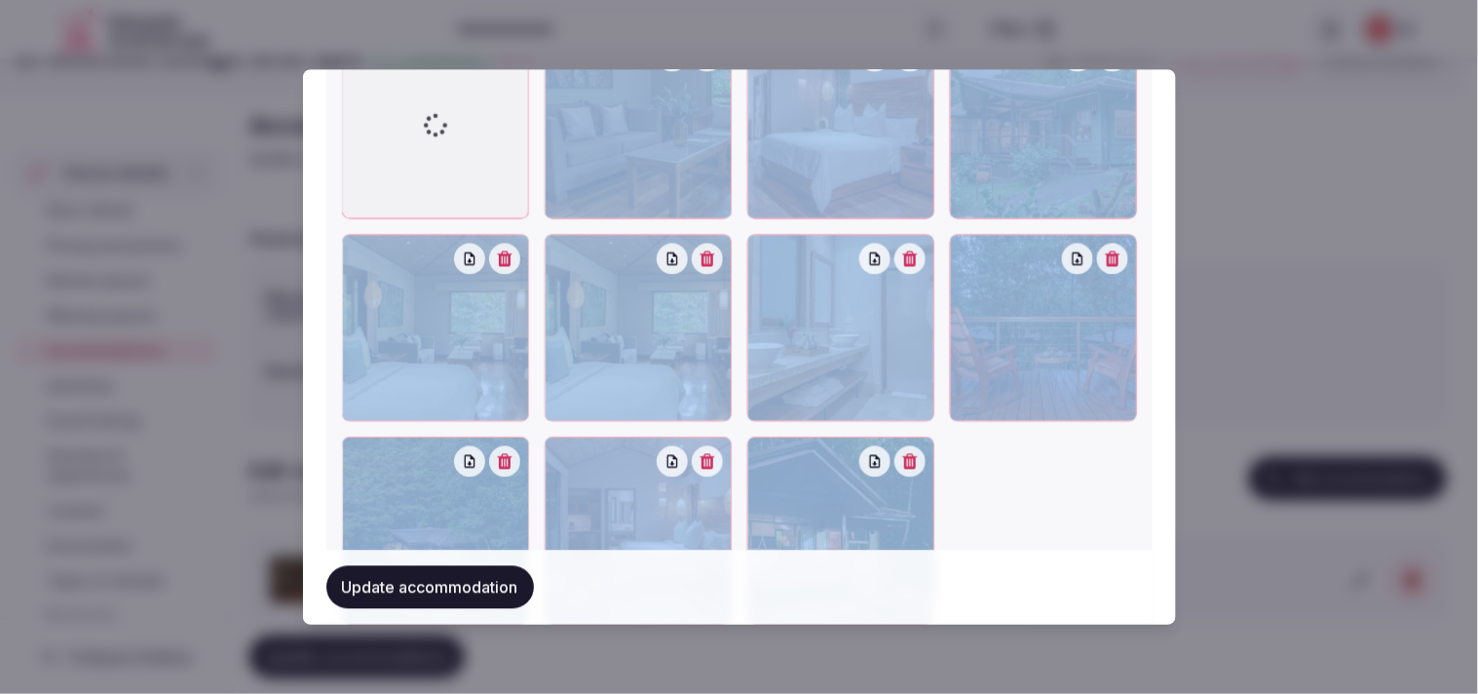
click at [431, 592] on button "Update accommodation" at bounding box center [430, 587] width 208 height 43
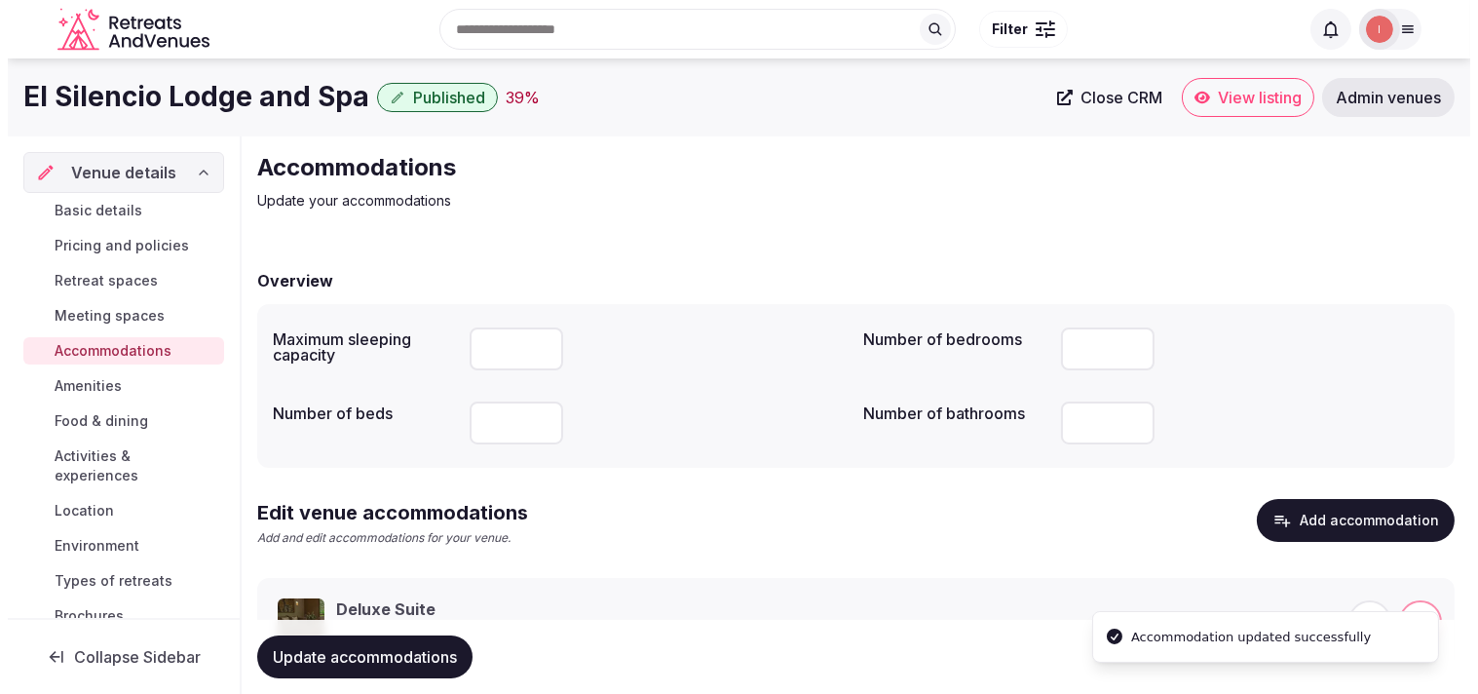
scroll to position [92, 0]
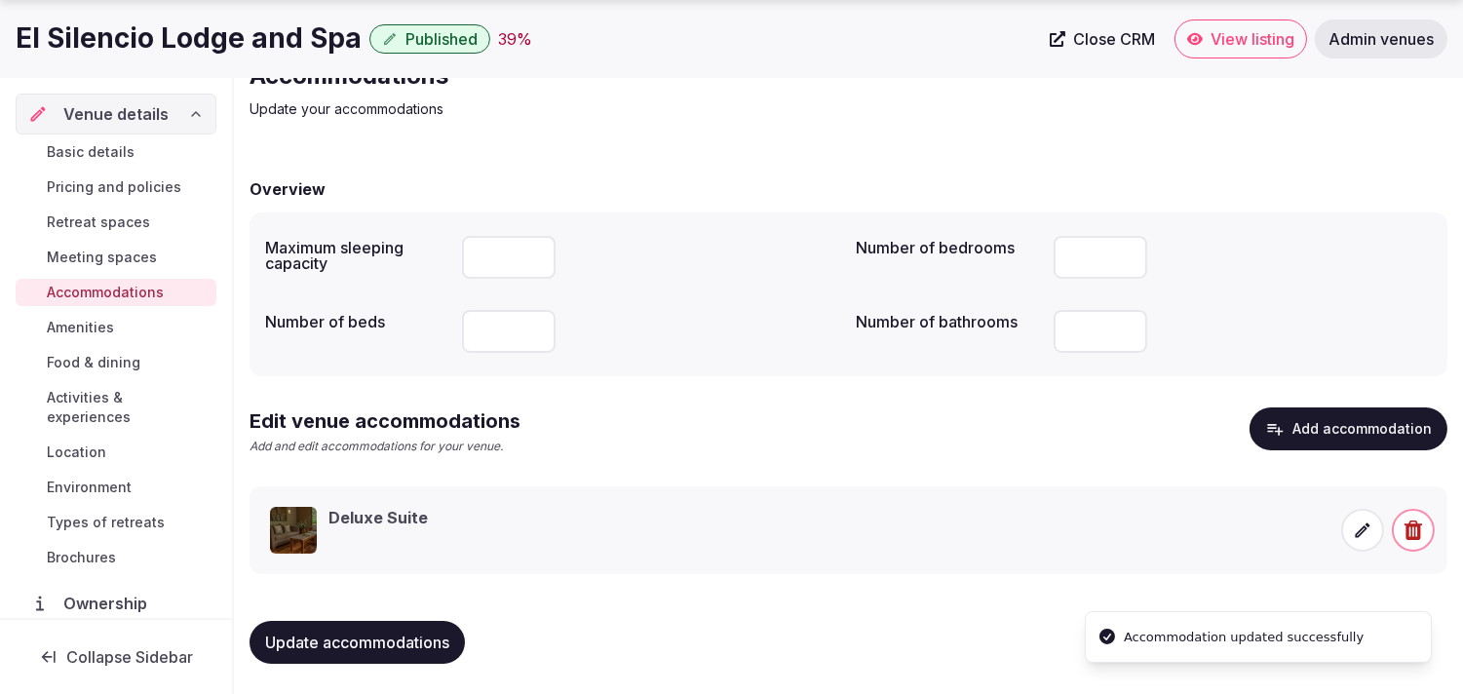
click at [385, 532] on div "Deluxe Suite" at bounding box center [377, 530] width 99 height 47
click at [720, 544] on span at bounding box center [1362, 530] width 43 height 43
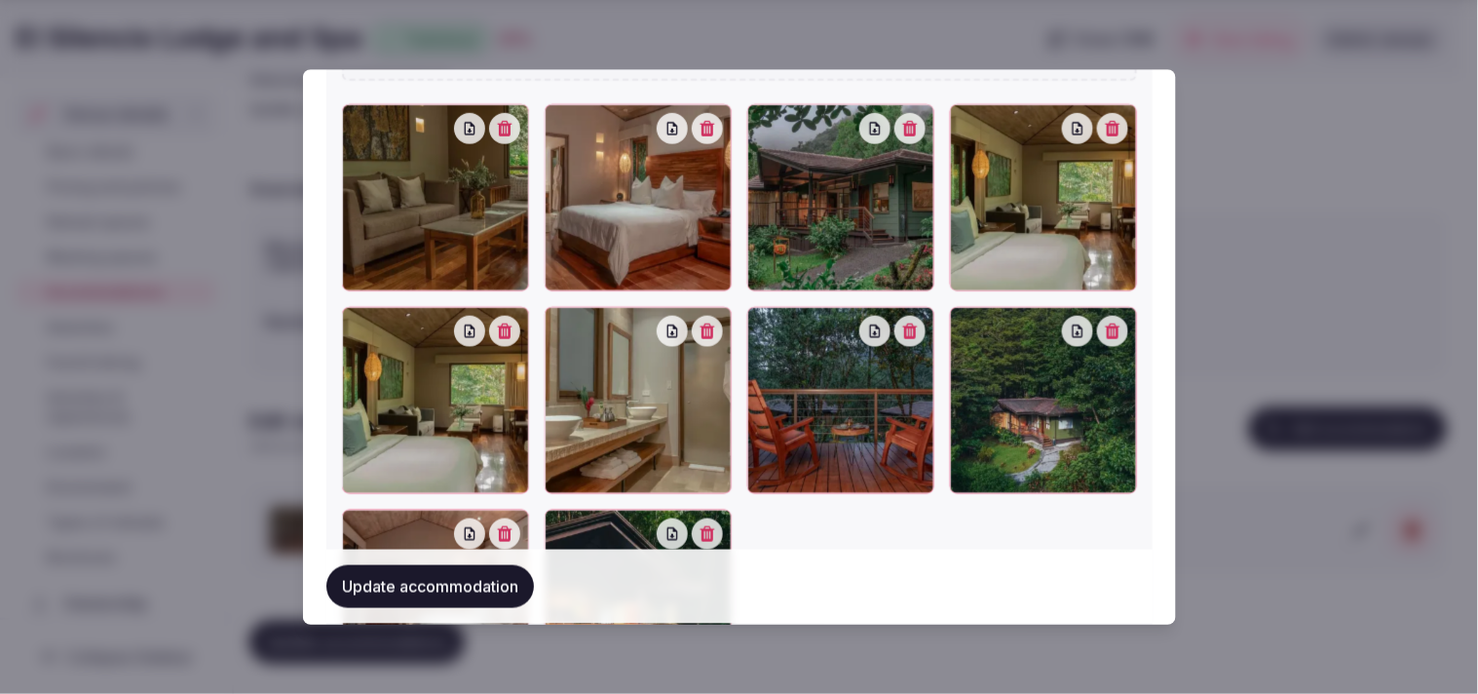
scroll to position [2273, 0]
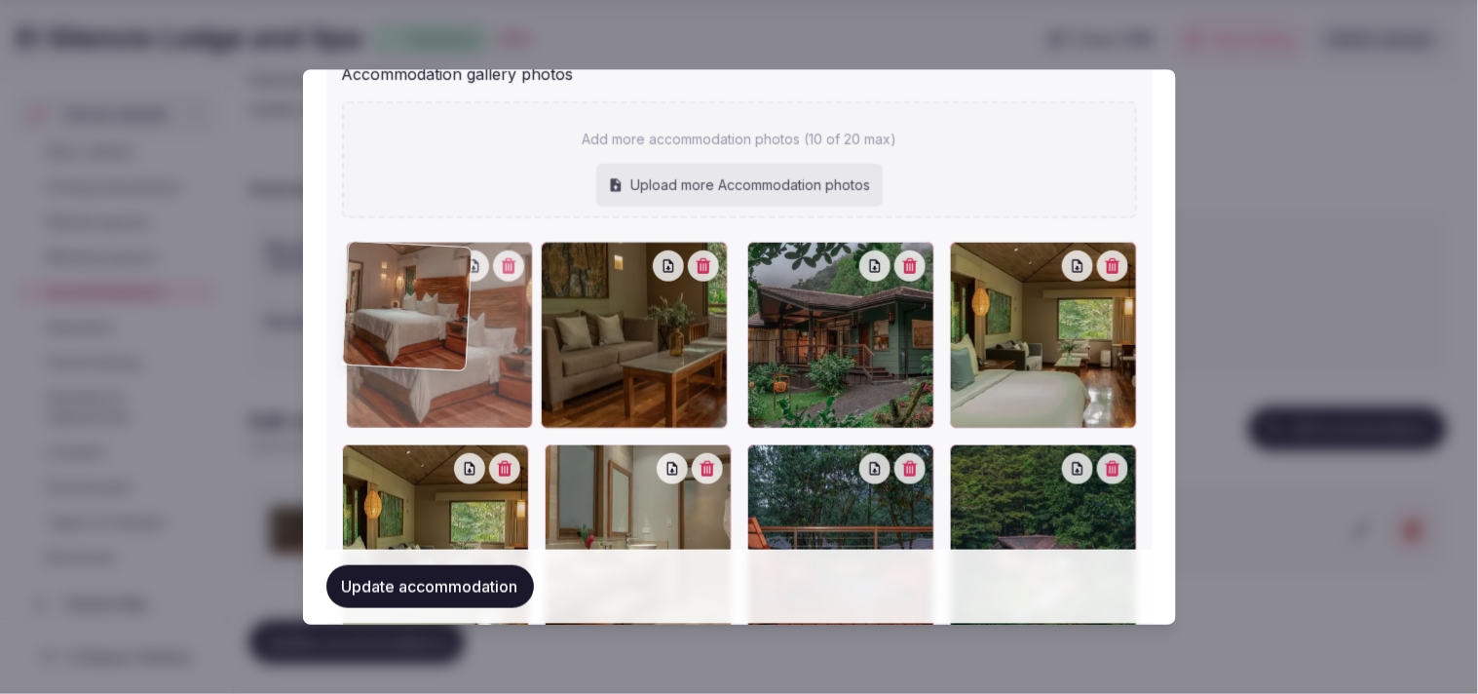
drag, startPoint x: 561, startPoint y: 117, endPoint x: 448, endPoint y: 144, distance: 116.3
click at [458, 123] on div "Add more accommodation photos (10 of 20 max) Upload more Accommodation photos T…" at bounding box center [739, 469] width 795 height 733
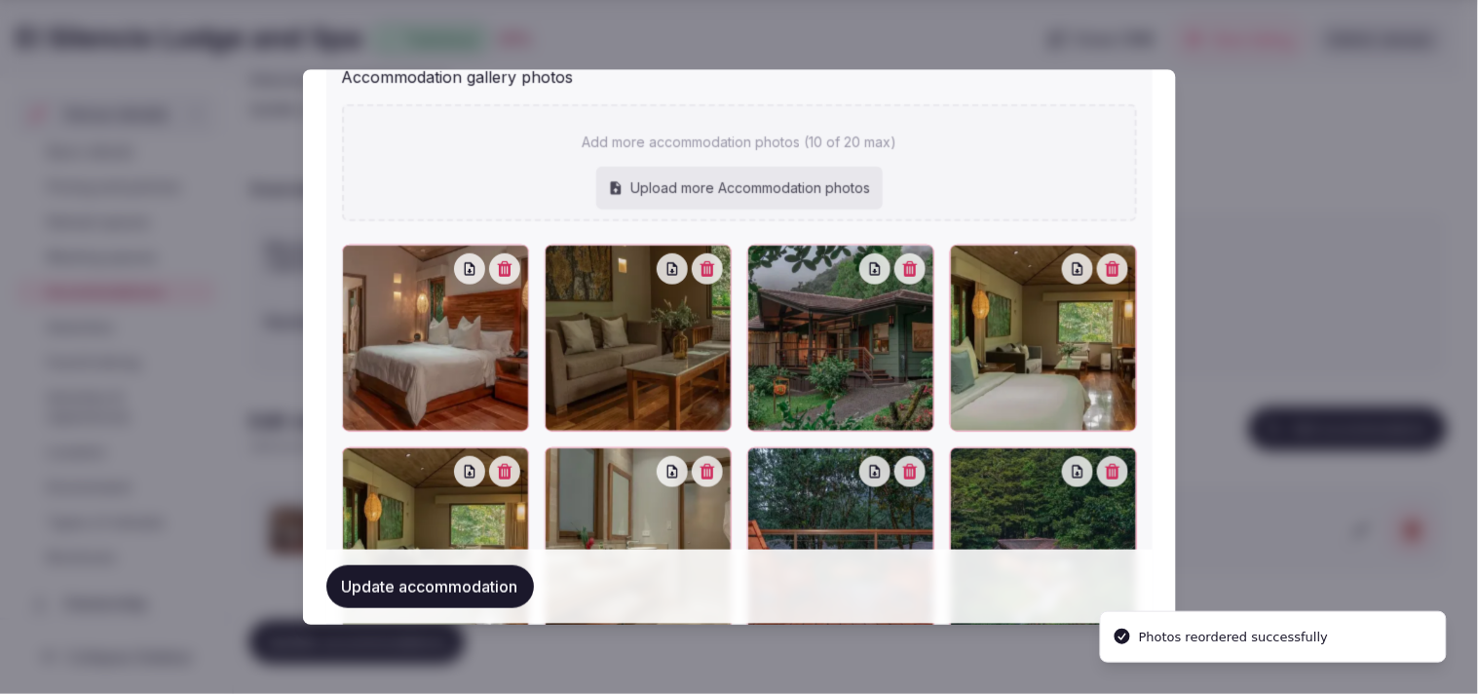
scroll to position [2241, 0]
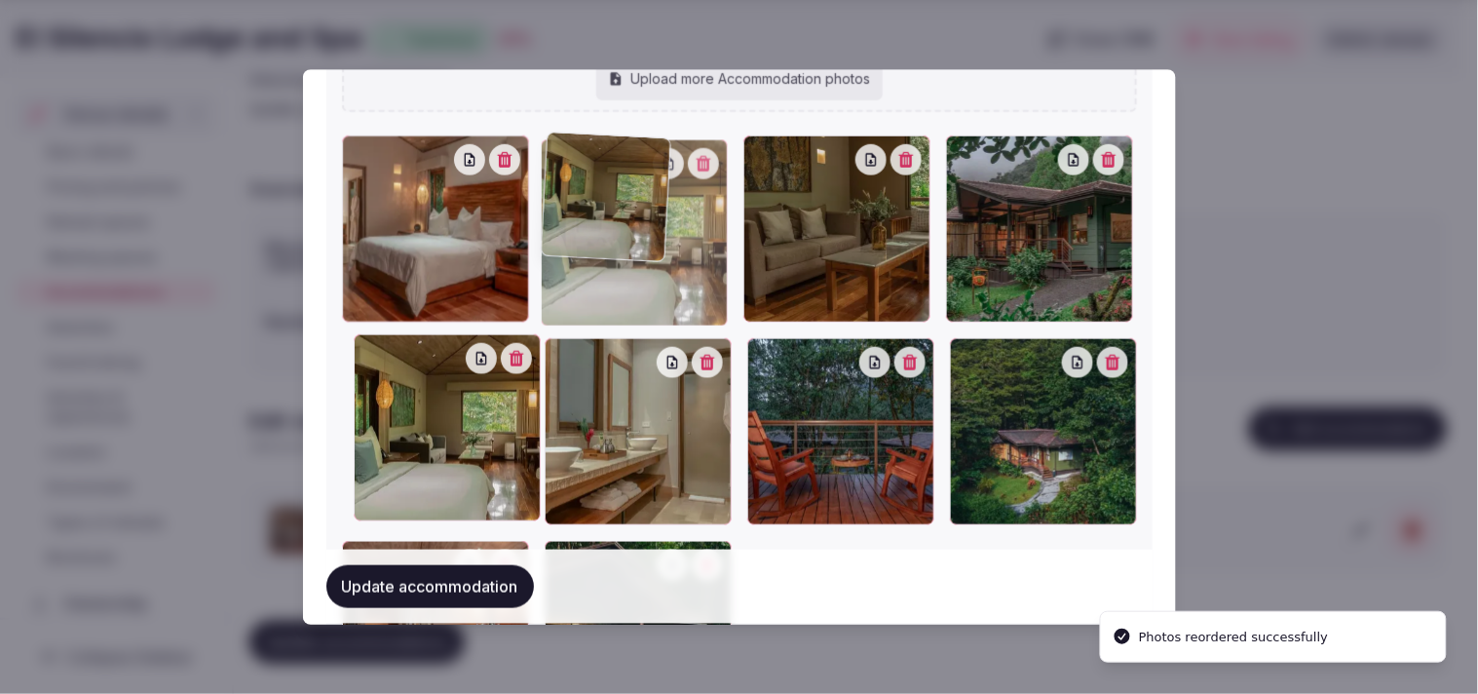
drag, startPoint x: 348, startPoint y: 347, endPoint x: 571, endPoint y: 203, distance: 265.7
click at [571, 203] on div at bounding box center [634, 233] width 187 height 187
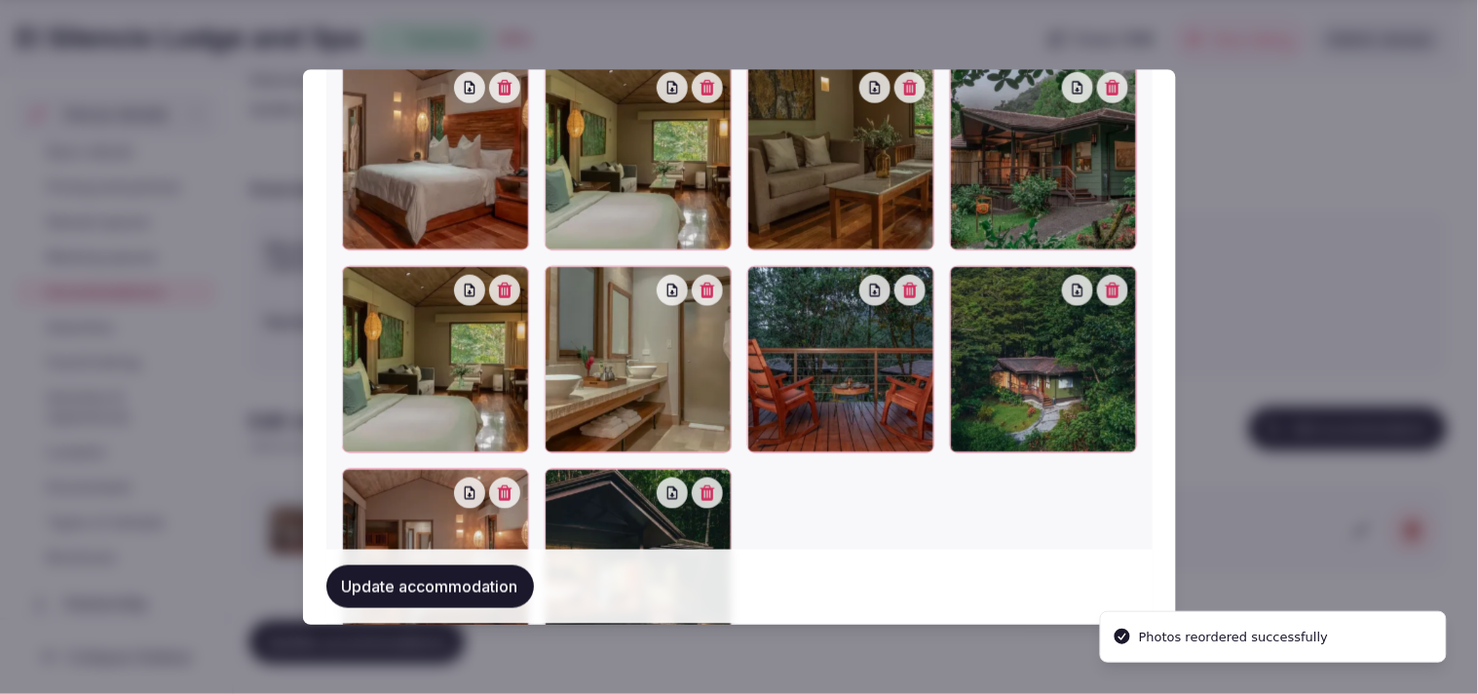
scroll to position [2349, 0]
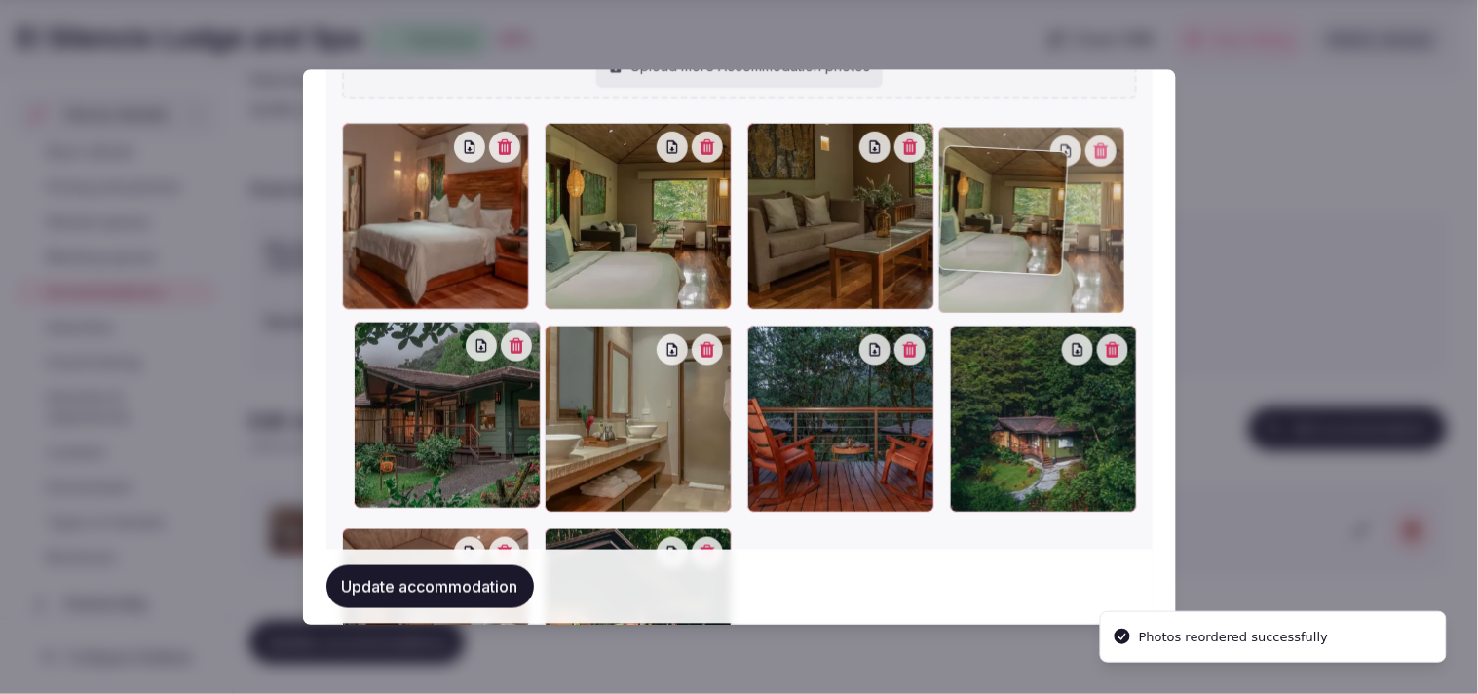
drag, startPoint x: 354, startPoint y: 247, endPoint x: 898, endPoint y: 128, distance: 557.5
click at [720, 128] on div "Add more accommodation photos (10 of 20 max) Upload more Accommodation photos T…" at bounding box center [739, 349] width 795 height 733
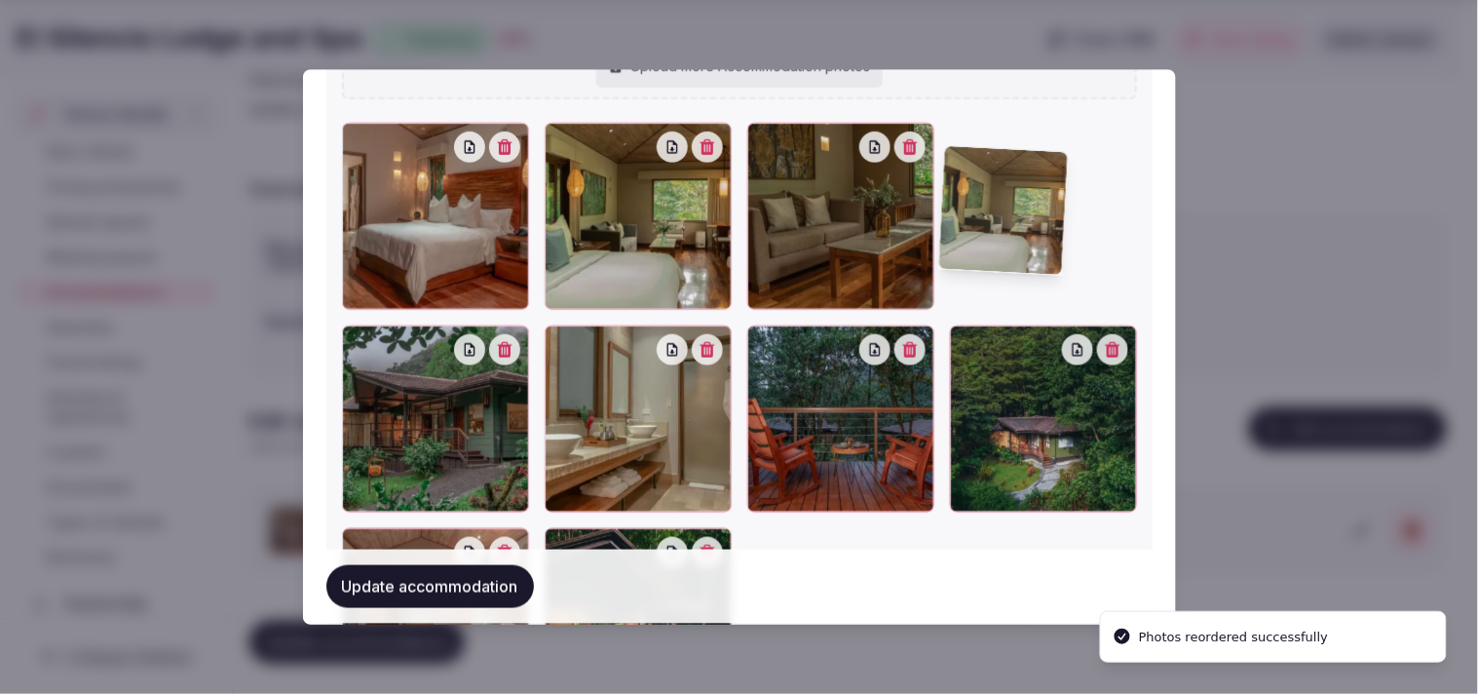
scroll to position [2228, 0]
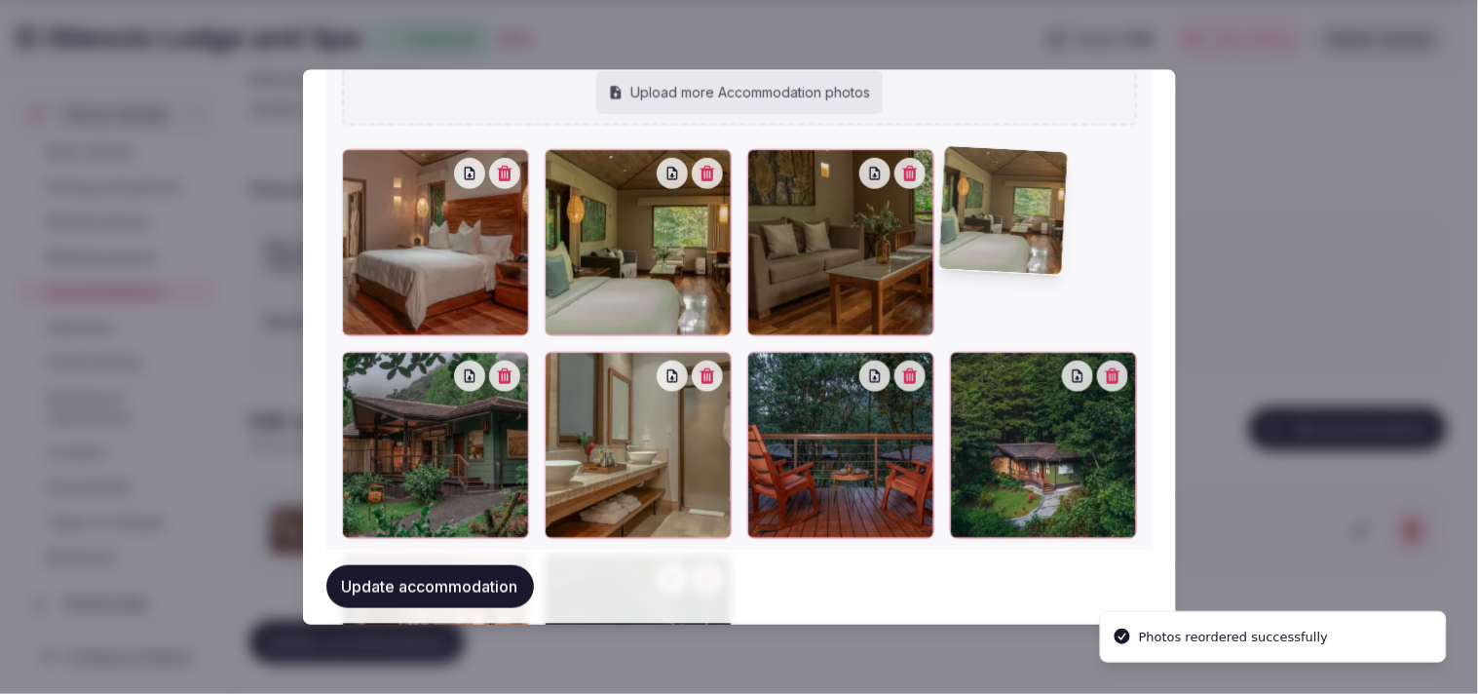
drag, startPoint x: 897, startPoint y: 128, endPoint x: 776, endPoint y: 210, distance: 146.8
click at [720, 158] on div "Add more accommodation photos (10 of 20 max) Upload more Accommodation photos T…" at bounding box center [739, 376] width 795 height 733
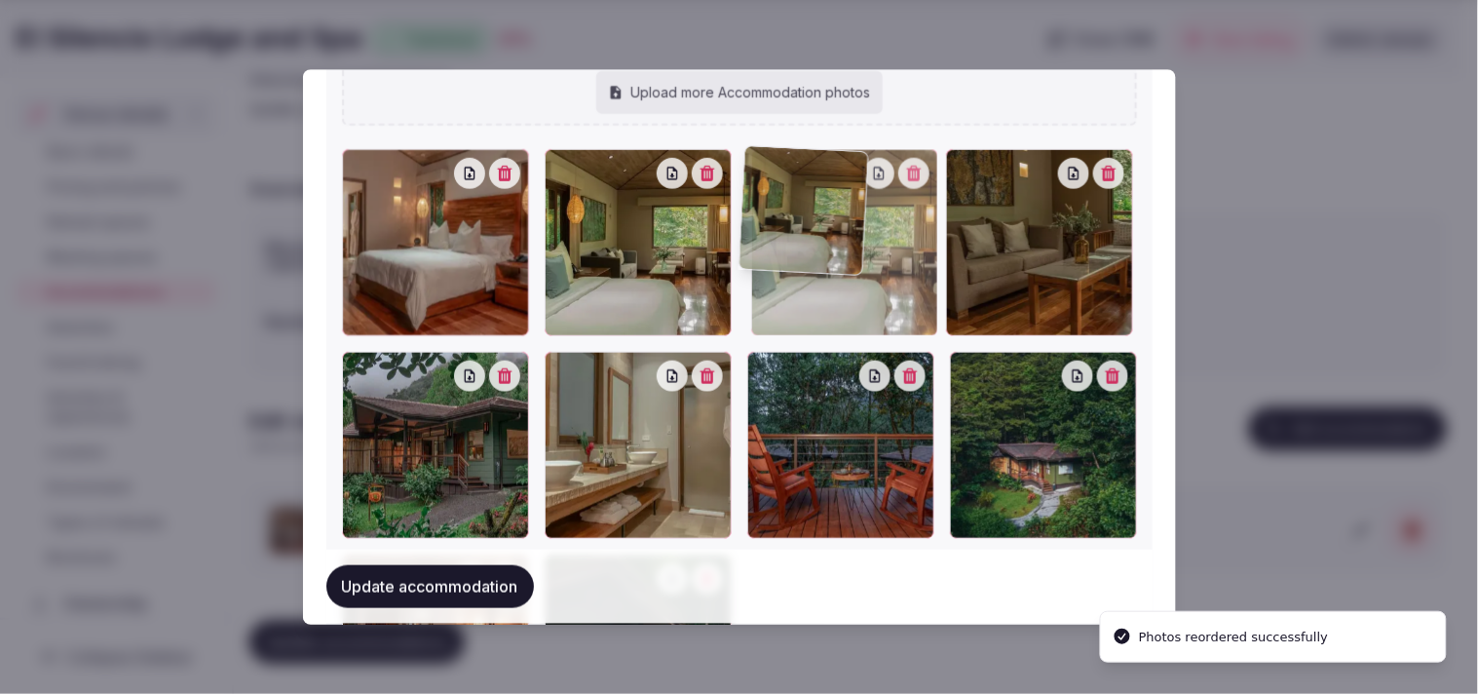
drag, startPoint x: 953, startPoint y: 162, endPoint x: 777, endPoint y: 195, distance: 179.5
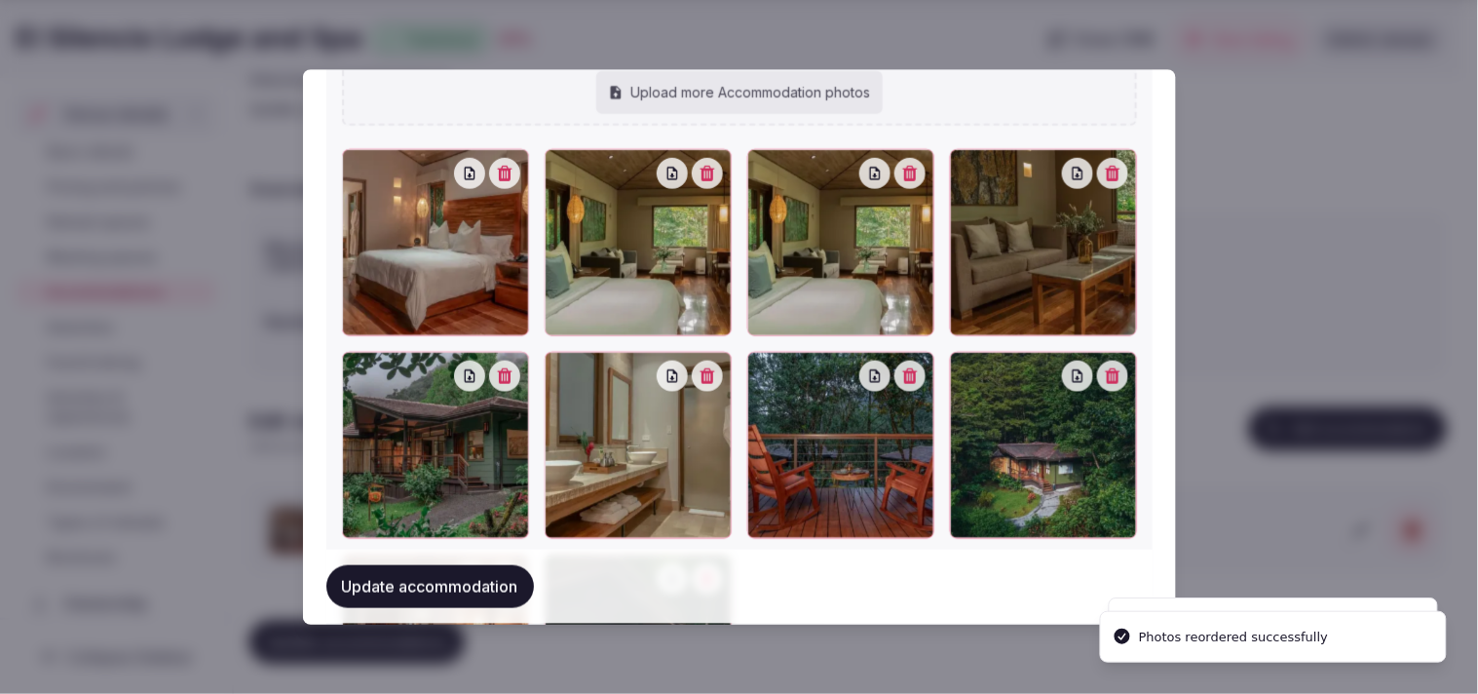
click at [720, 182] on div at bounding box center [840, 243] width 187 height 187
click at [720, 167] on icon "button" at bounding box center [910, 175] width 16 height 16
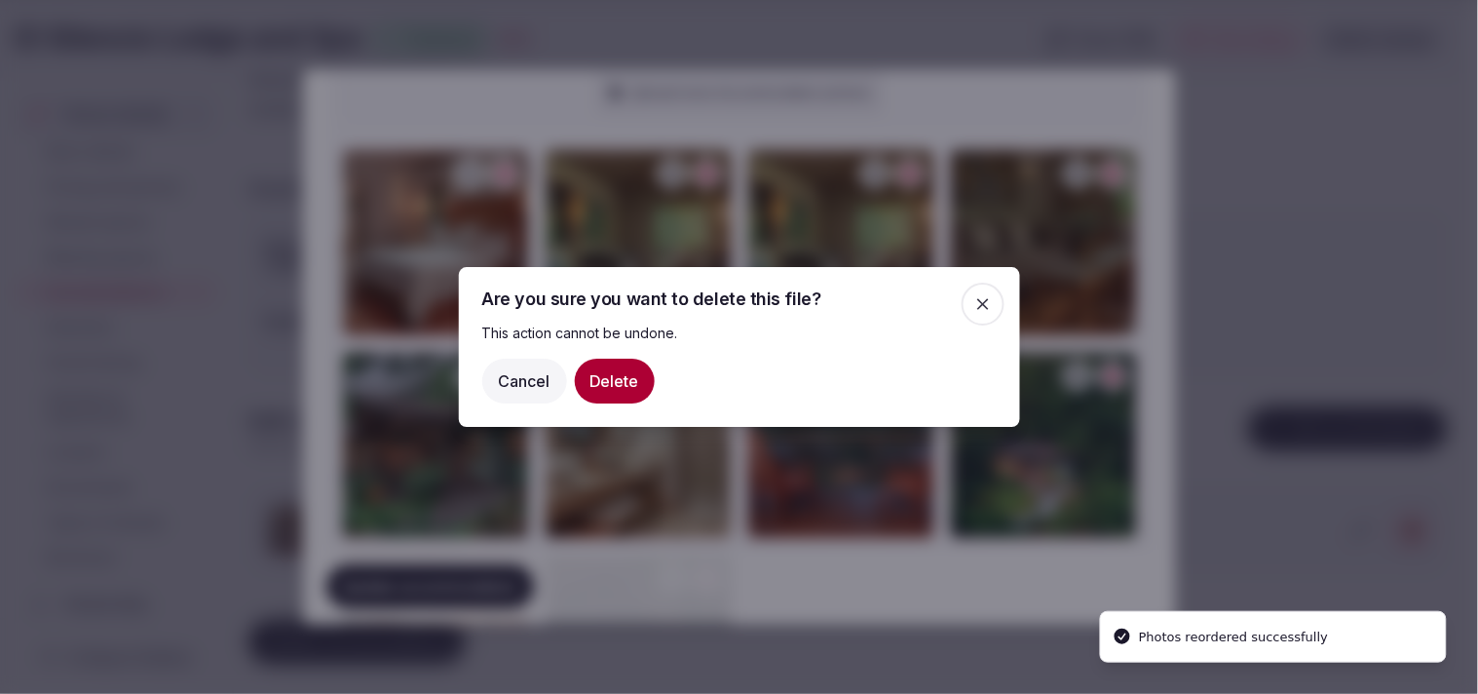
click at [625, 380] on button "Delete" at bounding box center [615, 381] width 80 height 45
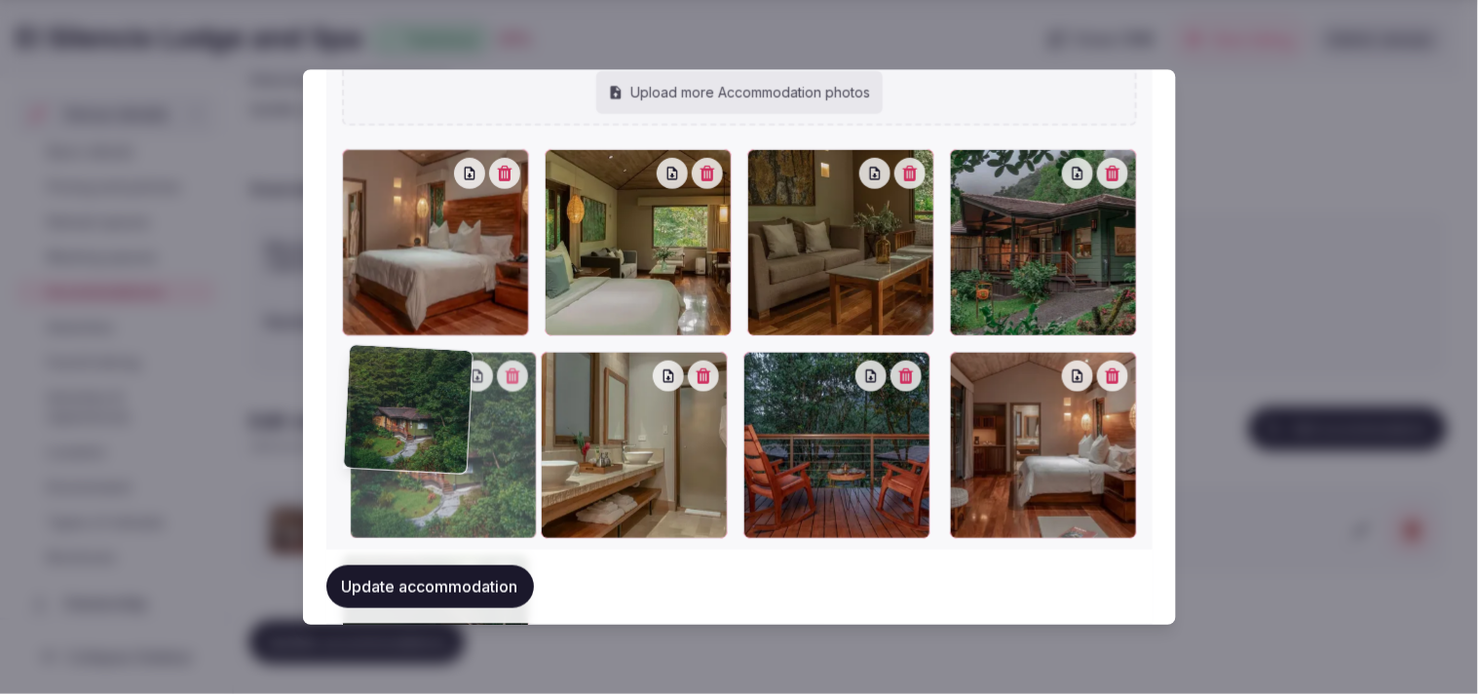
drag, startPoint x: 764, startPoint y: 357, endPoint x: 402, endPoint y: 391, distance: 363.1
click at [402, 391] on div at bounding box center [443, 446] width 187 height 187
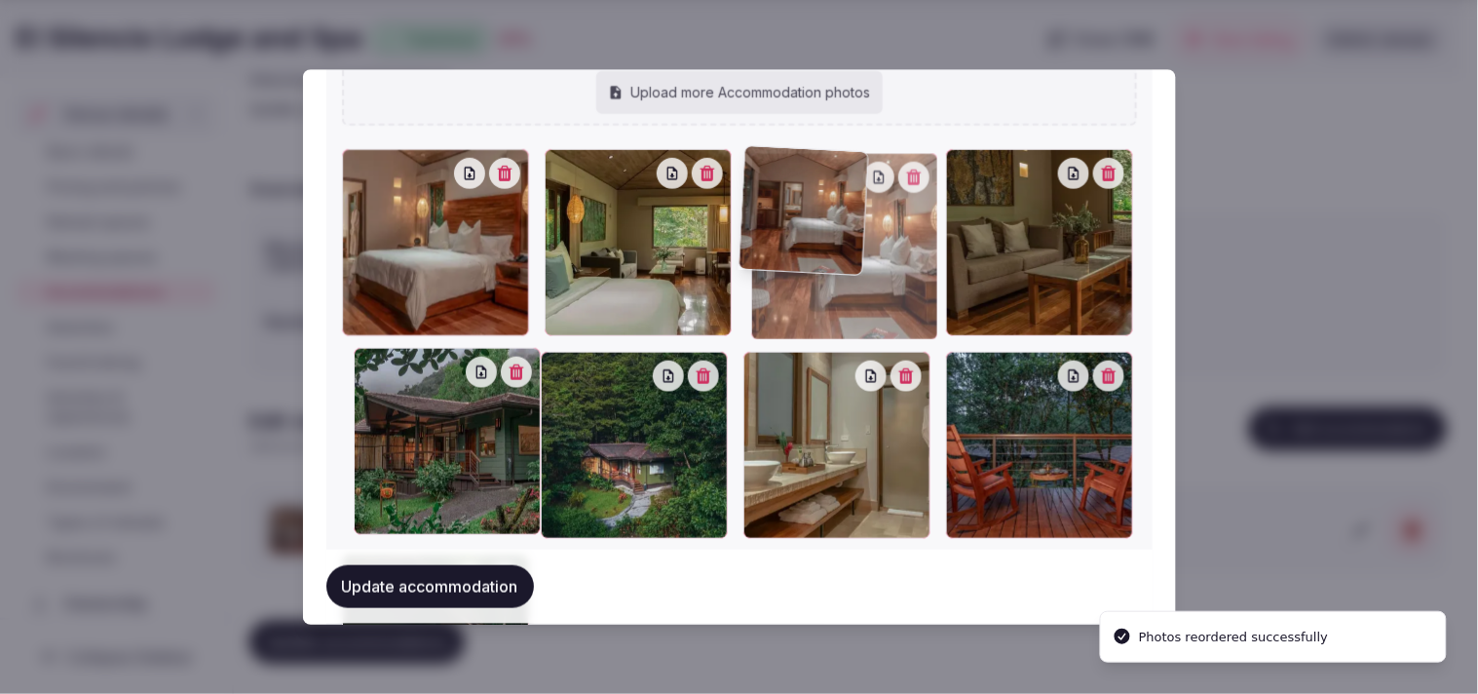
drag, startPoint x: 962, startPoint y: 355, endPoint x: 781, endPoint y: 207, distance: 233.3
click at [720, 207] on div at bounding box center [844, 247] width 187 height 187
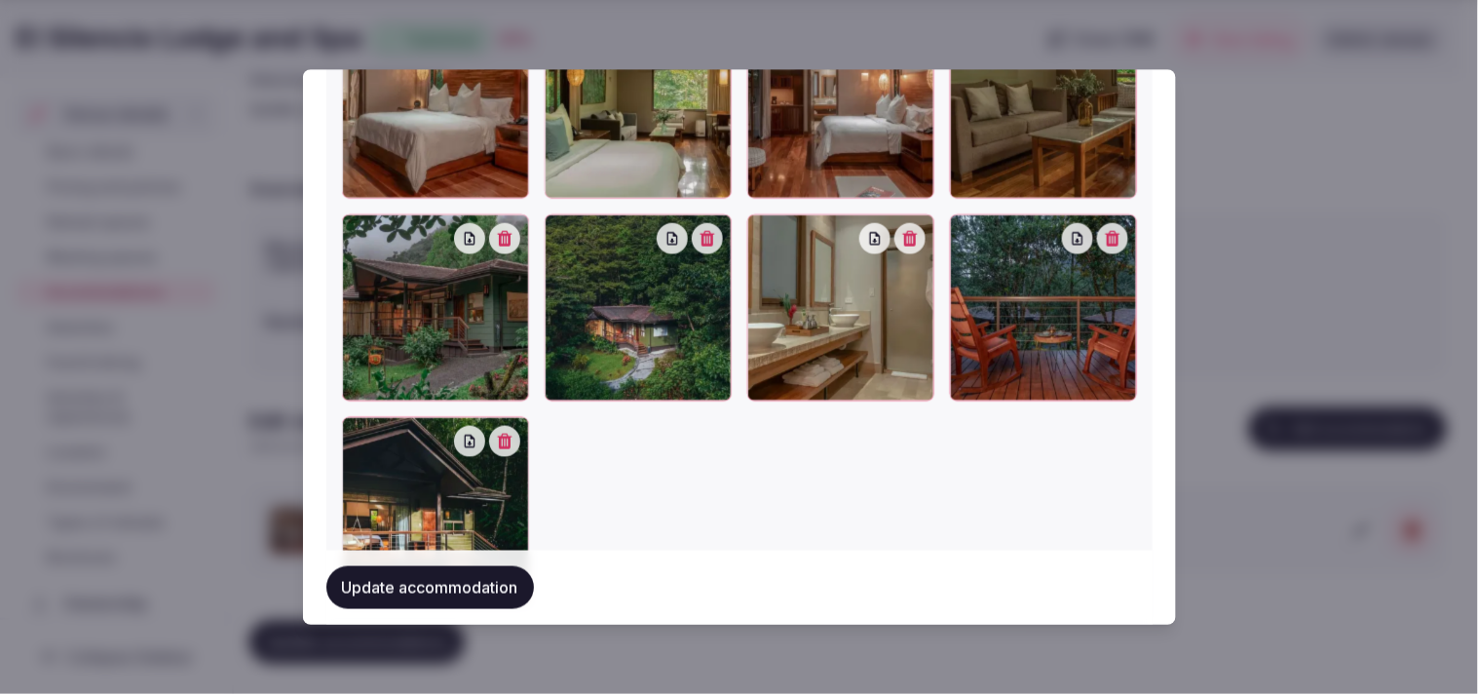
scroll to position [2336, 0]
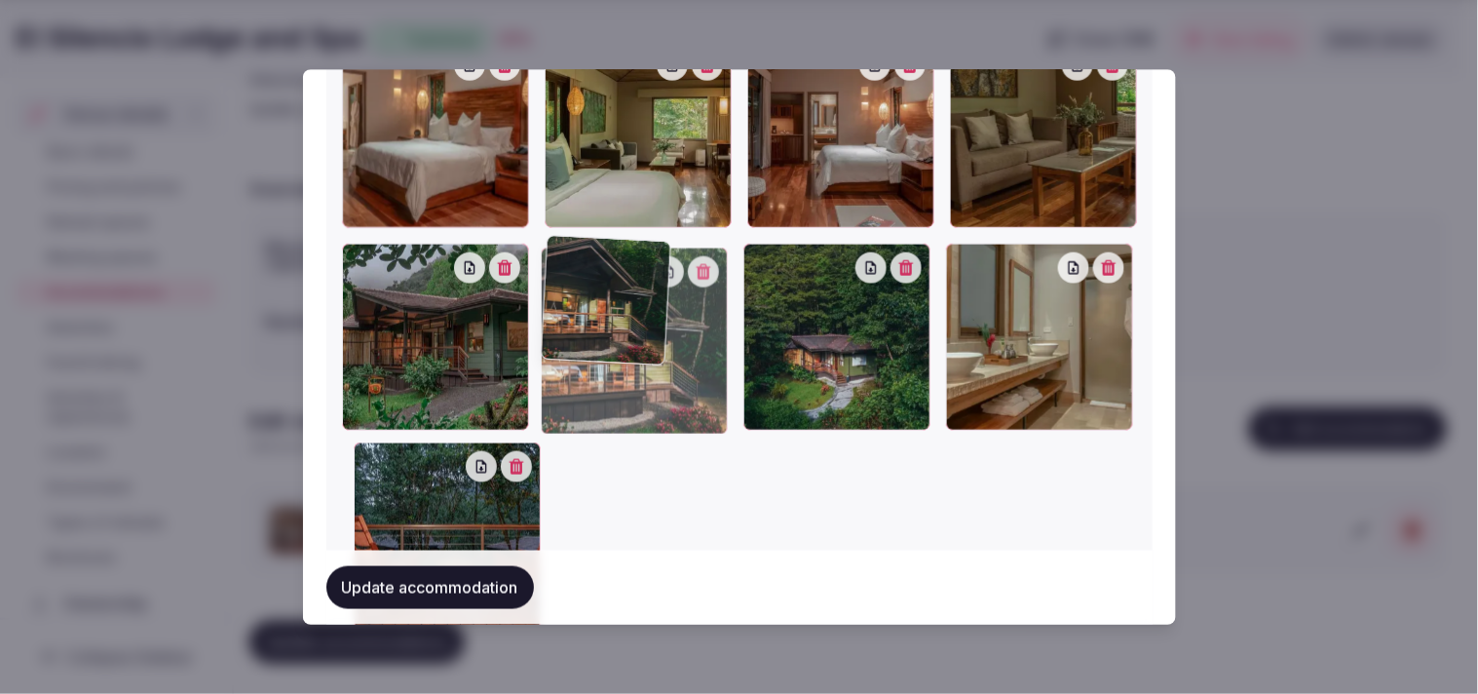
drag, startPoint x: 338, startPoint y: 453, endPoint x: 572, endPoint y: 287, distance: 286.6
click at [572, 287] on div at bounding box center [634, 341] width 187 height 187
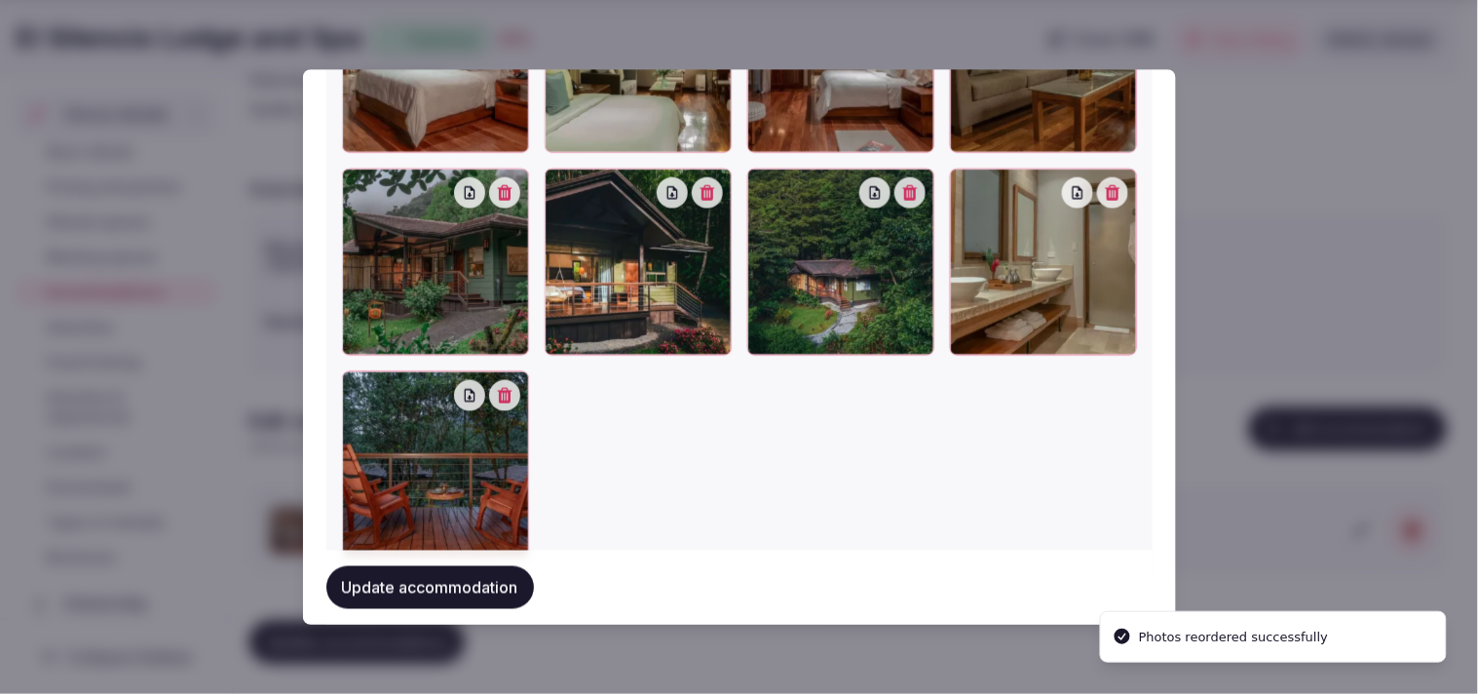
scroll to position [2444, 0]
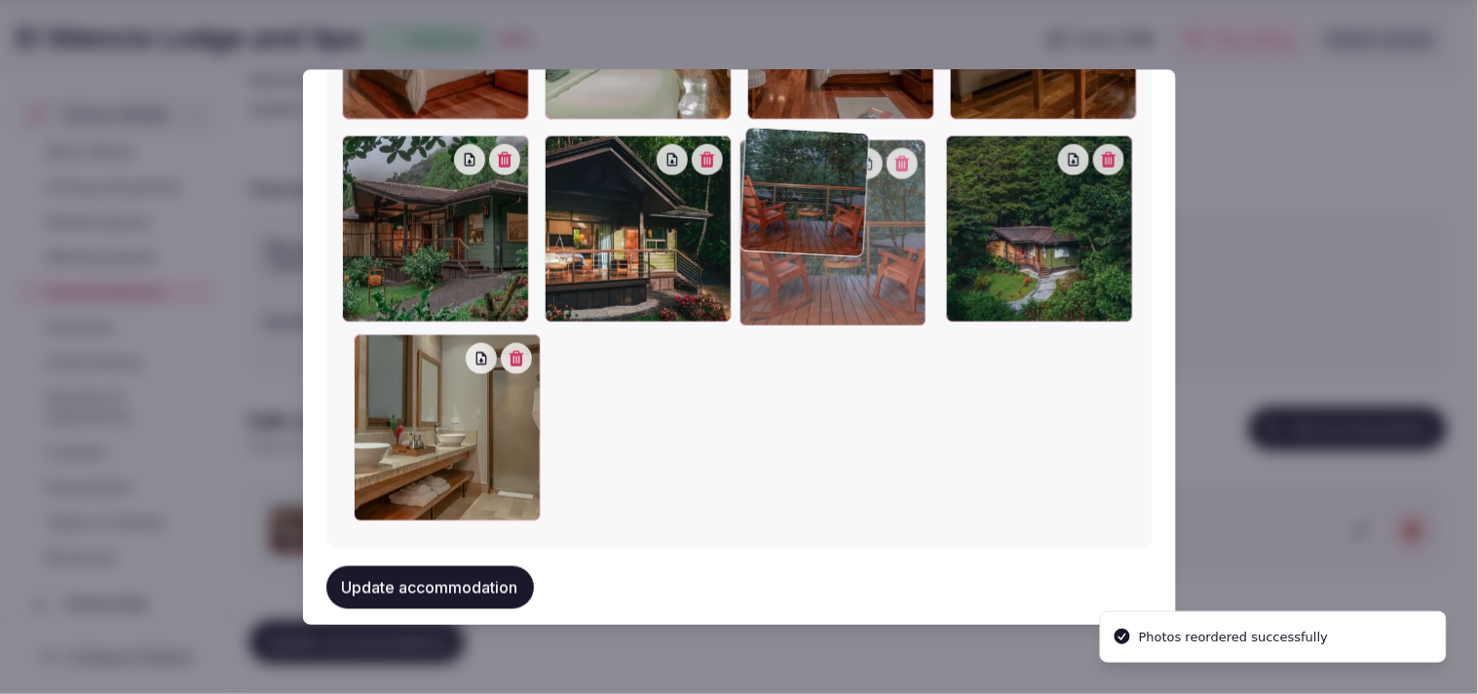
drag, startPoint x: 347, startPoint y: 342, endPoint x: 826, endPoint y: 206, distance: 498.4
click at [720, 206] on div at bounding box center [833, 233] width 187 height 187
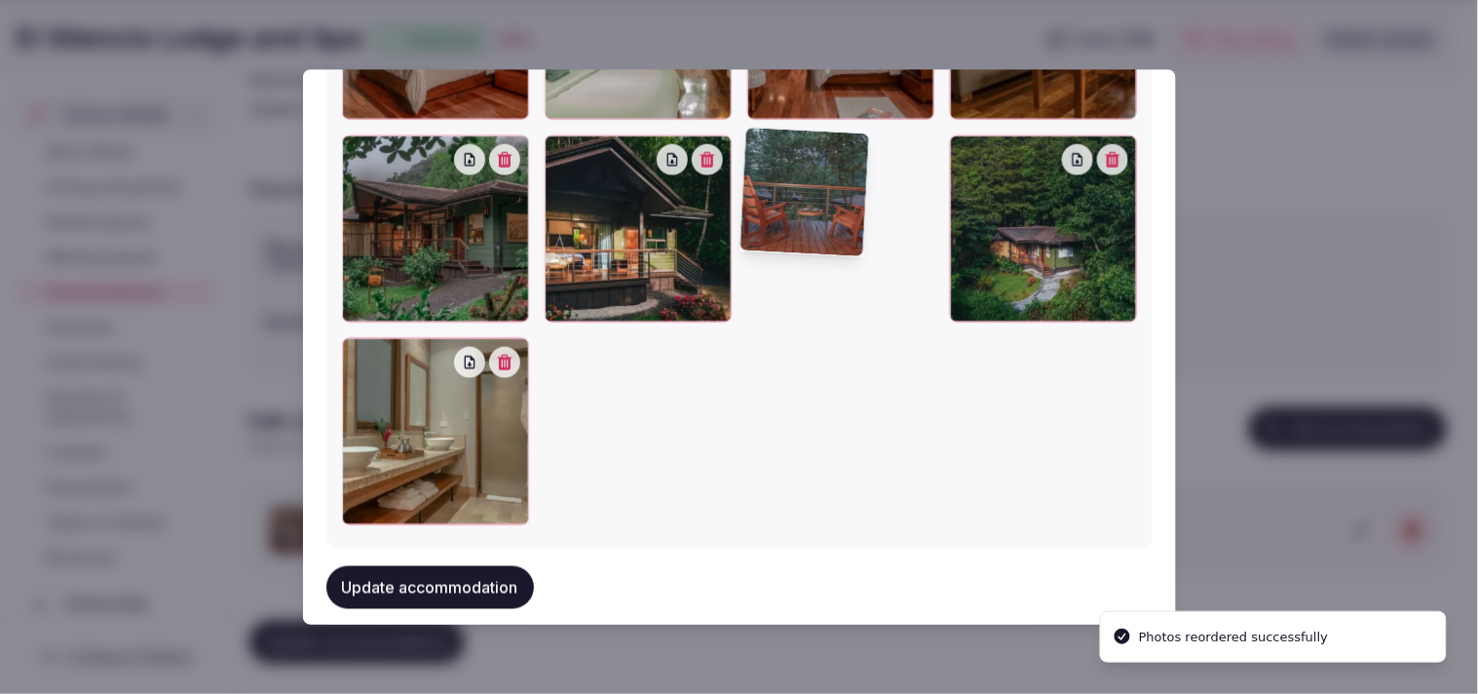
click at [720, 205] on div at bounding box center [739, 230] width 795 height 592
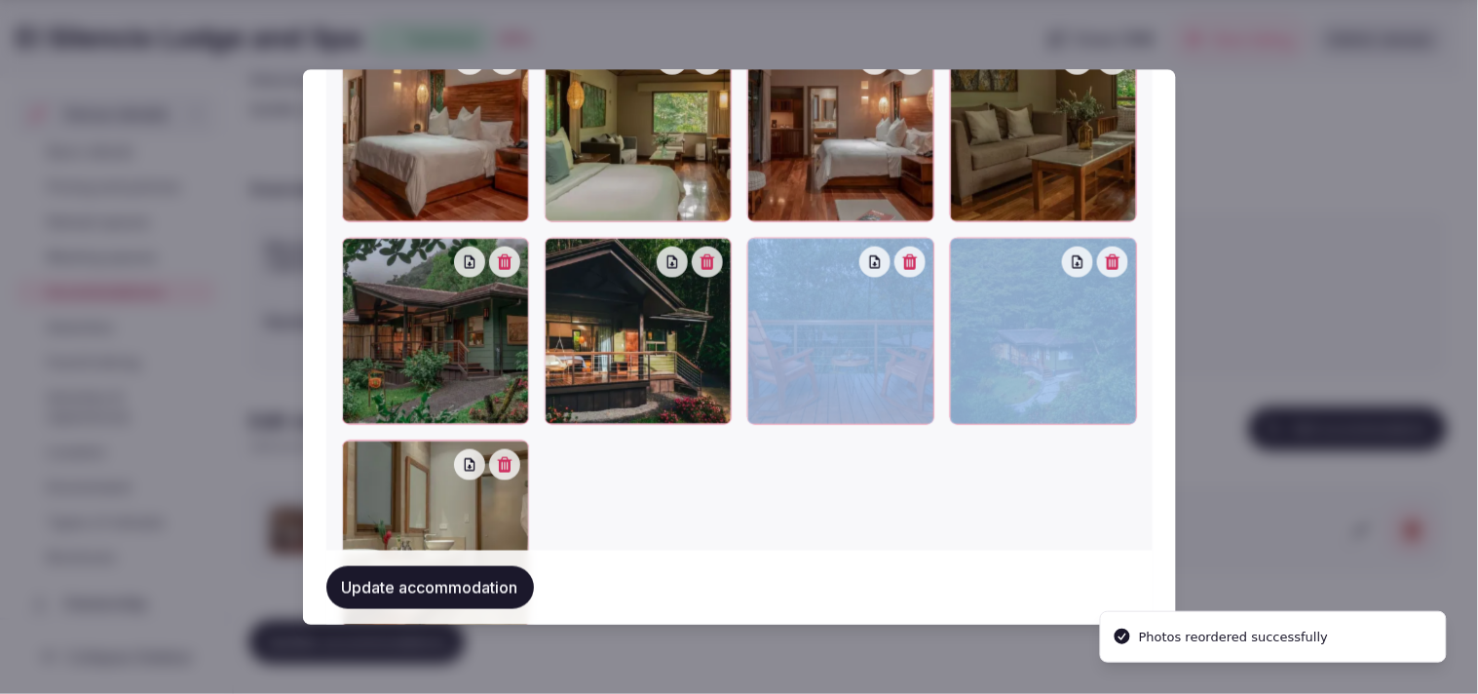
scroll to position [2228, 0]
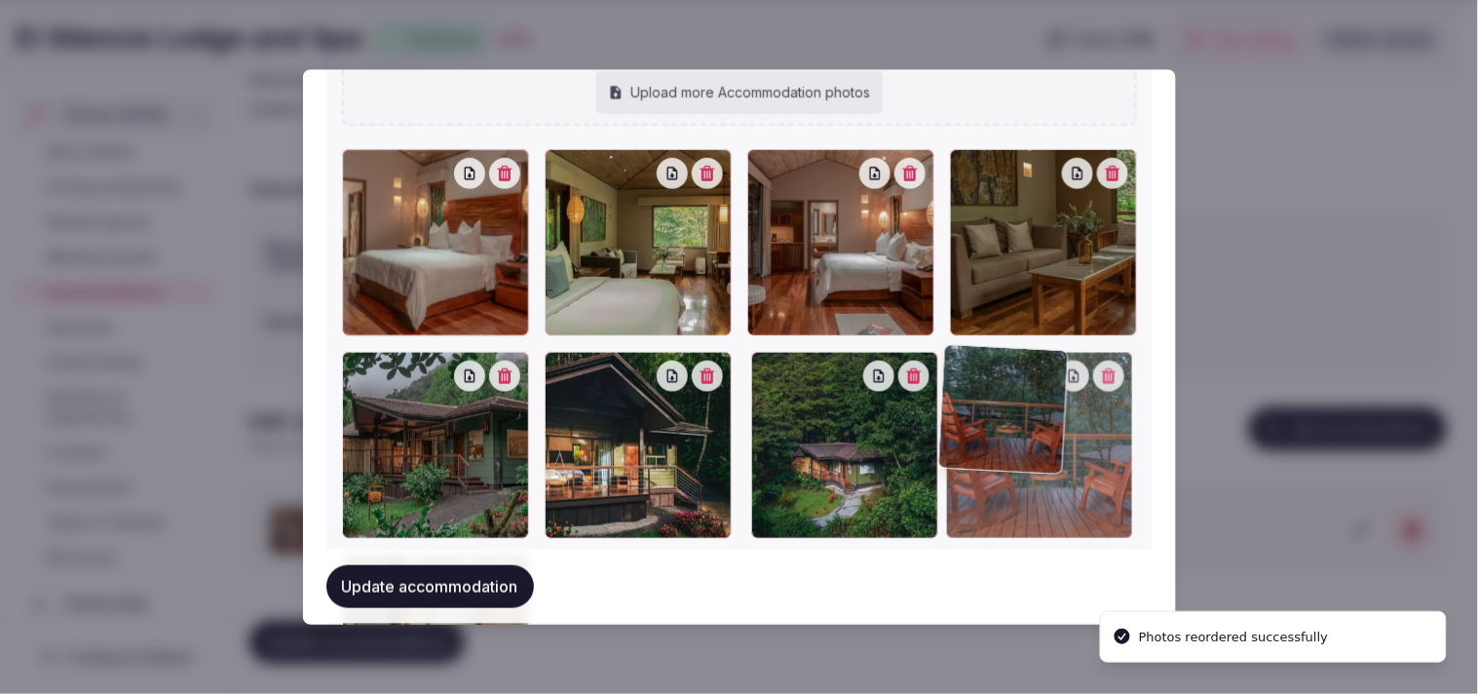
drag, startPoint x: 756, startPoint y: 358, endPoint x: 946, endPoint y: 361, distance: 190.0
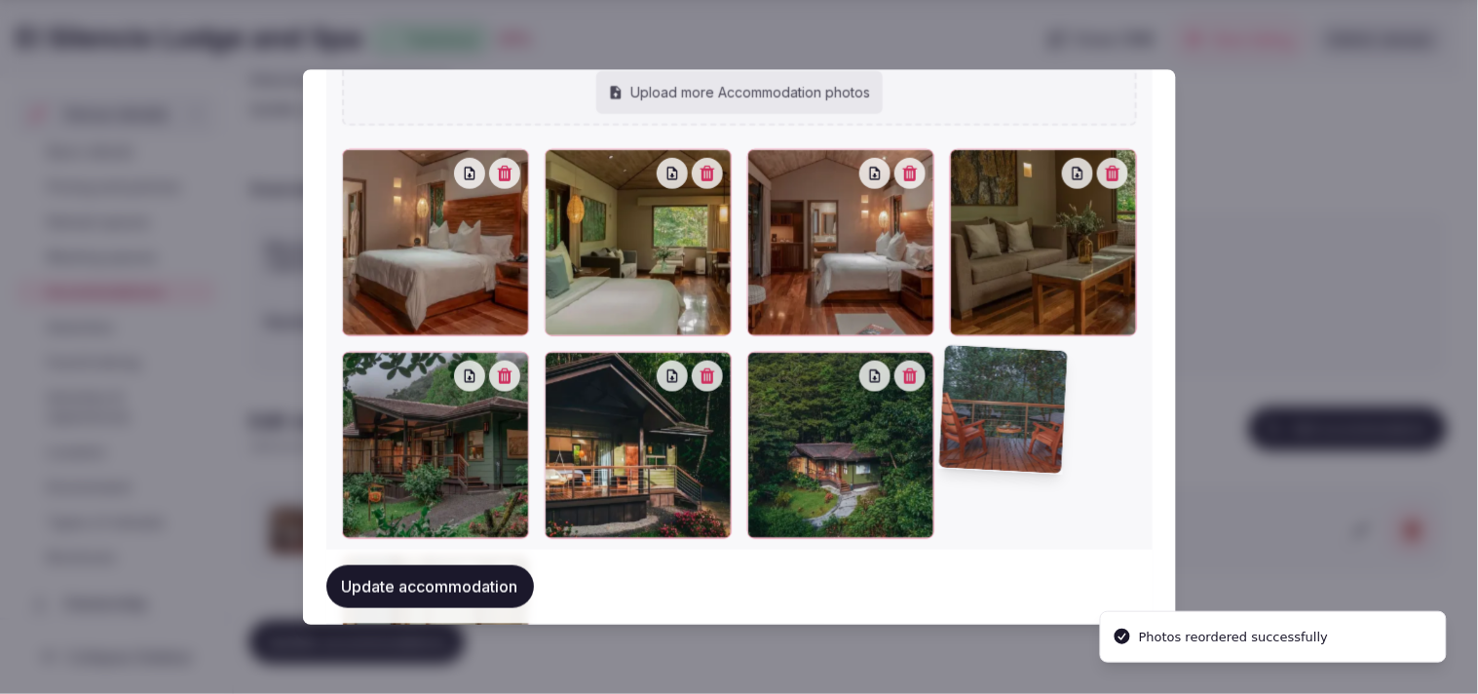
click at [720, 361] on icon at bounding box center [966, 369] width 10 height 16
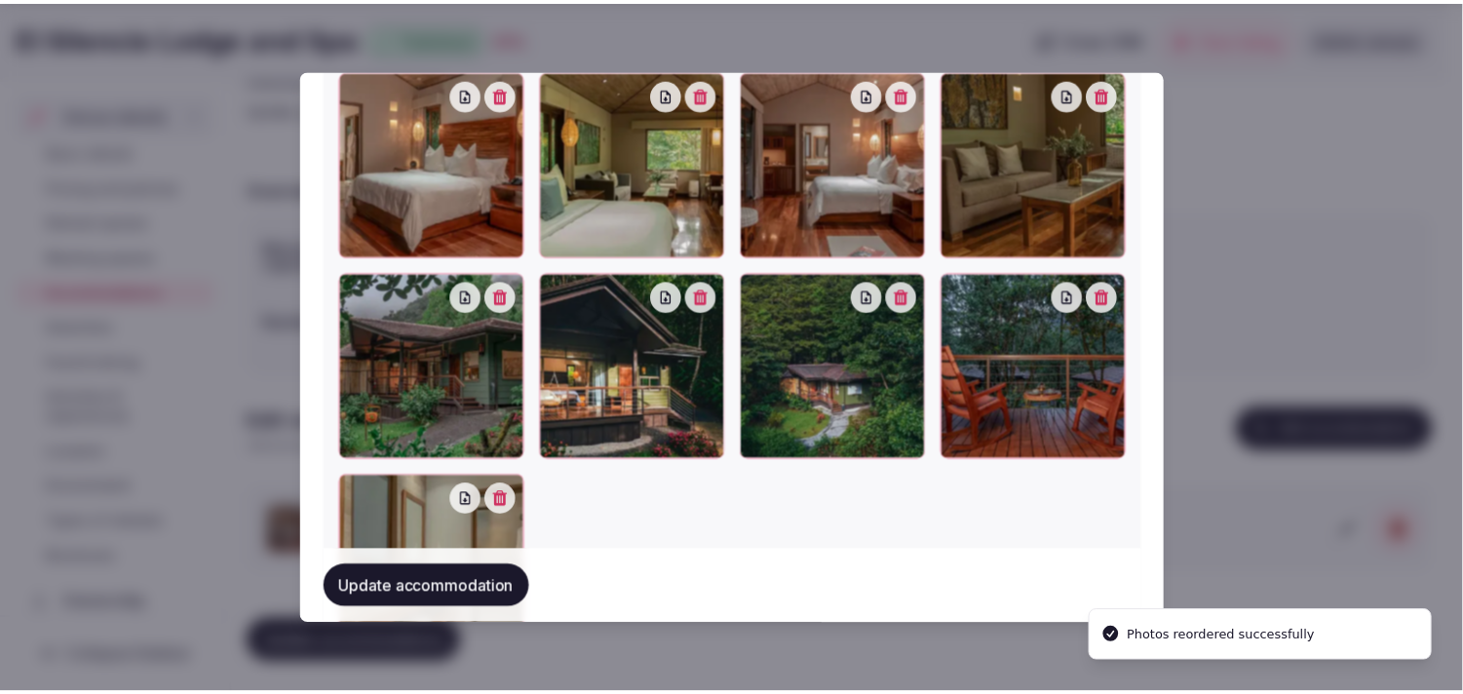
scroll to position [2336, 0]
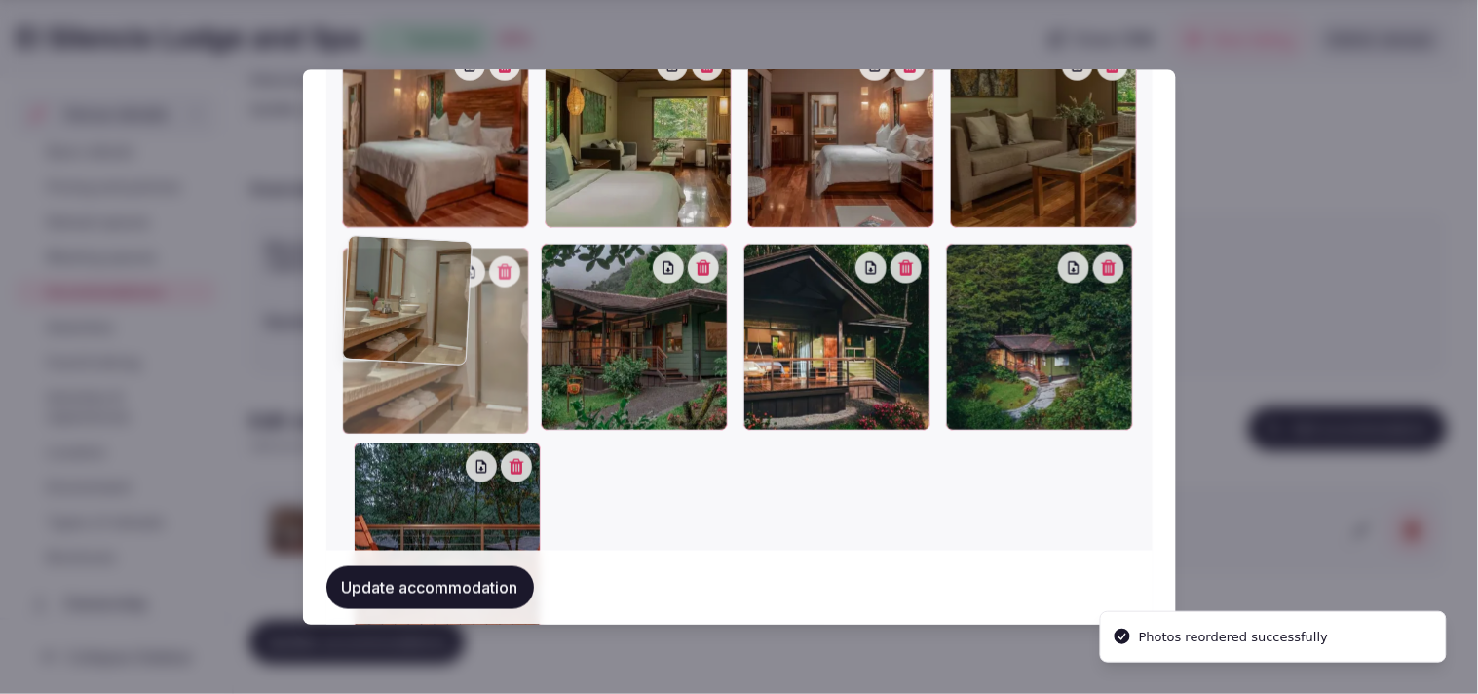
drag, startPoint x: 353, startPoint y: 459, endPoint x: 362, endPoint y: 316, distance: 143.5
click at [362, 327] on div at bounding box center [435, 341] width 187 height 187
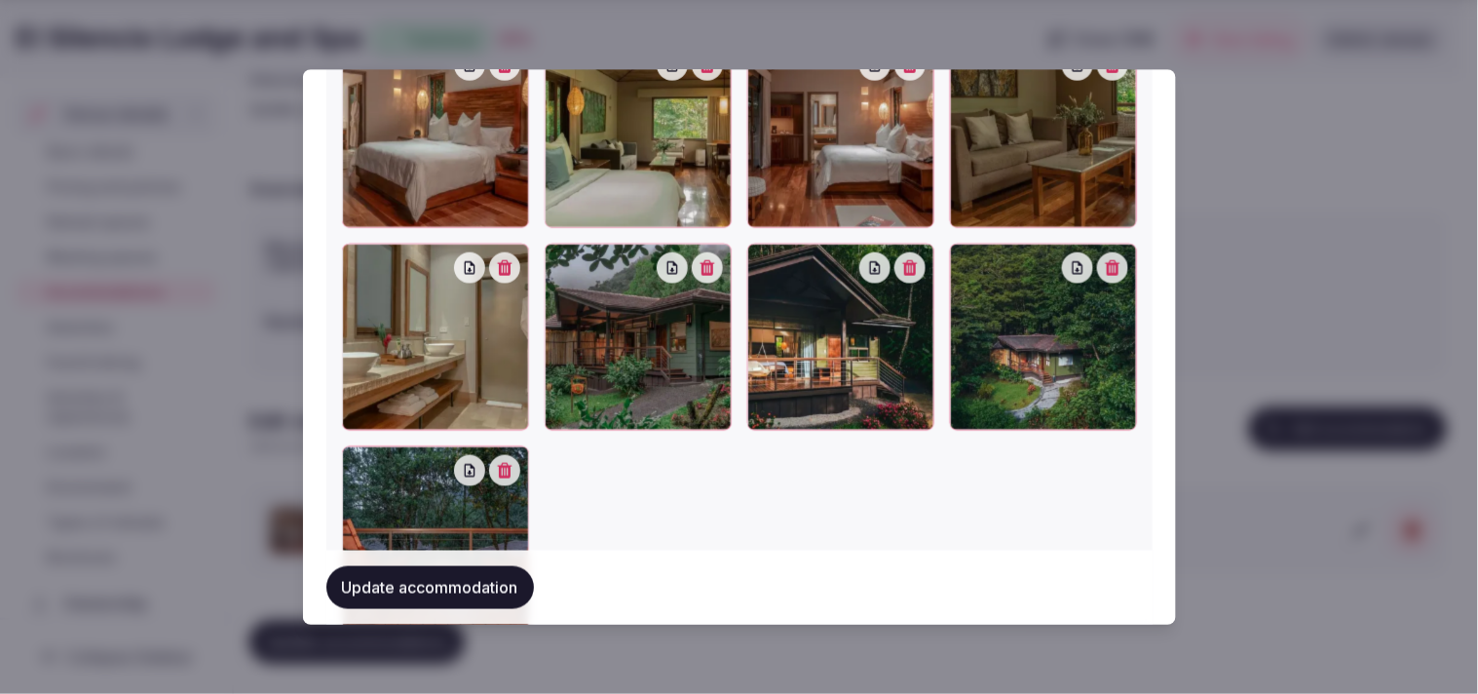
click at [417, 580] on button "Update accommodation" at bounding box center [430, 587] width 208 height 43
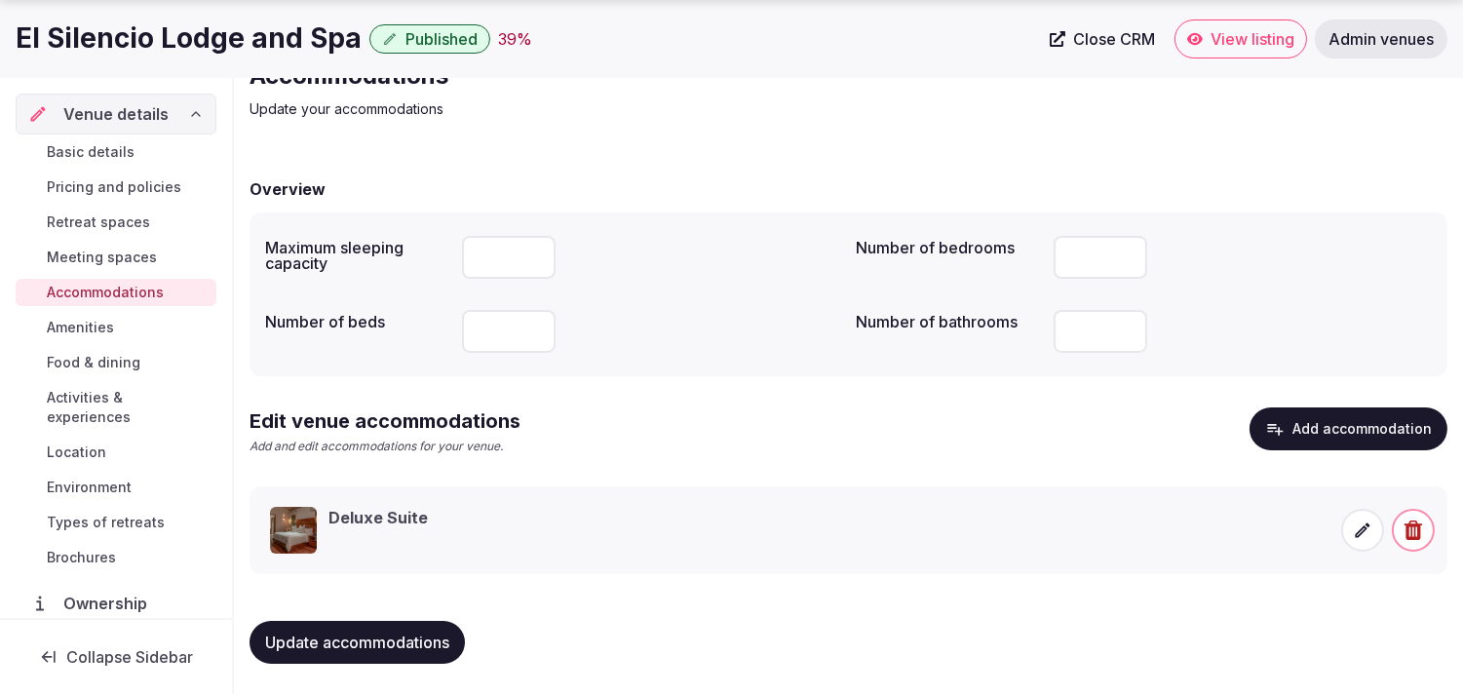
click at [411, 634] on span "Update accommodations" at bounding box center [357, 641] width 184 height 19
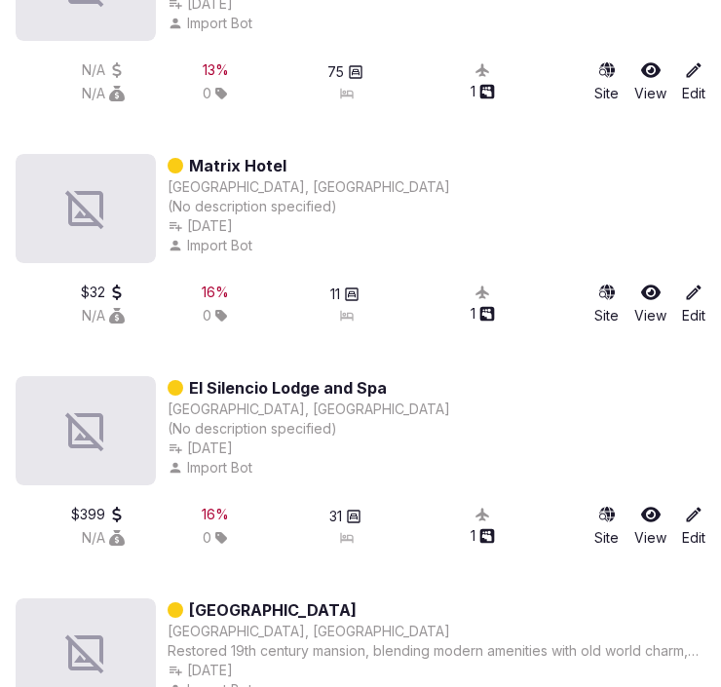
scroll to position [35956, 0]
